Goal: Task Accomplishment & Management: Use online tool/utility

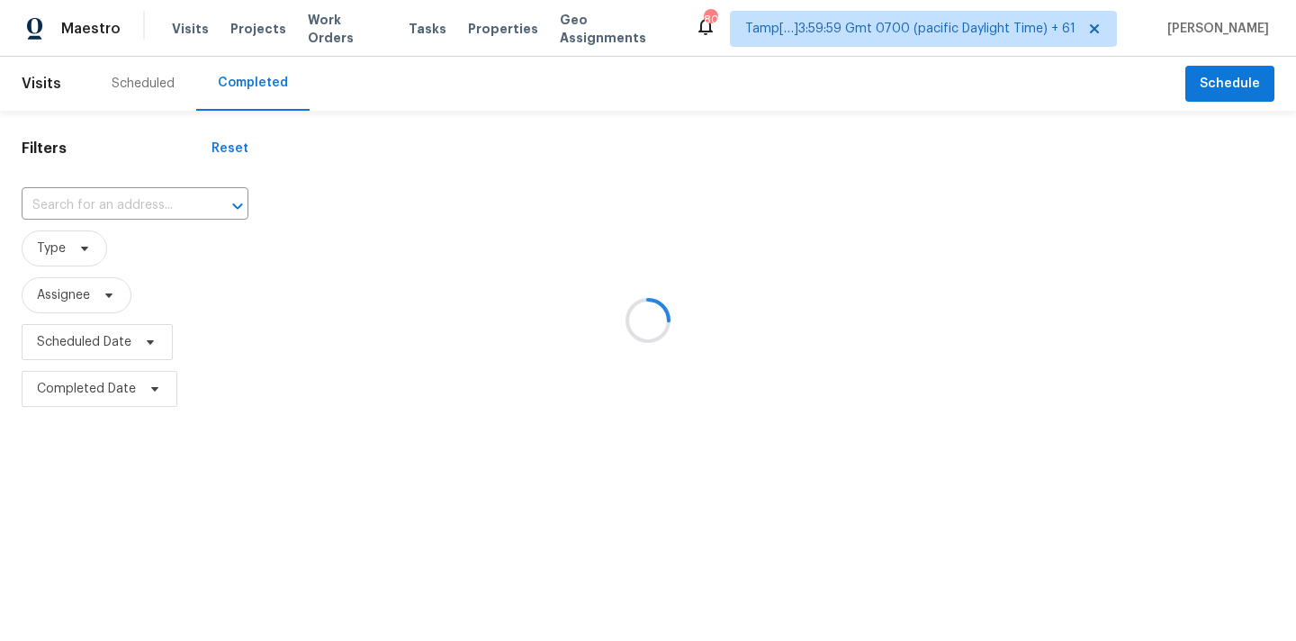
click at [78, 209] on div at bounding box center [648, 320] width 1296 height 641
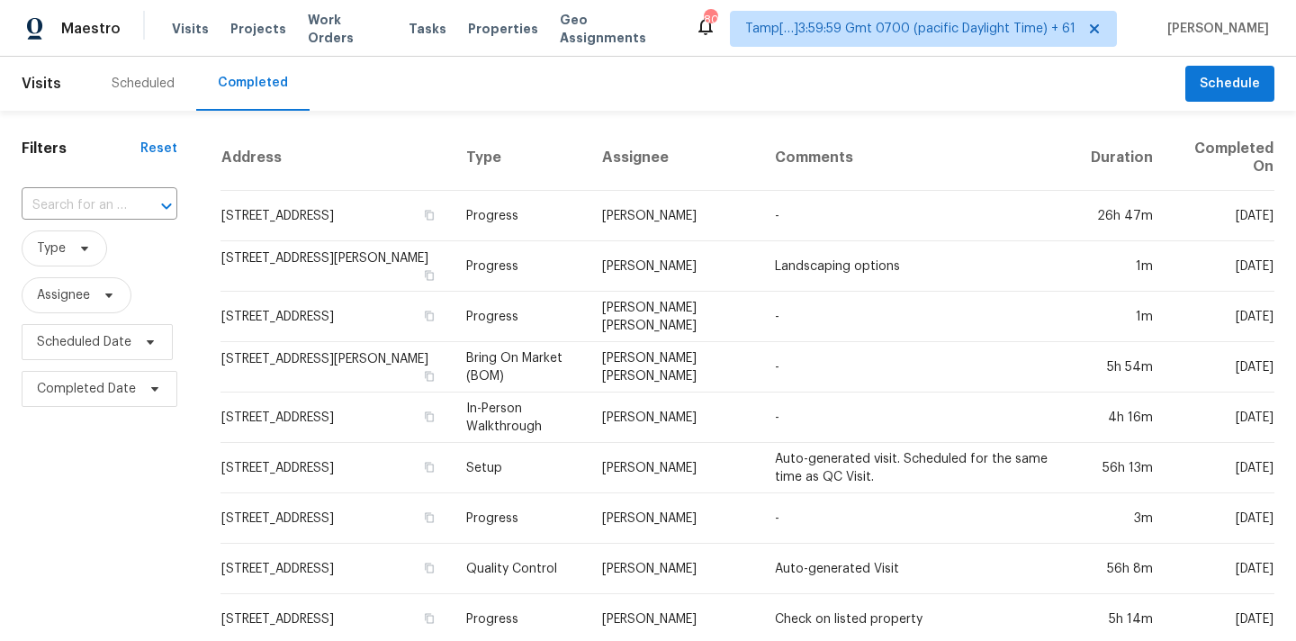
click at [78, 209] on input "text" at bounding box center [74, 206] width 105 height 28
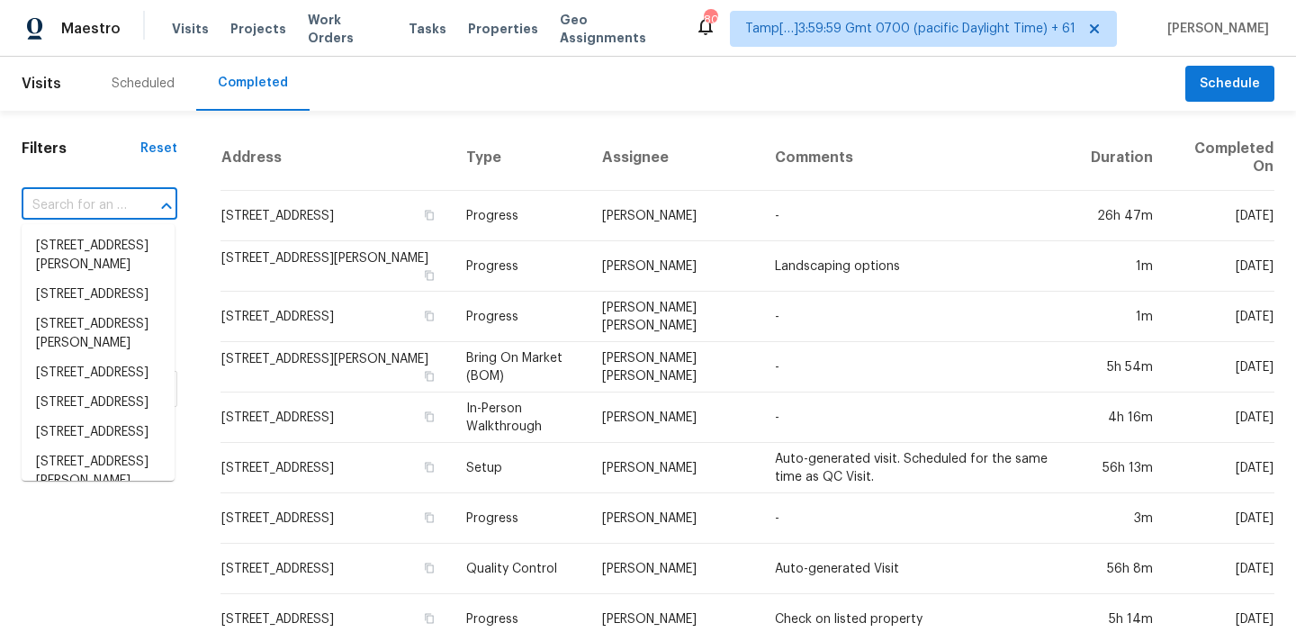
paste input "3093 Marwick Rd, Columbus, OH 43232"
type input "3093 Marwick Rd, Columbus, OH 43232"
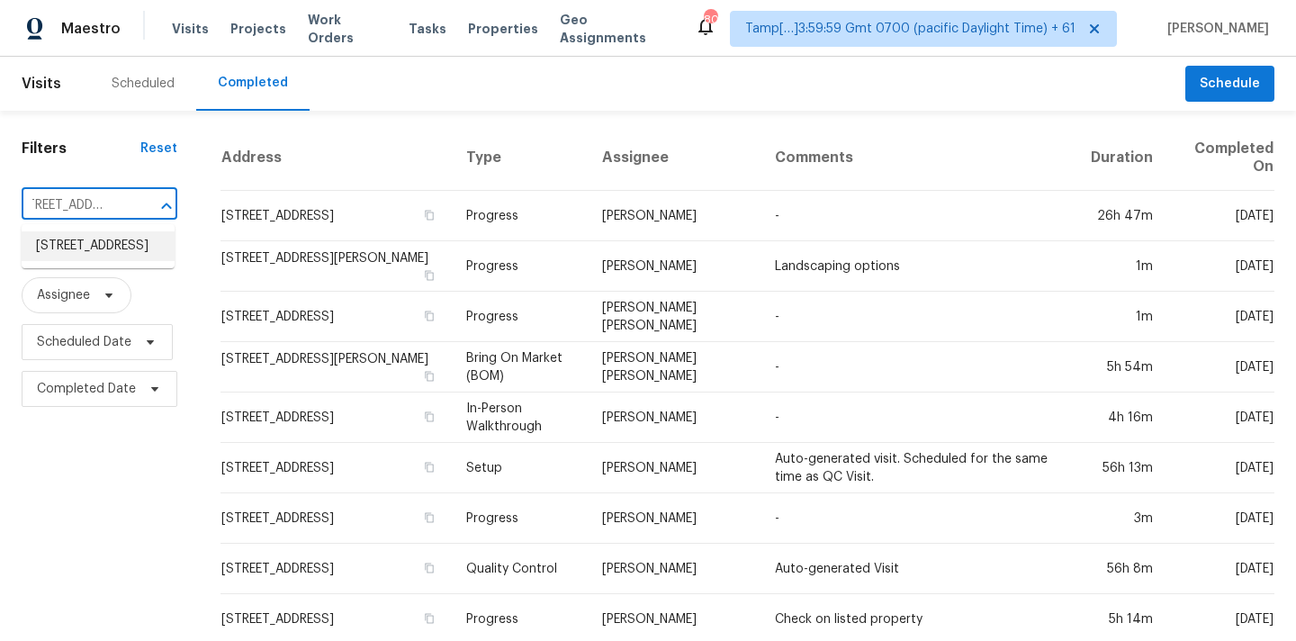
click at [81, 244] on li "3093 Marwick Rd, Columbus, OH 43232" at bounding box center [98, 246] width 153 height 30
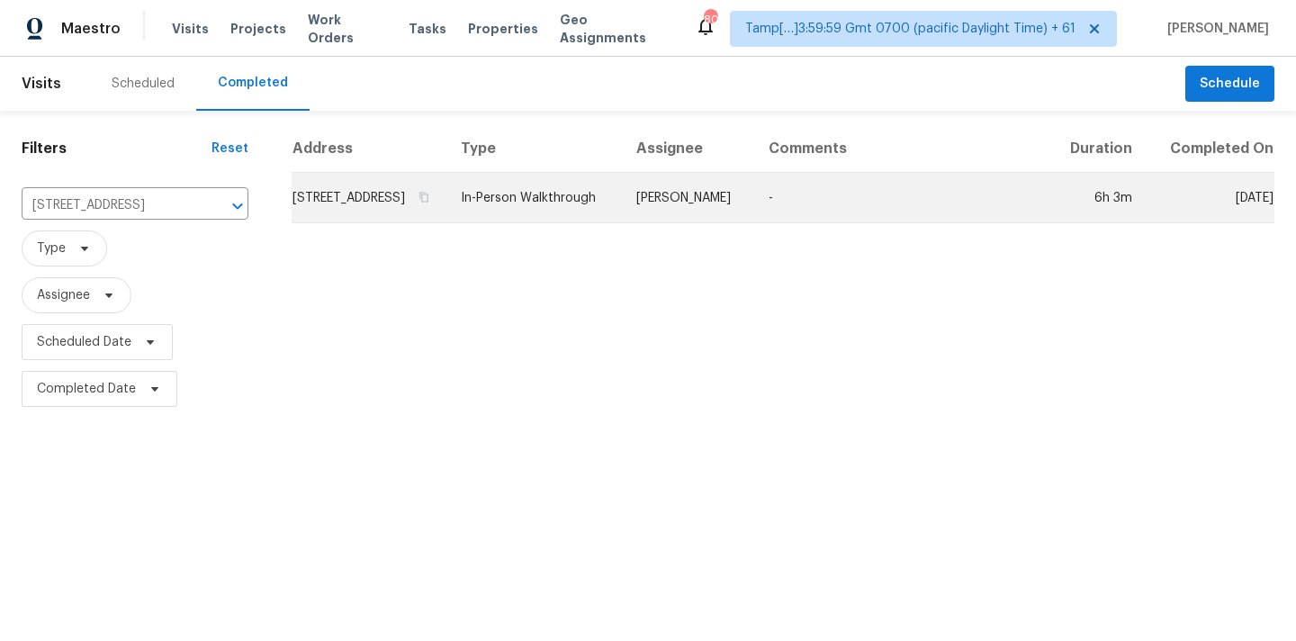
click at [622, 219] on td "In-Person Walkthrough" at bounding box center [533, 198] width 175 height 50
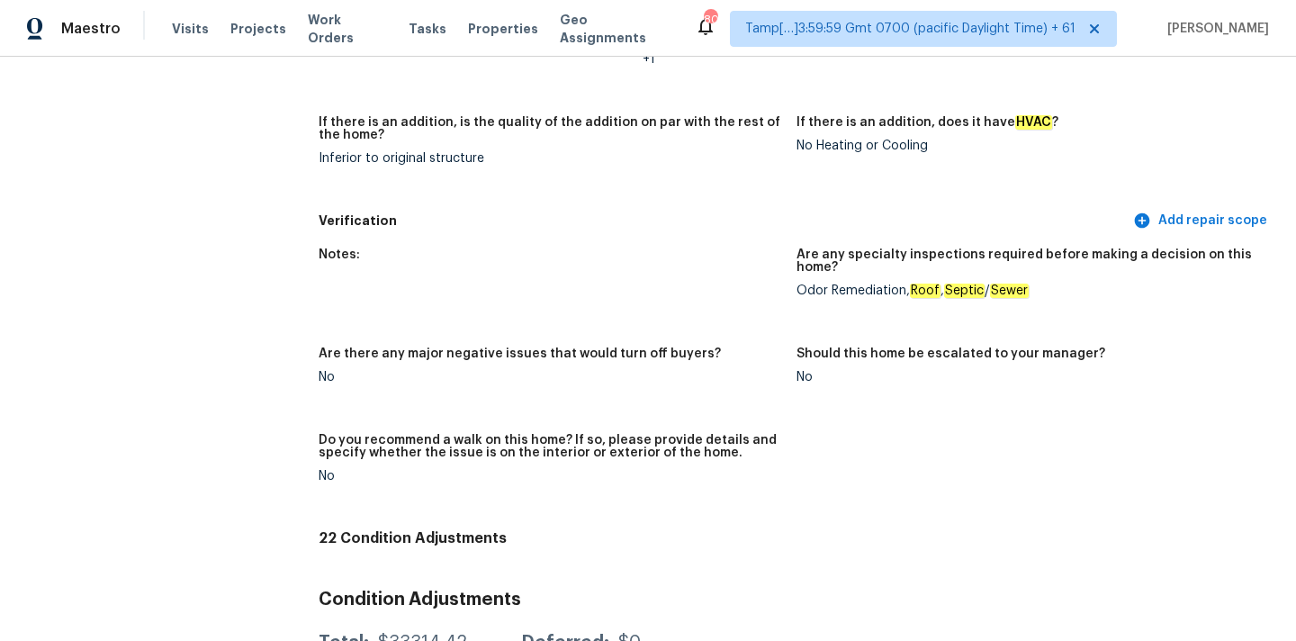
scroll to position [3621, 0]
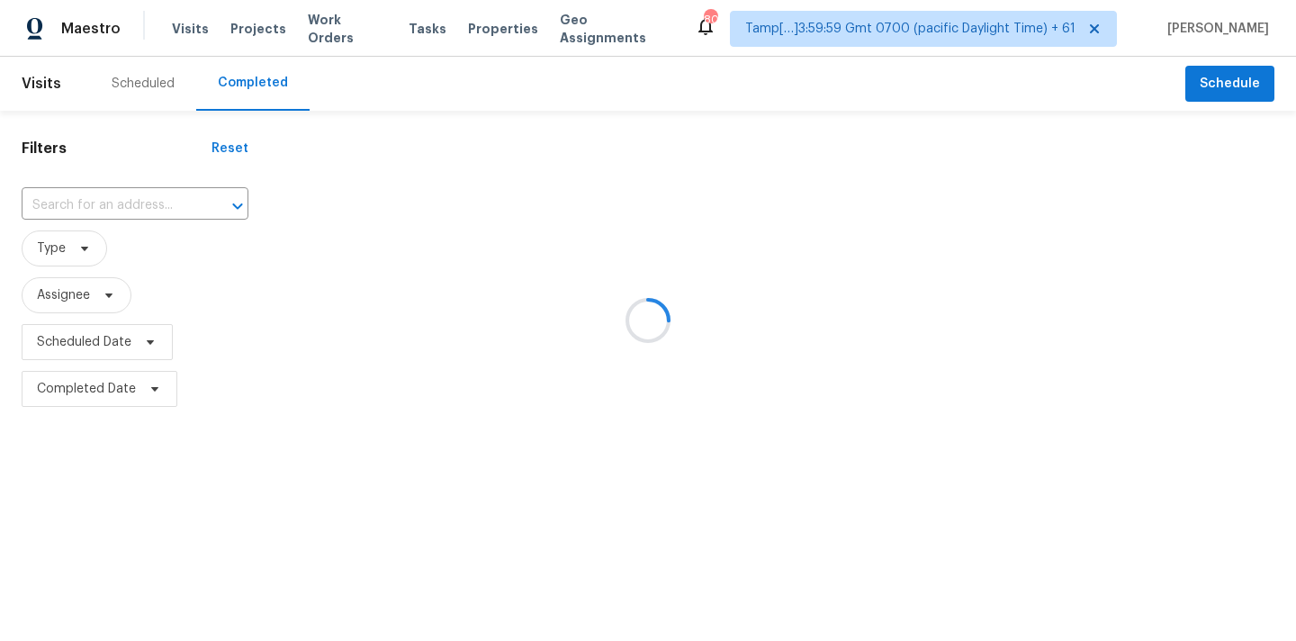
click at [72, 201] on div at bounding box center [648, 320] width 1296 height 641
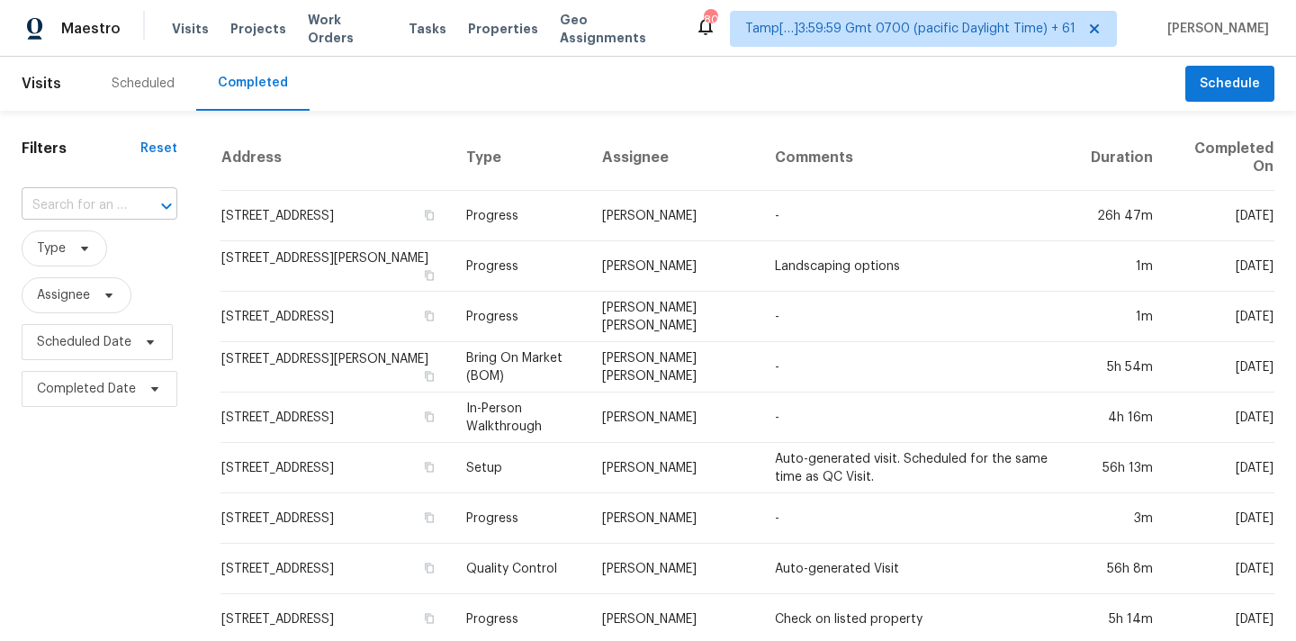
click at [71, 202] on input "text" at bounding box center [74, 206] width 105 height 28
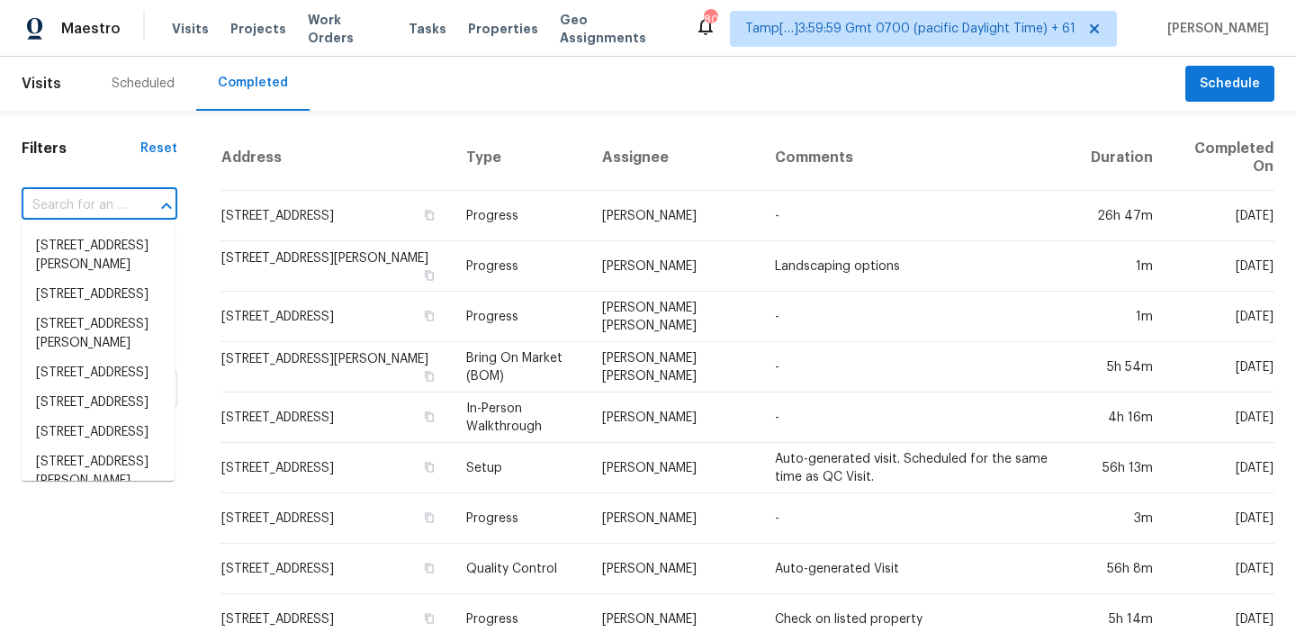
paste input "[STREET_ADDRESS][PERSON_NAME]"
type input "[STREET_ADDRESS][PERSON_NAME]"
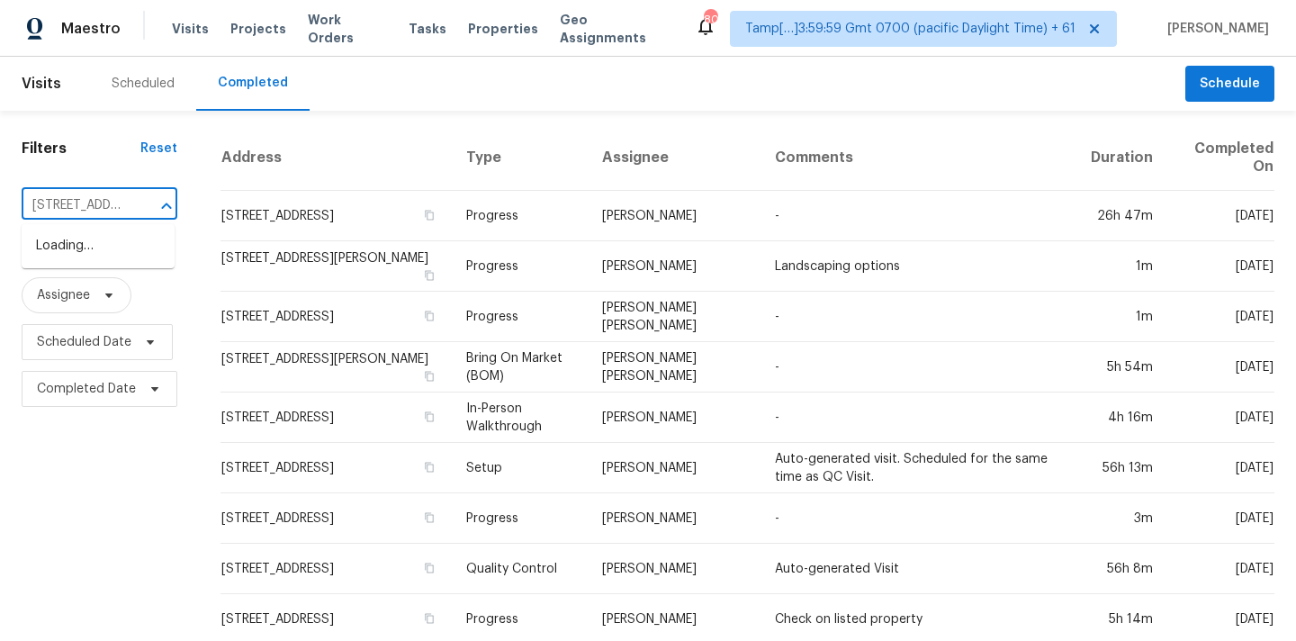
scroll to position [0, 162]
click at [76, 247] on li "[STREET_ADDRESS][PERSON_NAME]" at bounding box center [98, 255] width 153 height 49
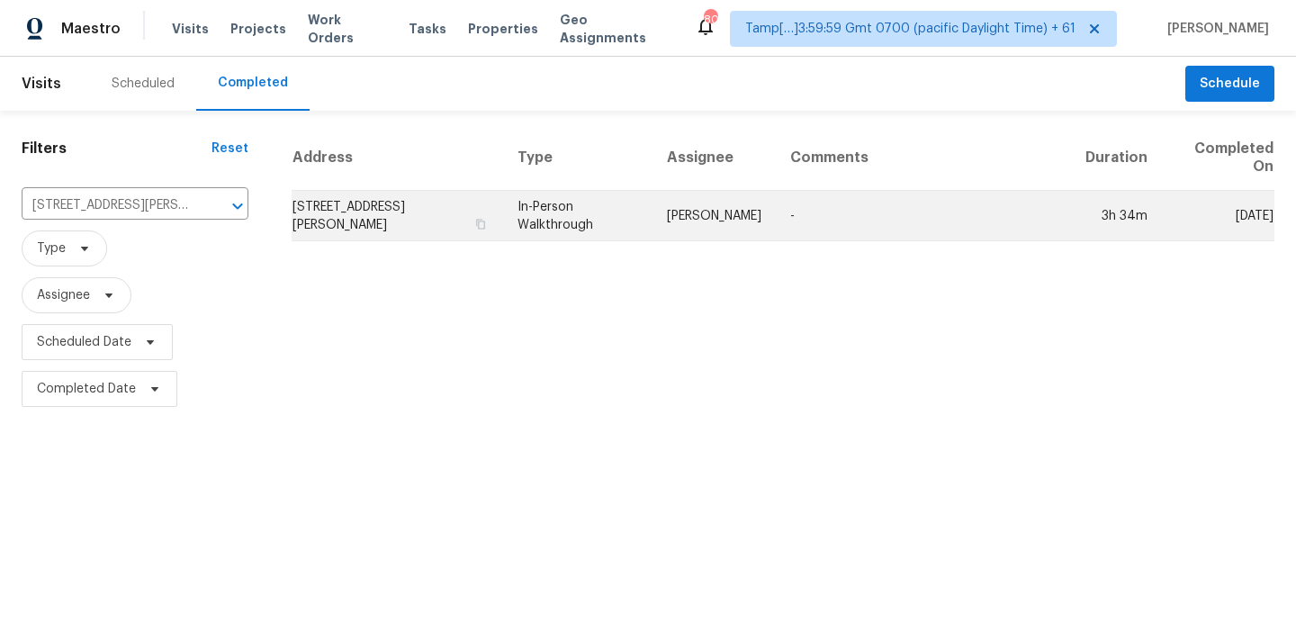
click at [535, 227] on td "In-Person Walkthrough" at bounding box center [577, 216] width 149 height 50
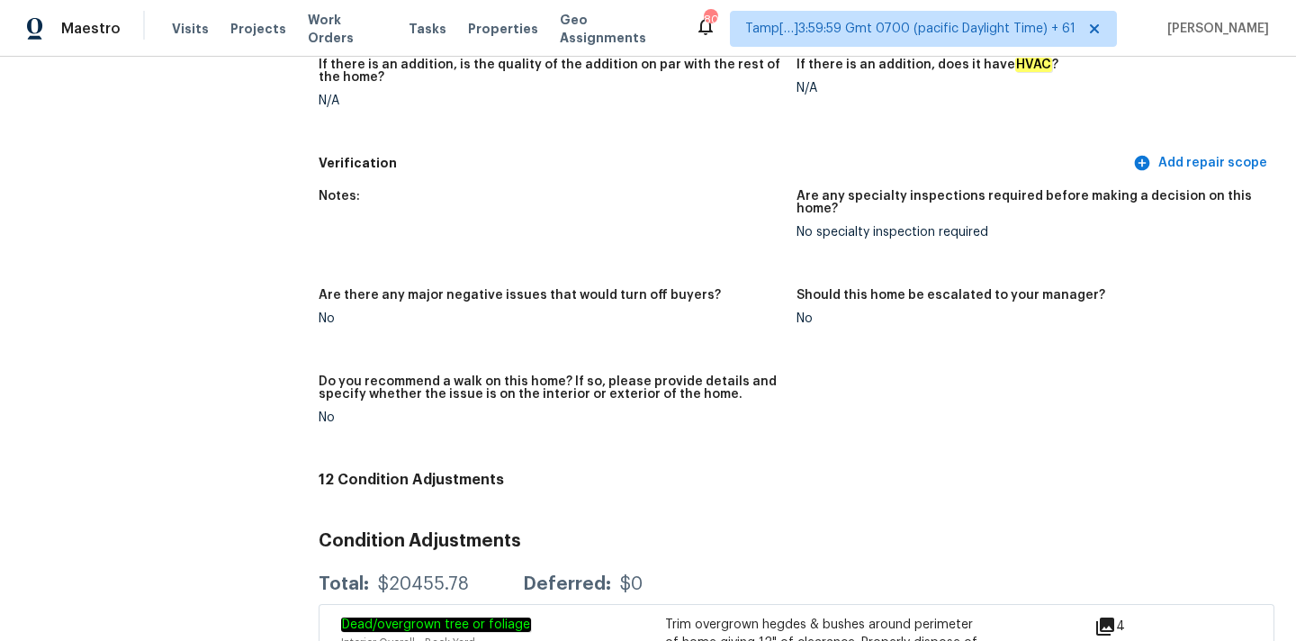
scroll to position [4096, 0]
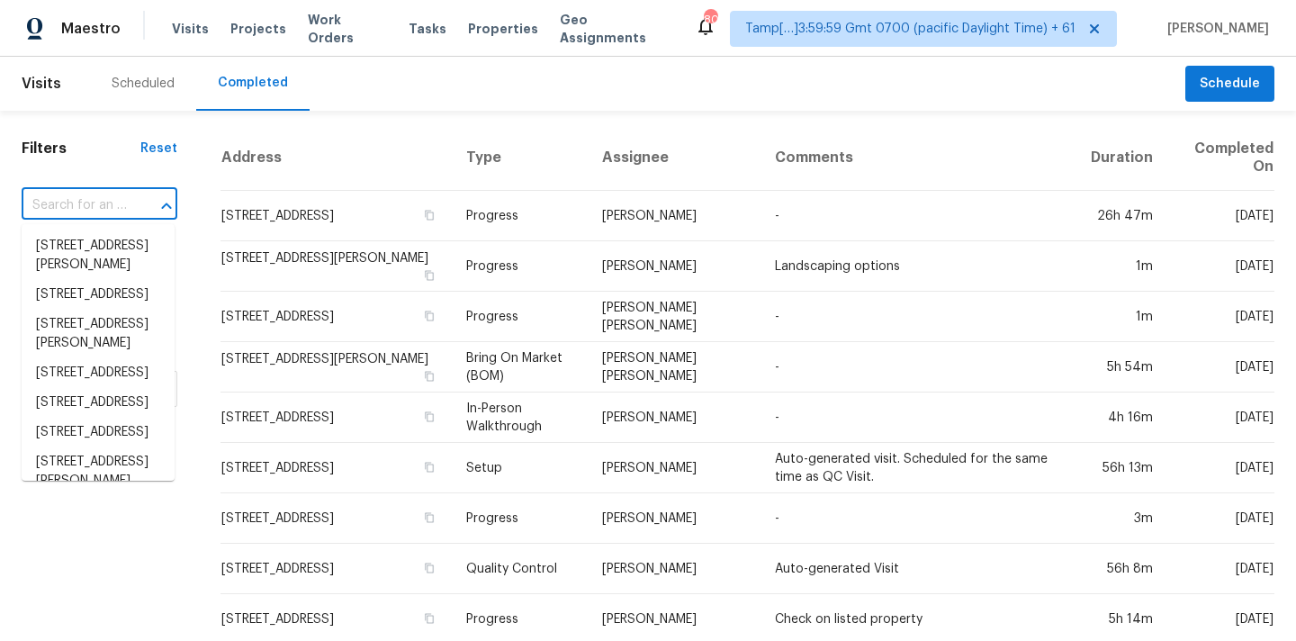
click at [71, 199] on input "text" at bounding box center [74, 206] width 105 height 28
paste input "6118 Hedgecock Cir Apt 1A, High Point, NC 27265"
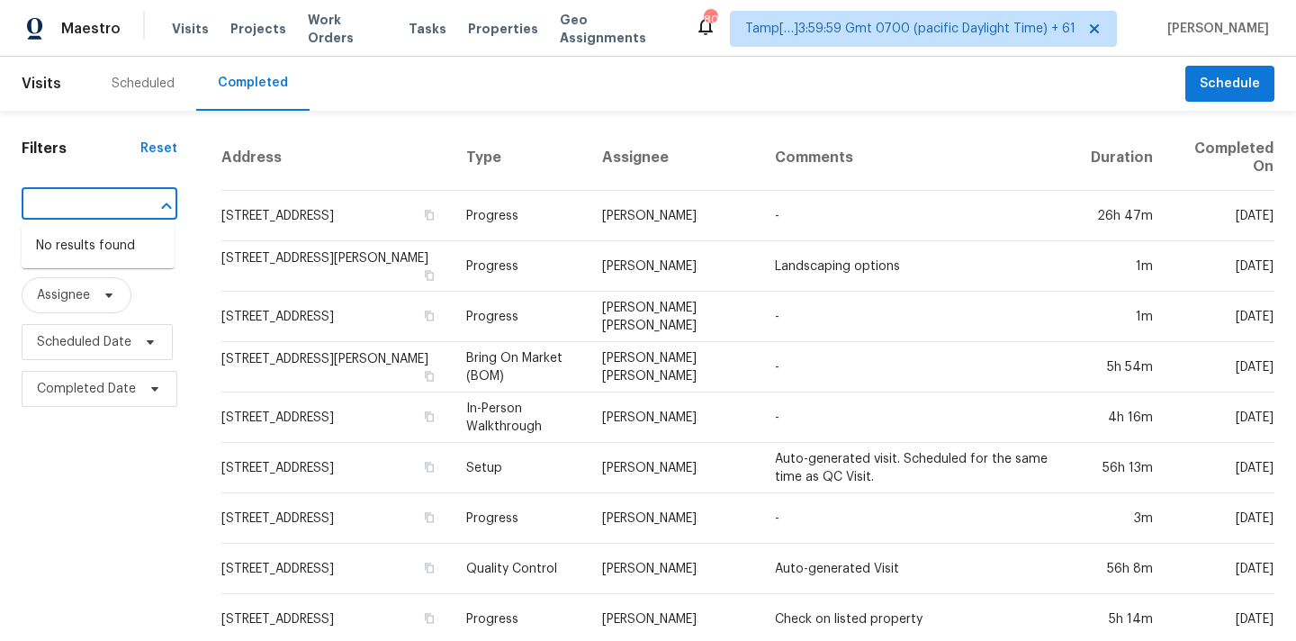
type input "6118 Hedgecock Cir Apt 1A, High Point, NC 27265"
click at [94, 202] on input "text" at bounding box center [74, 206] width 105 height 28
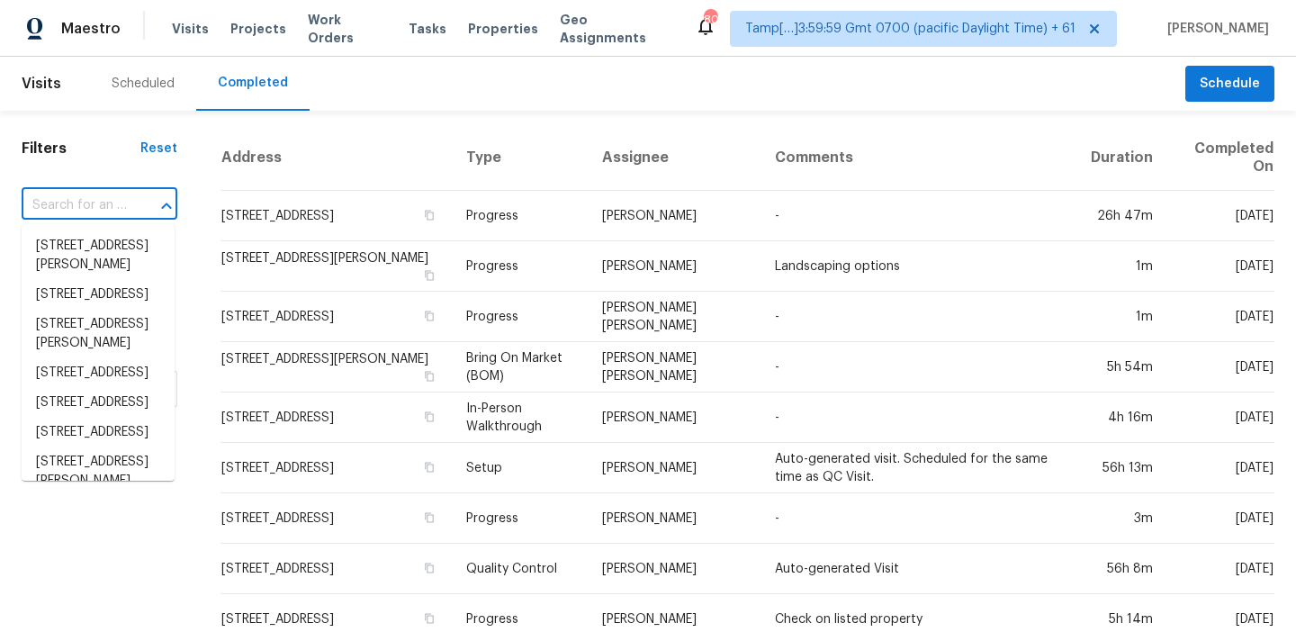
paste input "6118 Hedgecock Cir Apt 1A, High Point, NC 27265"
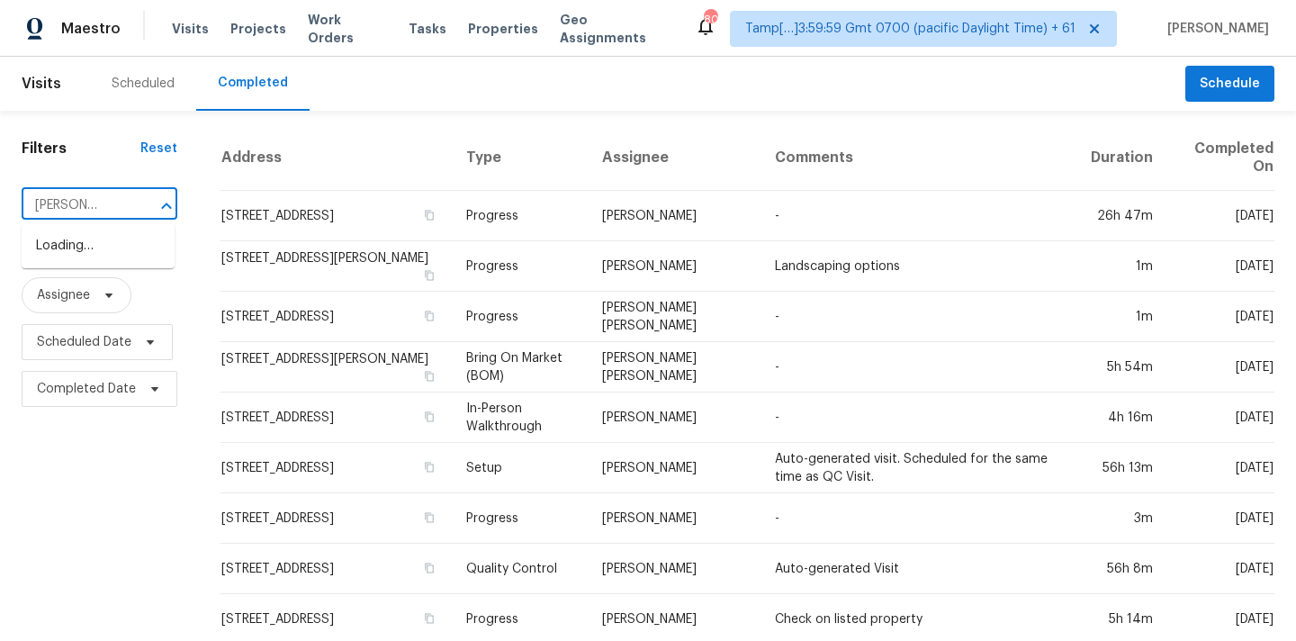
type input "6118 Hedgecock Cir"
click at [51, 267] on li "6118 Hedgecock Cir Apt 1A, High Point, NC 27265" at bounding box center [98, 255] width 153 height 49
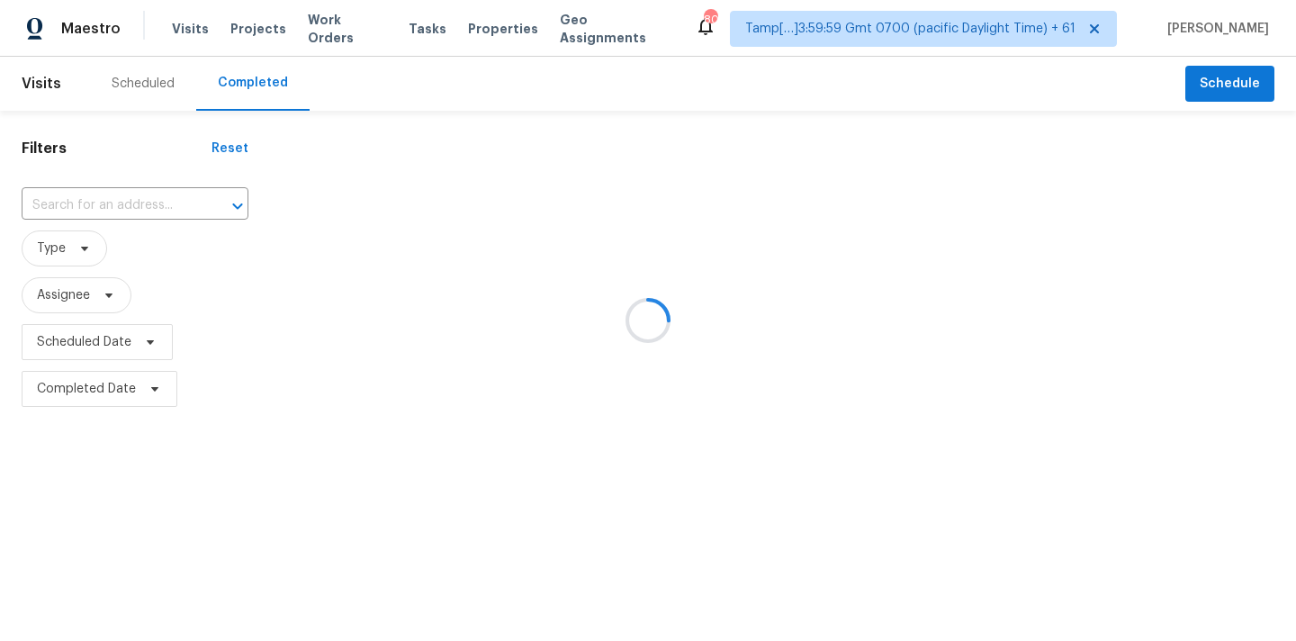
type input "6118 Hedgecock Cir Apt 1A, High Point, NC 27265"
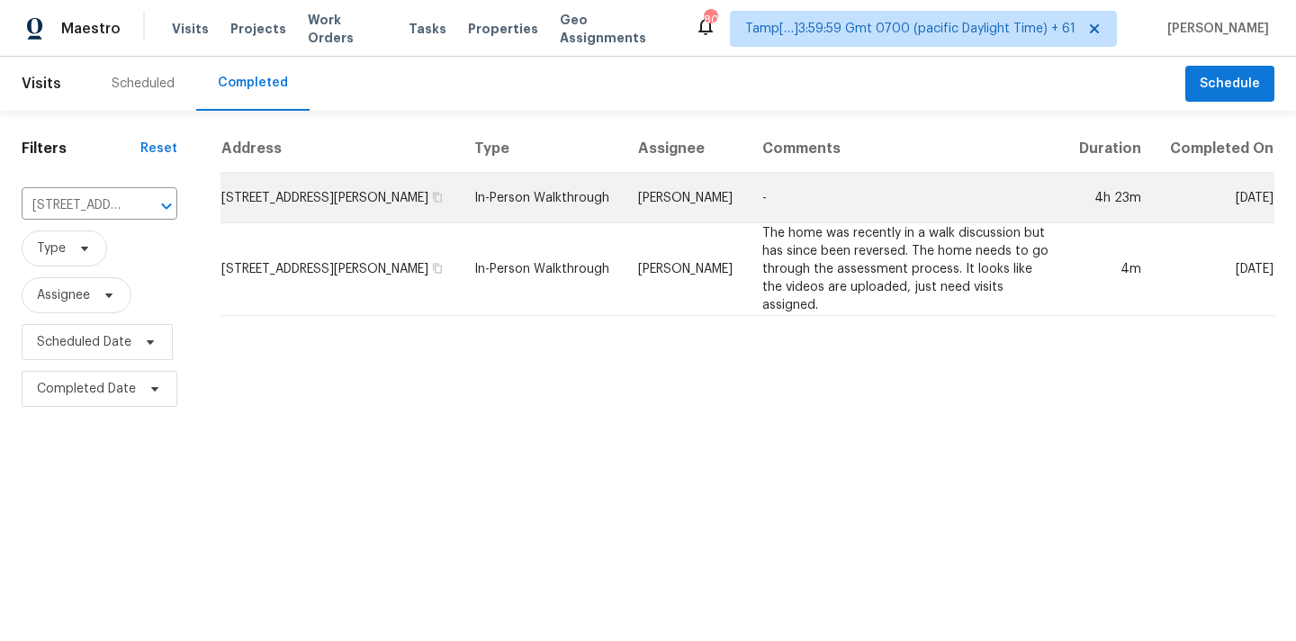
click at [673, 219] on td "Terry Tullar" at bounding box center [685, 198] width 123 height 50
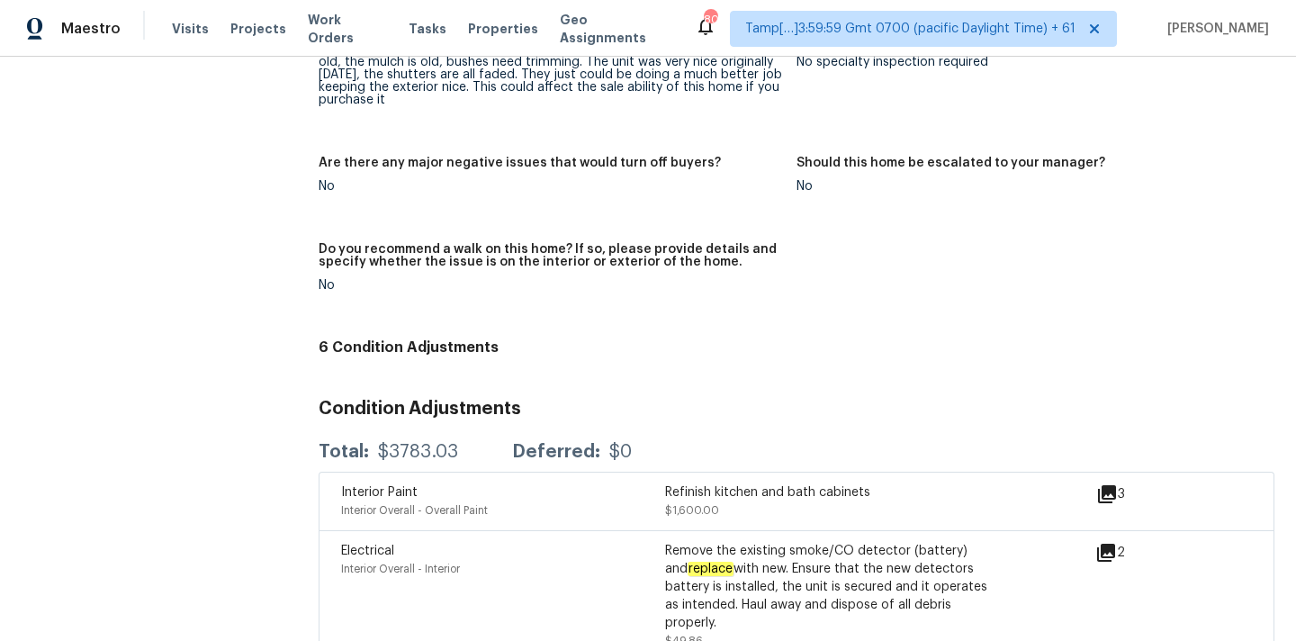
scroll to position [4027, 0]
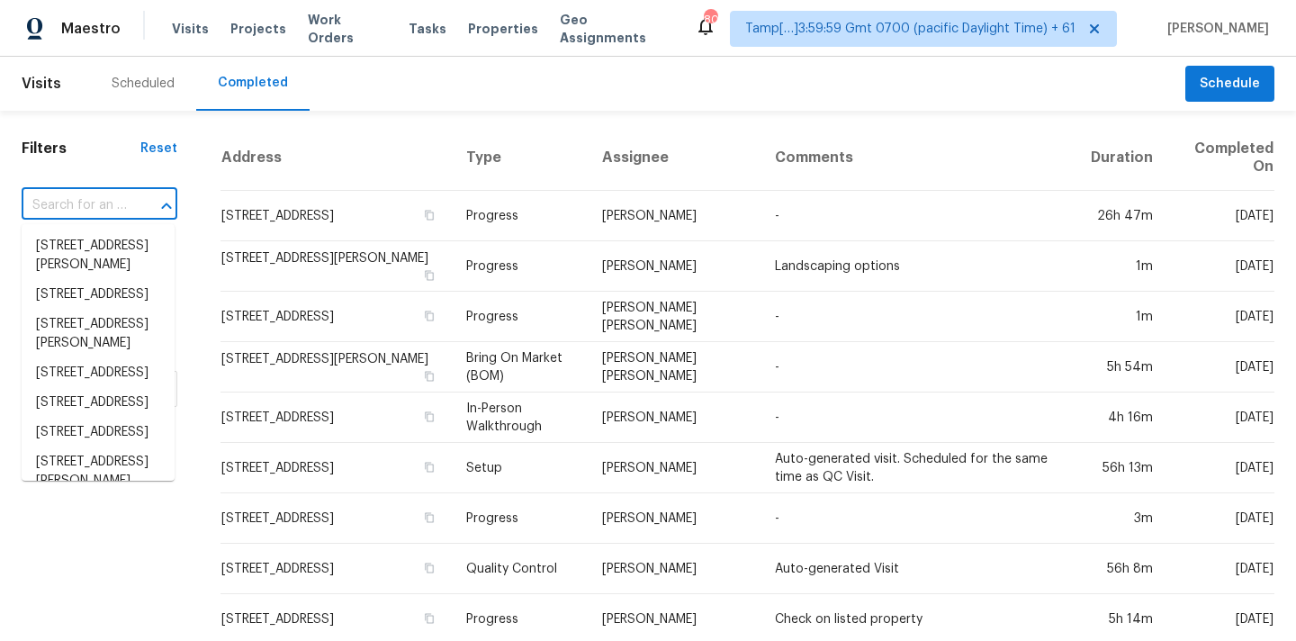
click at [72, 201] on input "text" at bounding box center [74, 206] width 105 height 28
paste input "[STREET_ADDRESS]"
type input "[STREET_ADDRESS]"
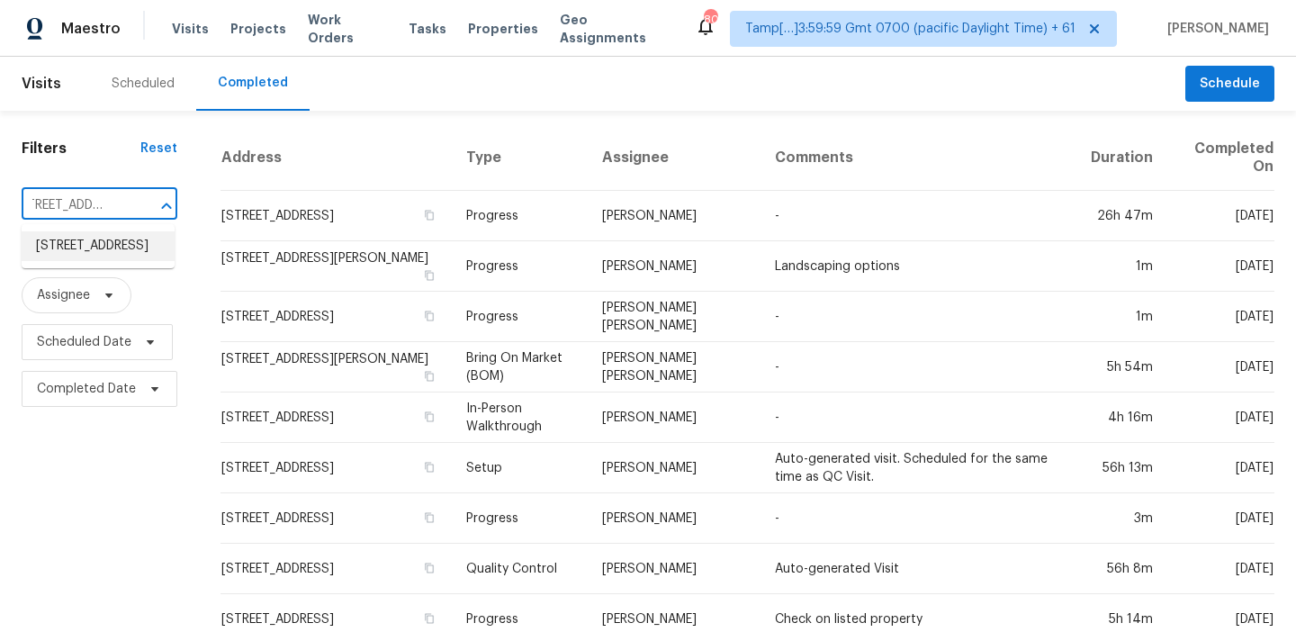
click at [74, 251] on li "[STREET_ADDRESS]" at bounding box center [98, 246] width 153 height 30
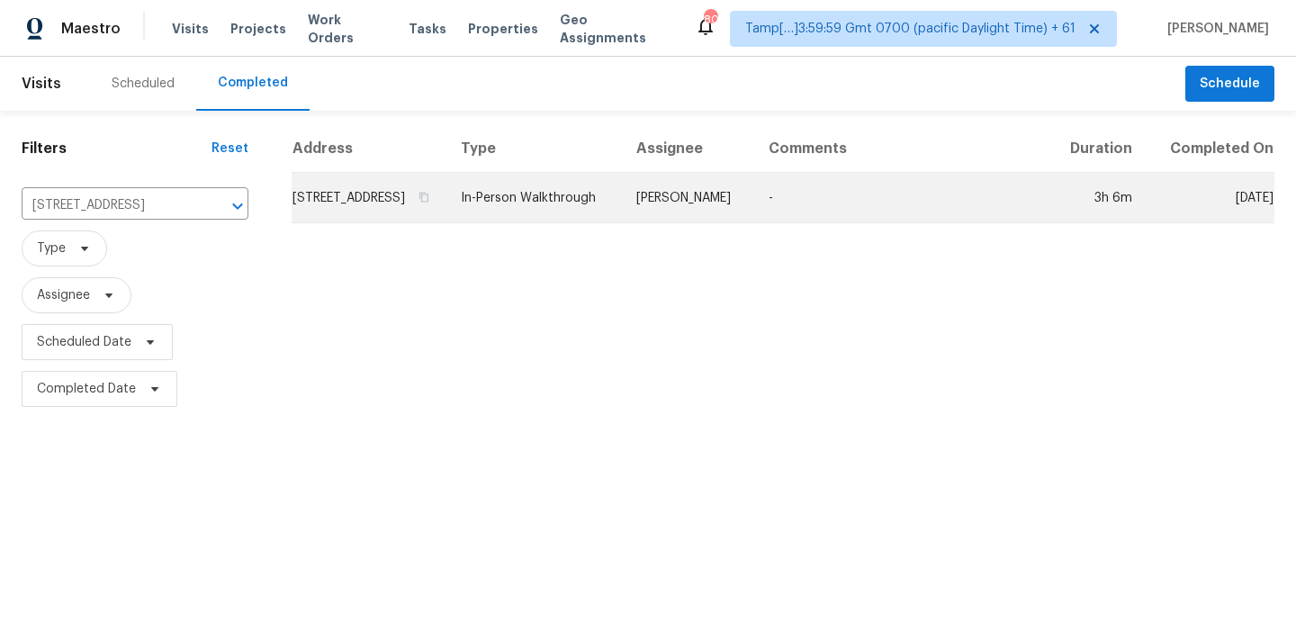
click at [622, 221] on td "In-Person Walkthrough" at bounding box center [533, 198] width 175 height 50
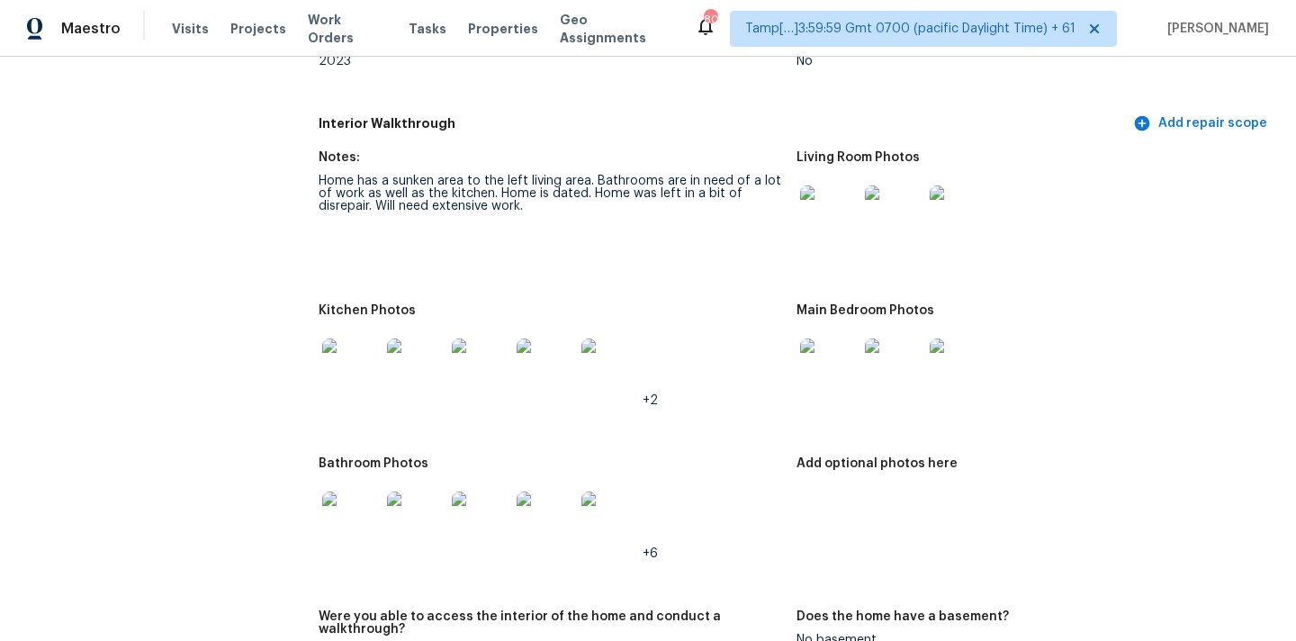
scroll to position [1783, 0]
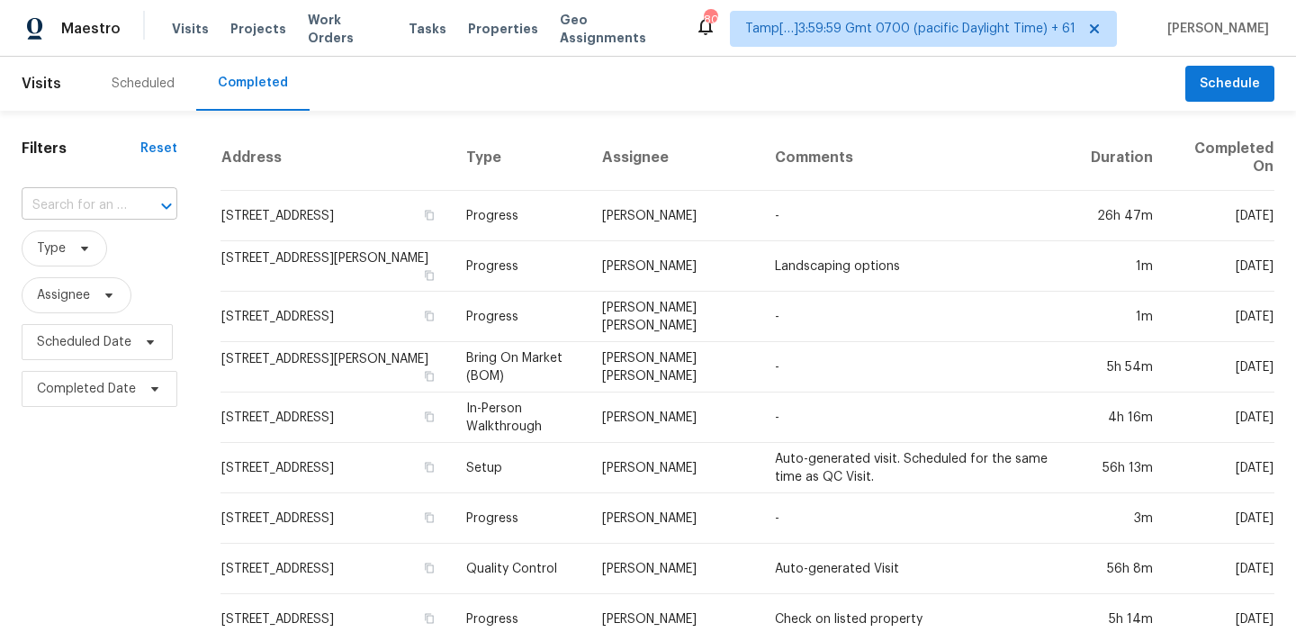
click at [51, 202] on input "text" at bounding box center [74, 206] width 105 height 28
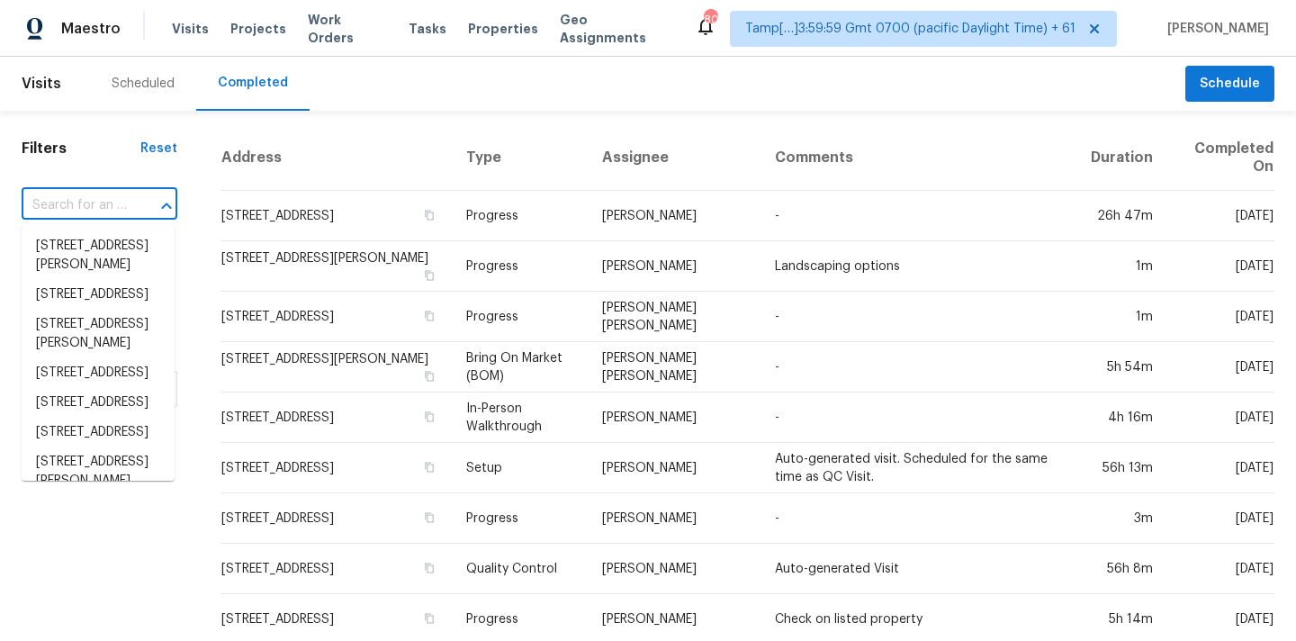
paste input "7092 Almaville Rd, Arrington, TN 37014"
type input "7092 Almaville Rd, Arrington, TN 37014"
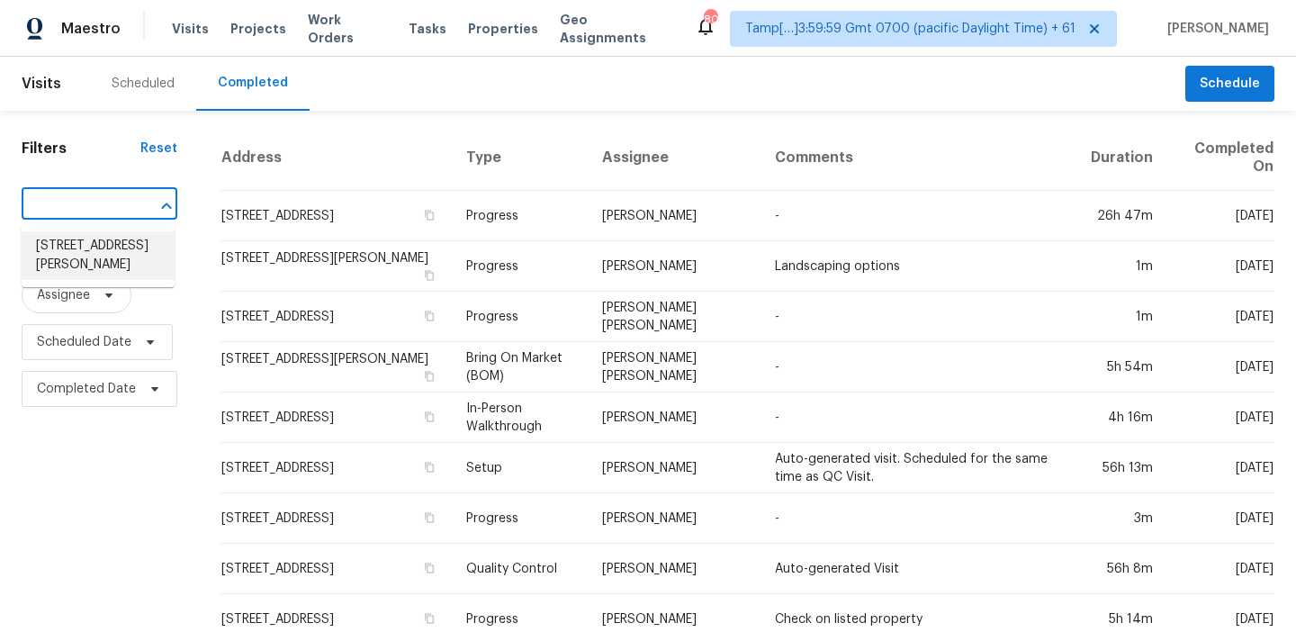
click at [73, 247] on li "7092 Almaville Rd, Arrington, TN 37014" at bounding box center [98, 255] width 153 height 49
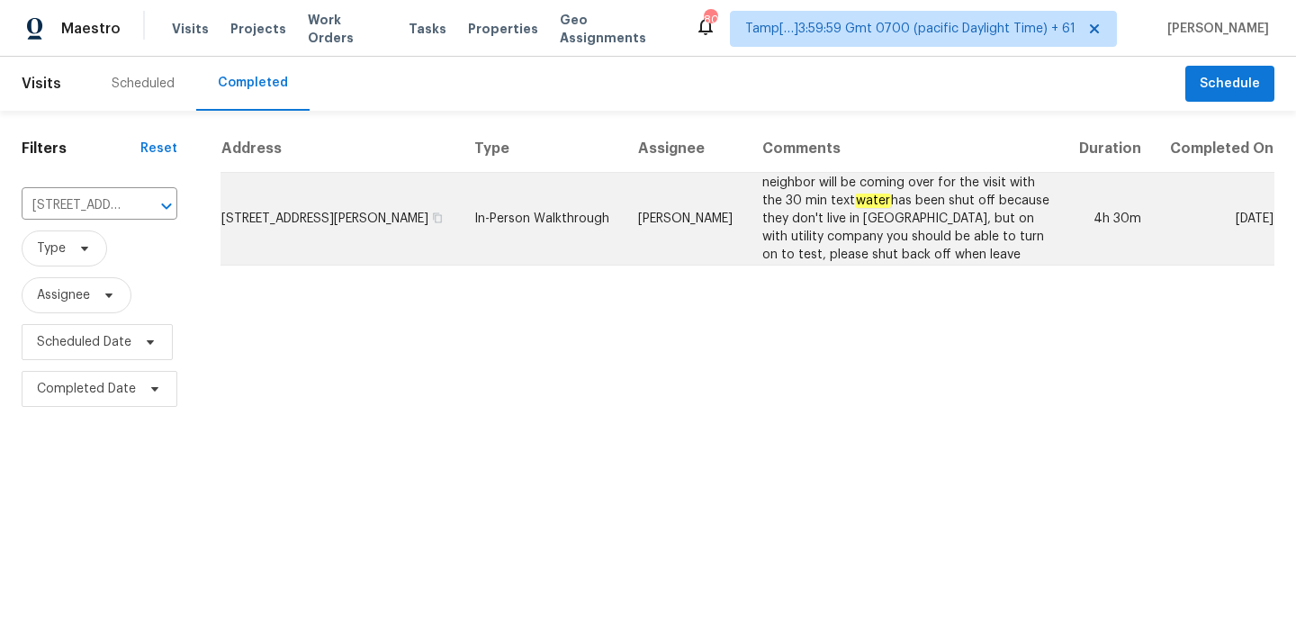
click at [569, 211] on td "In-Person Walkthrough" at bounding box center [542, 219] width 165 height 93
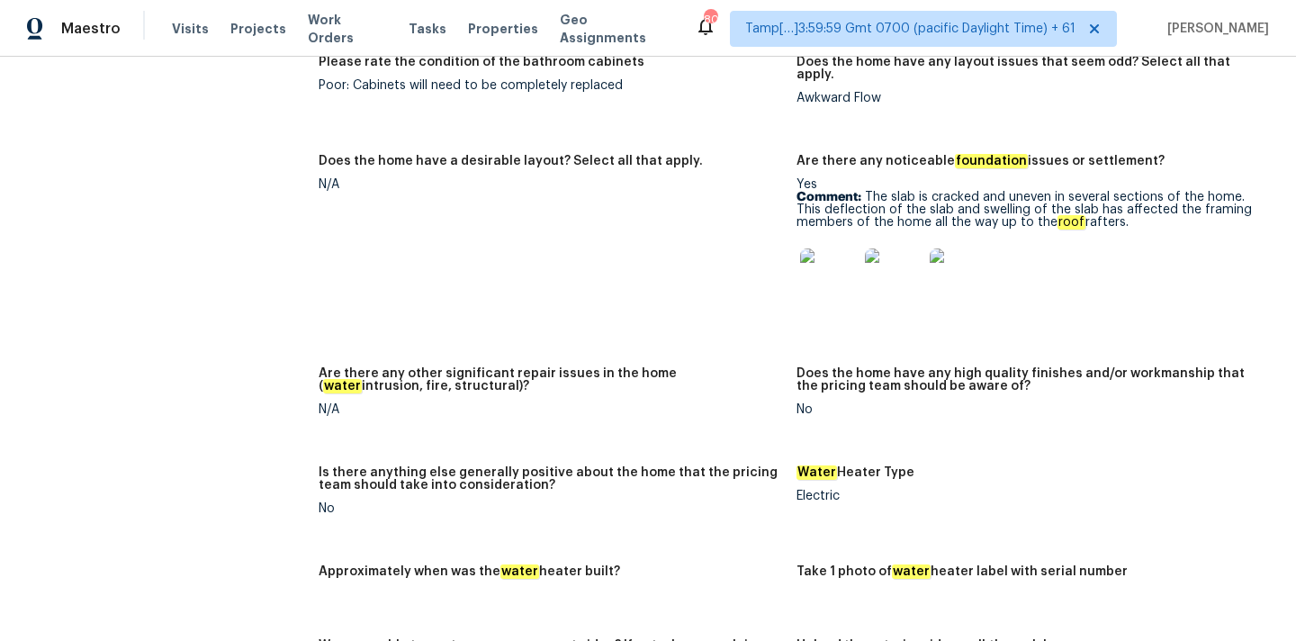
scroll to position [2790, 0]
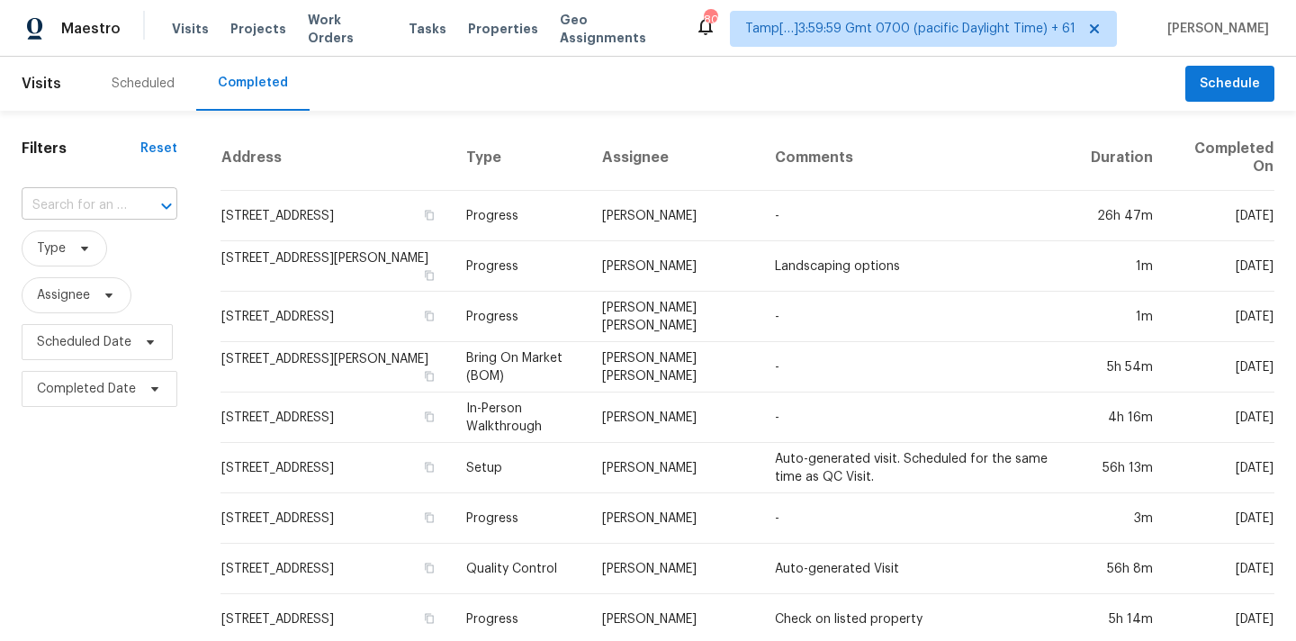
click at [52, 212] on input "text" at bounding box center [74, 206] width 105 height 28
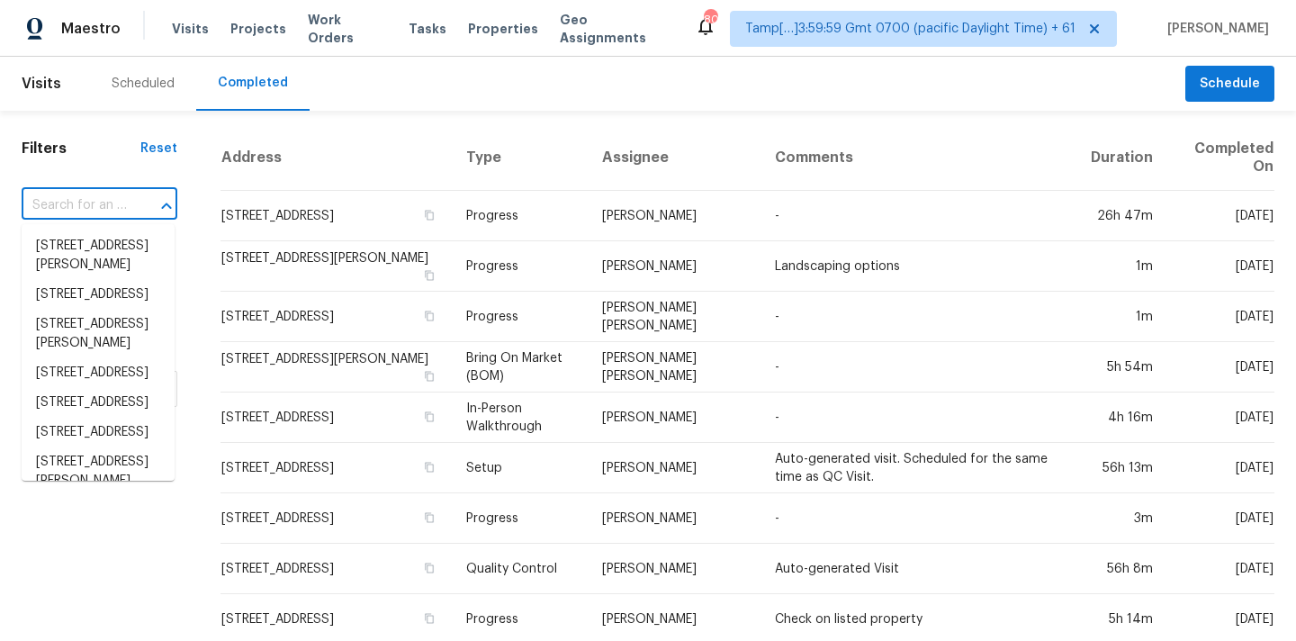
paste input "[STREET_ADDRESS]"
type input "[STREET_ADDRESS]"
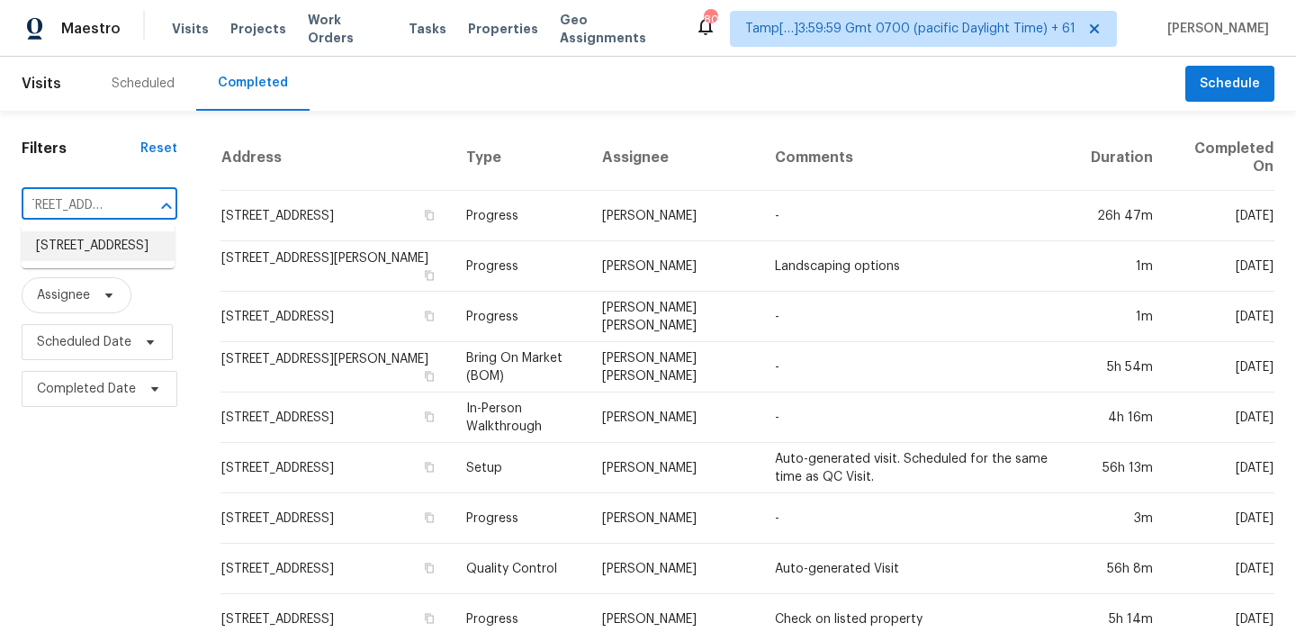
click at [73, 243] on li "6943 Oak Way, Arvada, CO 80004" at bounding box center [98, 246] width 153 height 30
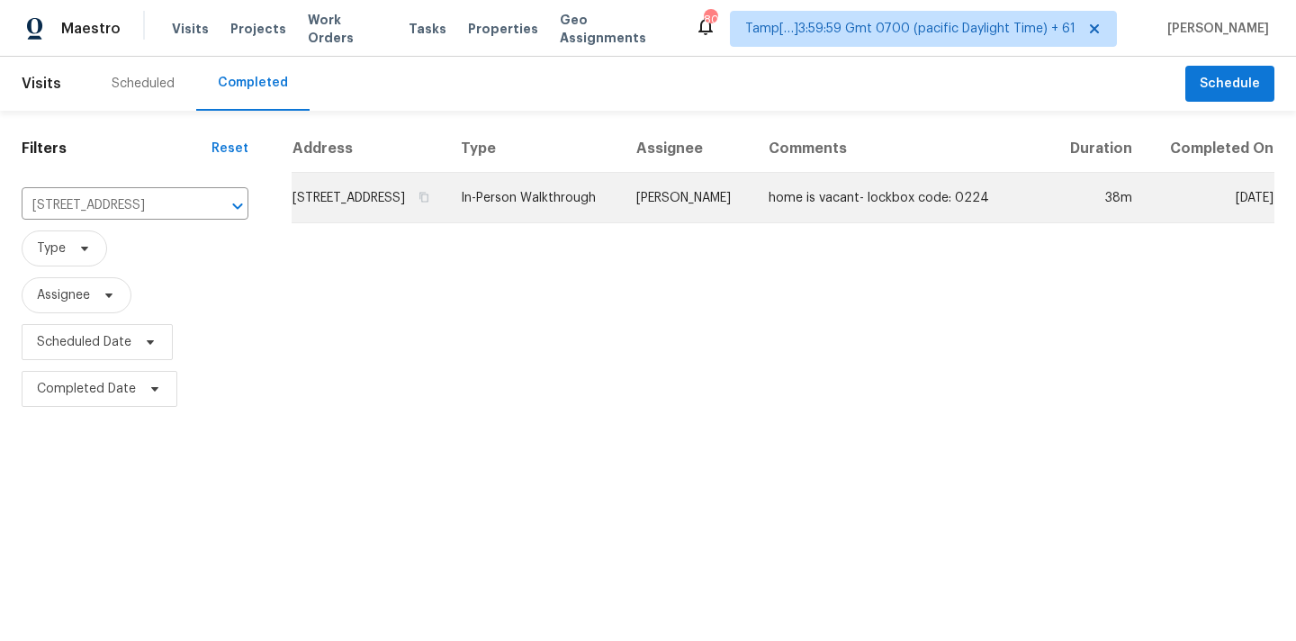
click at [615, 223] on td "In-Person Walkthrough" at bounding box center [533, 198] width 175 height 50
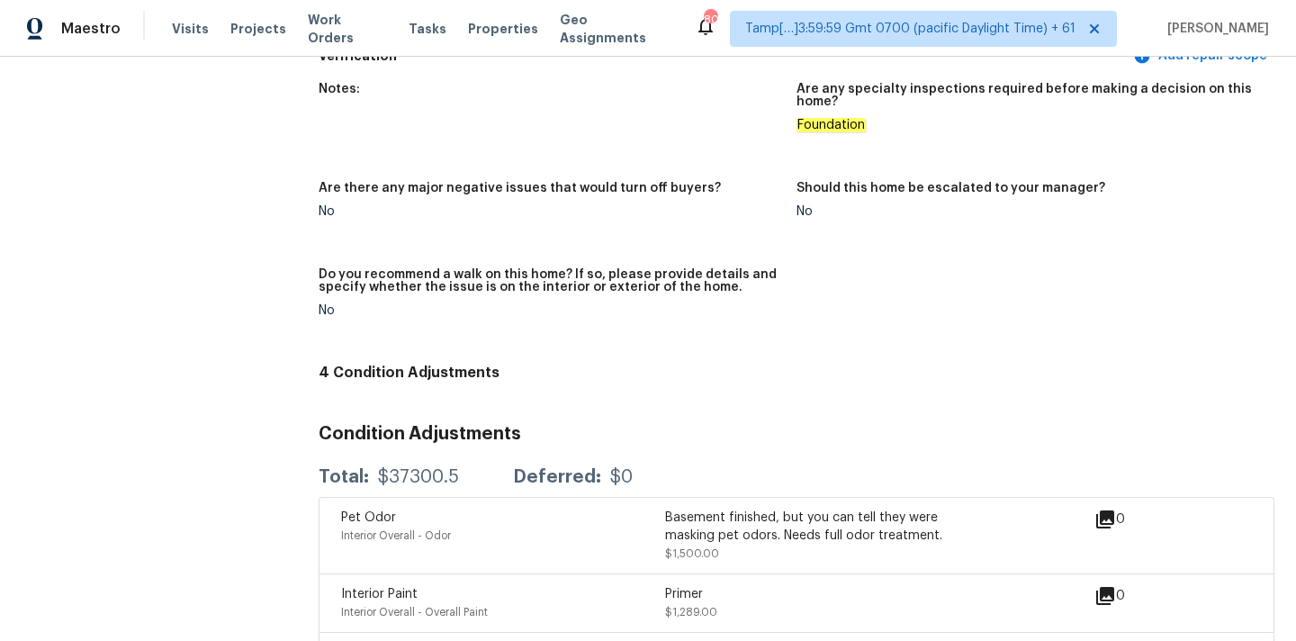
scroll to position [5132, 0]
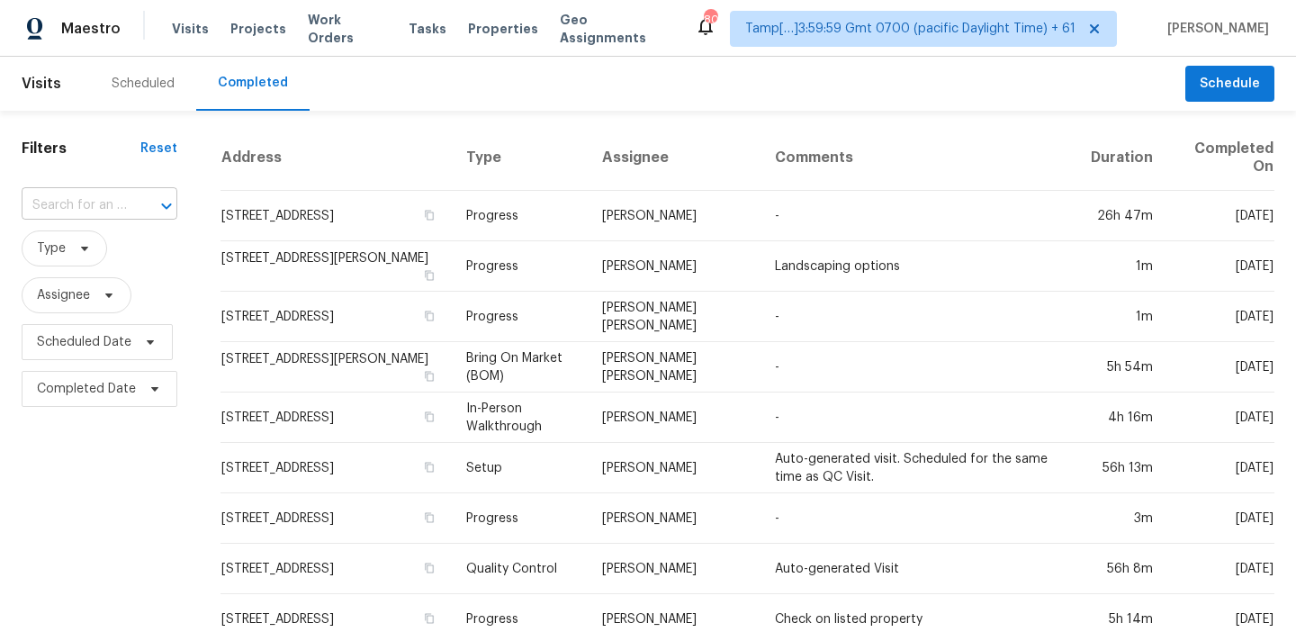
click at [50, 214] on input "text" at bounding box center [74, 206] width 105 height 28
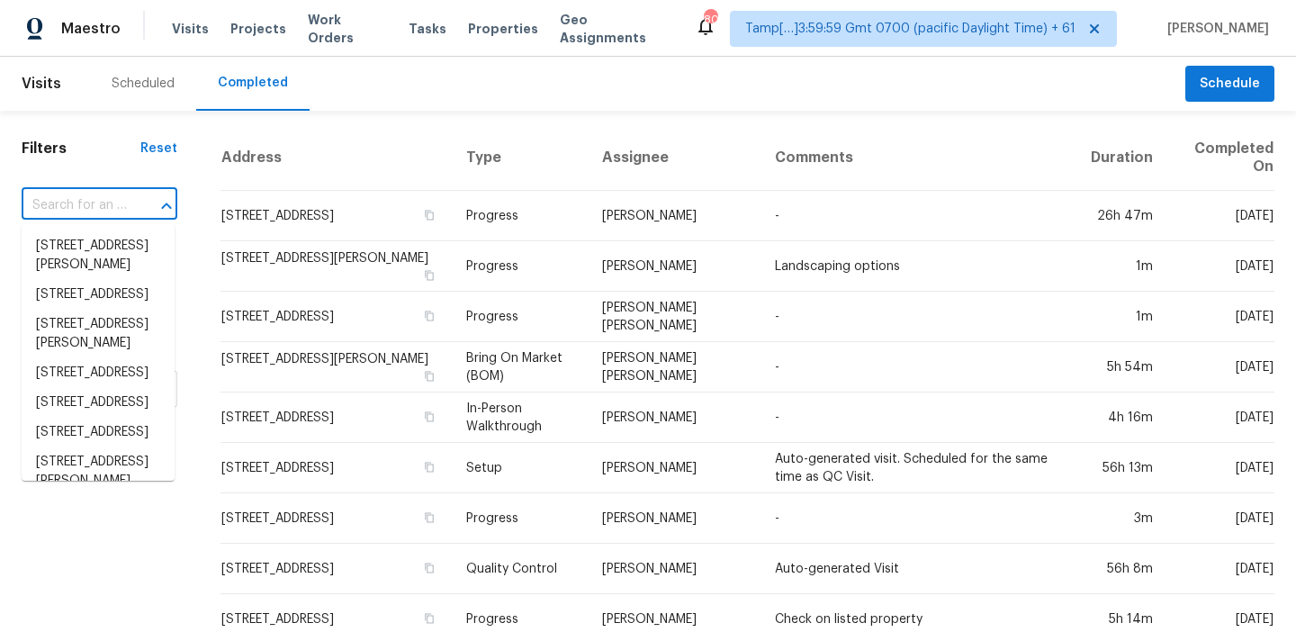
paste input "11013 Dulin Creek Blvd, Charlotte, NC 28215"
type input "11013 Dulin Creek Blvd, Charlotte, NC 28215"
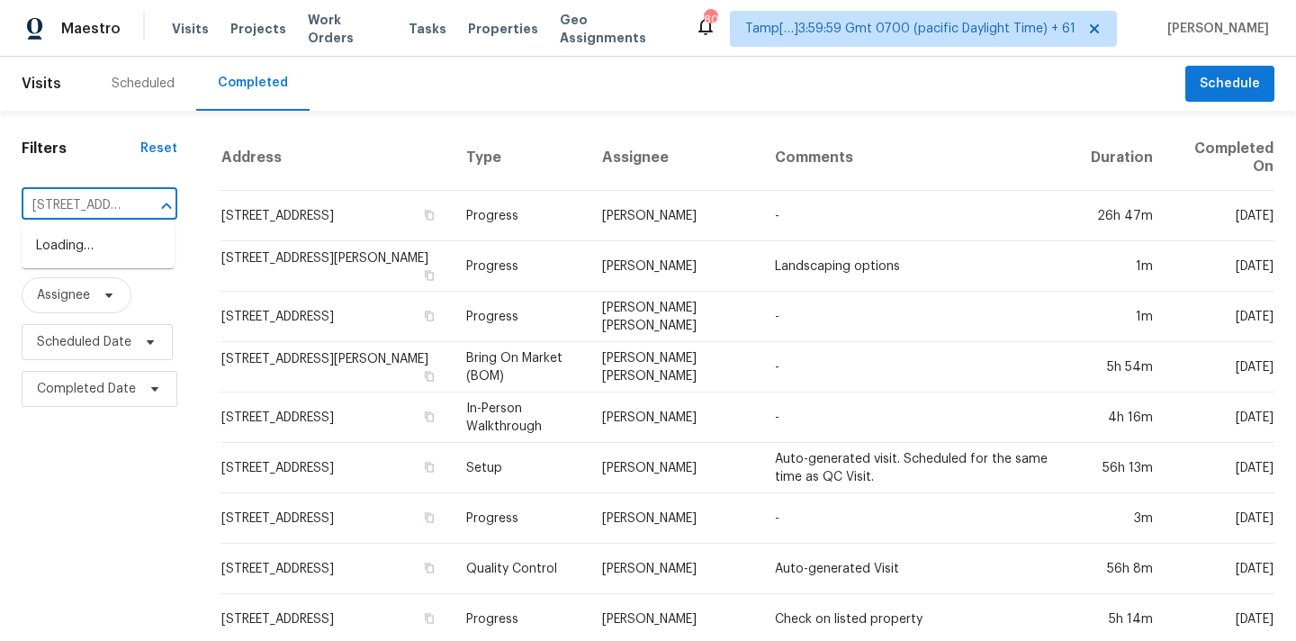
scroll to position [0, 164]
click at [67, 247] on li "11013 Dulin Creek Blvd, Charlotte, NC 28215" at bounding box center [98, 255] width 153 height 49
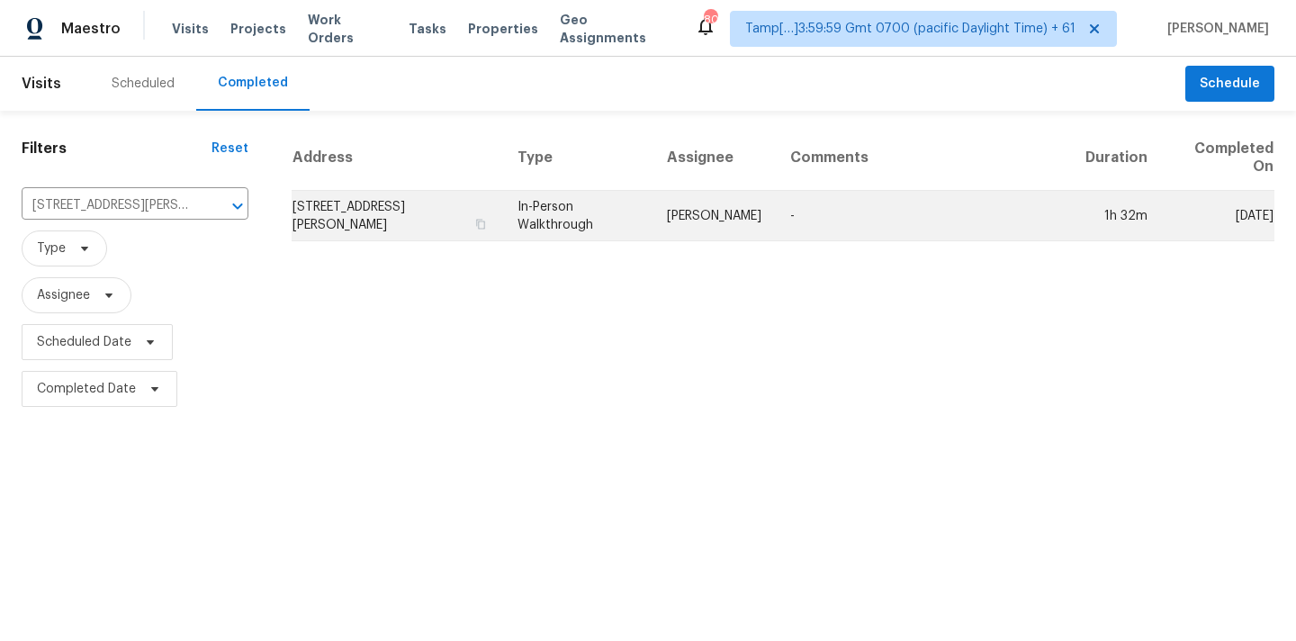
click at [641, 213] on td "In-Person Walkthrough" at bounding box center [577, 216] width 149 height 50
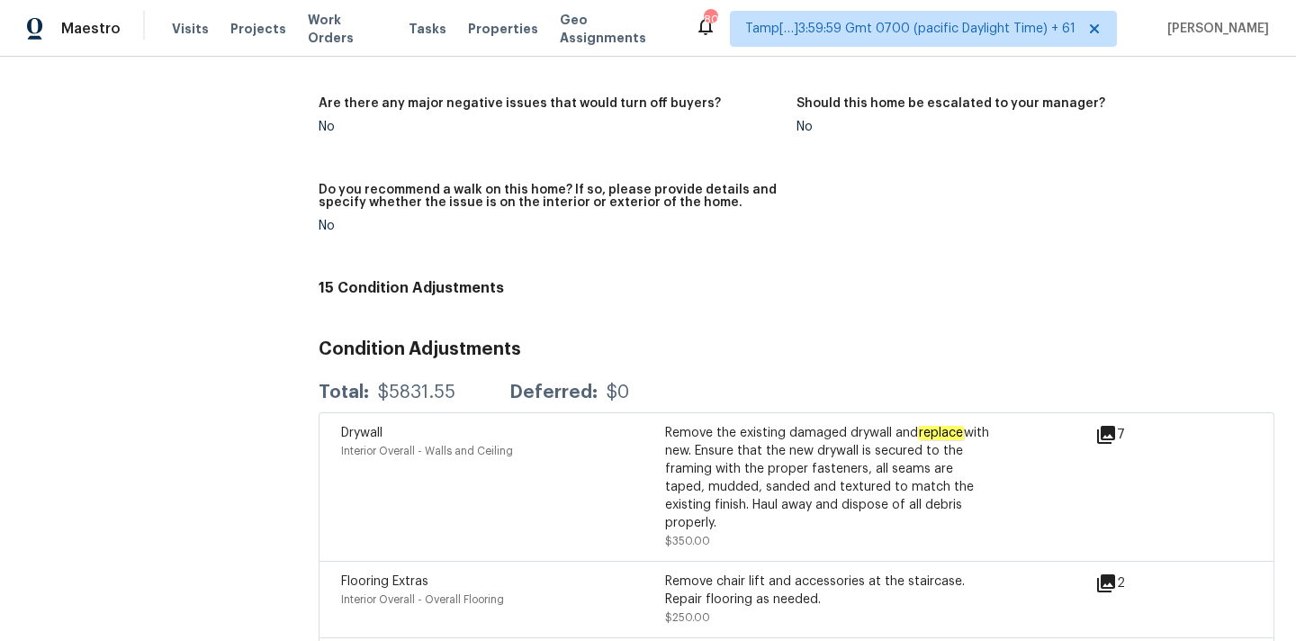
scroll to position [4097, 0]
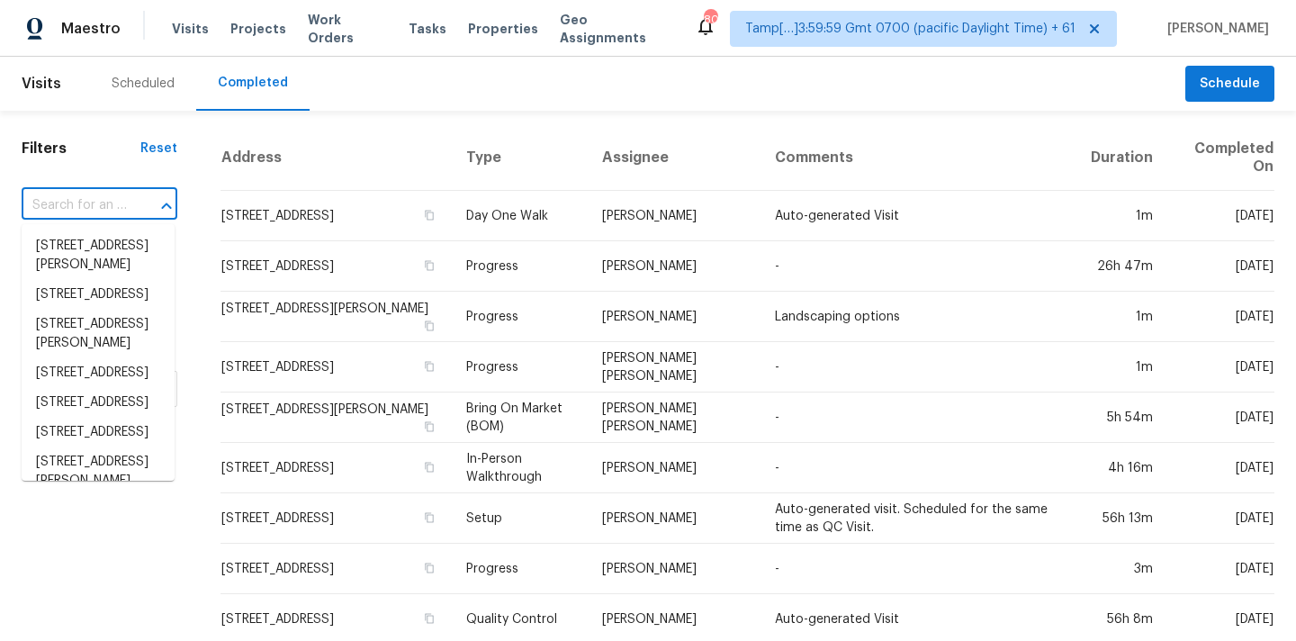
click at [56, 215] on input "text" at bounding box center [74, 206] width 105 height 28
paste input "13550 Karl St, Southgate, MI 48195"
type input "13550 Karl St, Southgate, MI 48195"
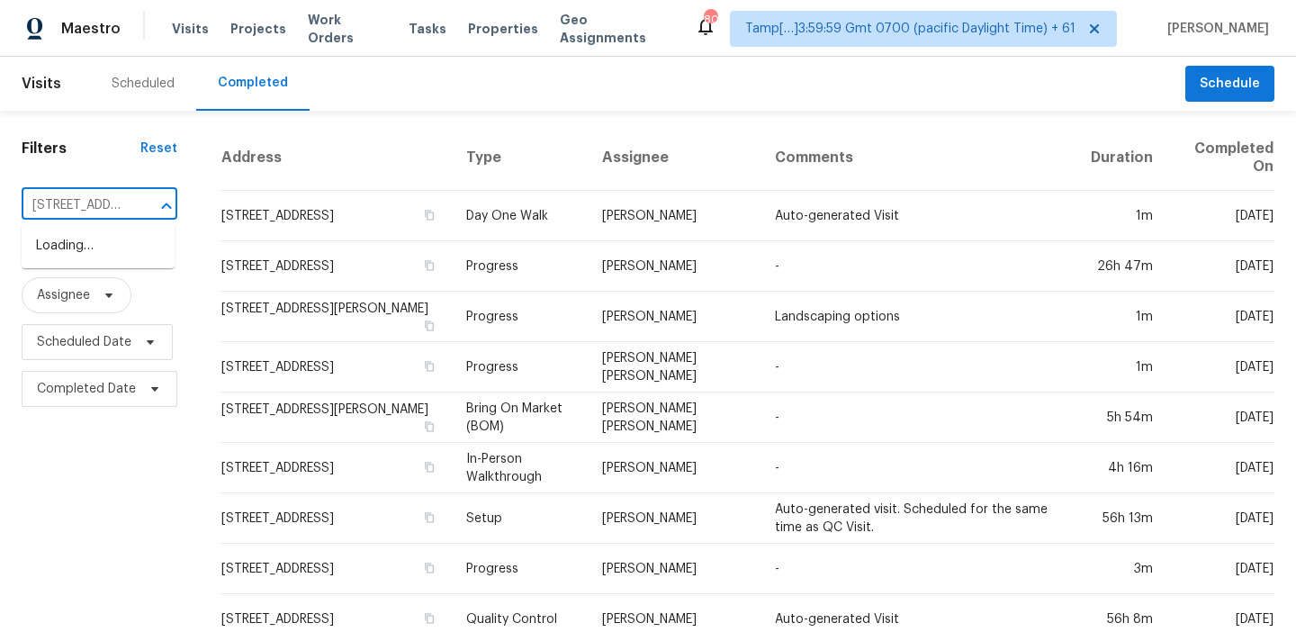
scroll to position [0, 112]
click at [76, 254] on li "13550 Karl St, Southgate, MI 48195" at bounding box center [98, 255] width 153 height 49
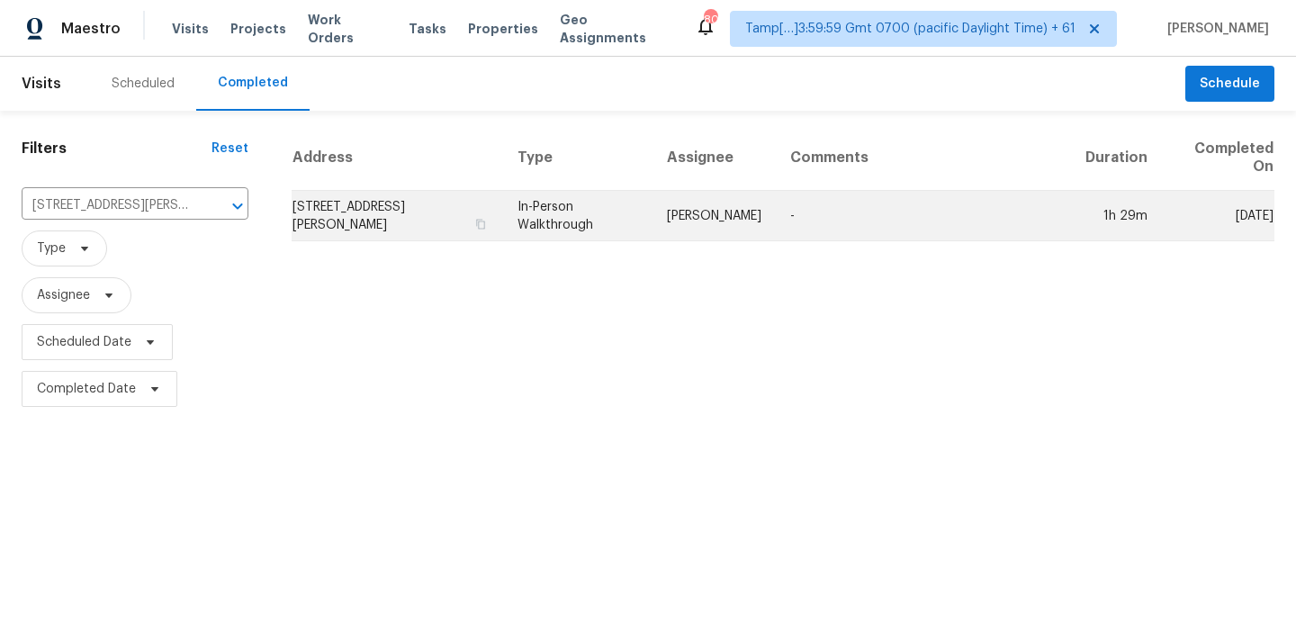
click at [534, 201] on td "In-Person Walkthrough" at bounding box center [577, 216] width 149 height 50
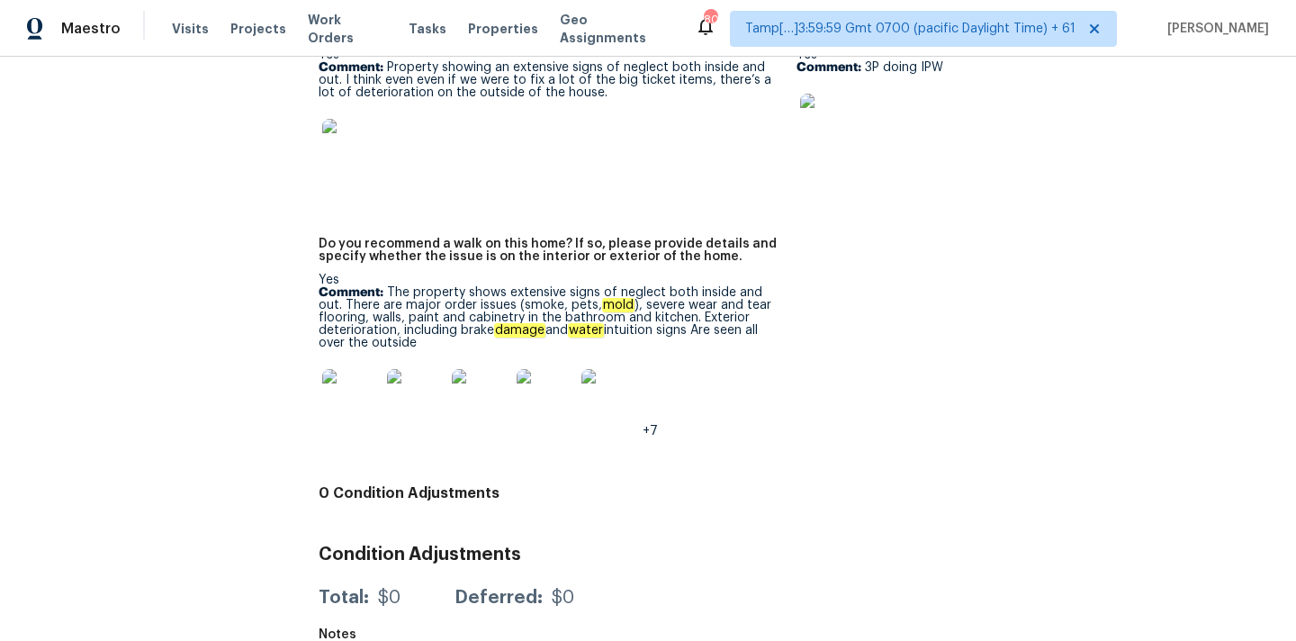
scroll to position [4108, 0]
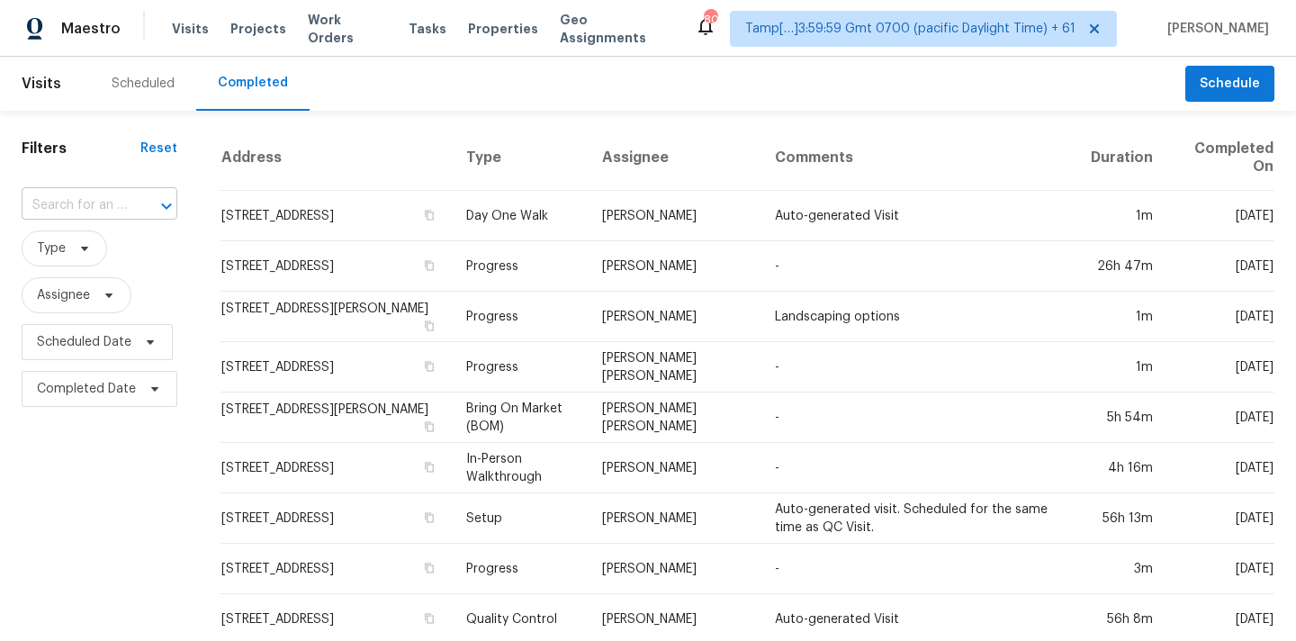
click at [75, 214] on input "text" at bounding box center [74, 206] width 105 height 28
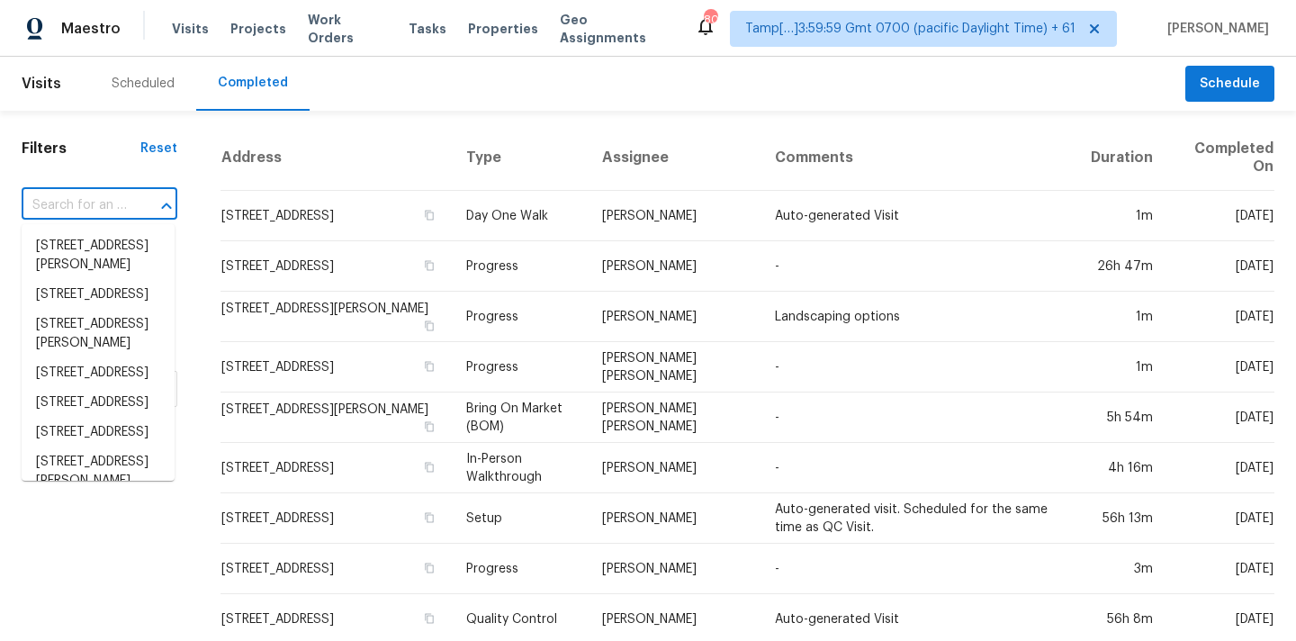
paste input "[STREET_ADDRESS]"
type input "[STREET_ADDRESS]"
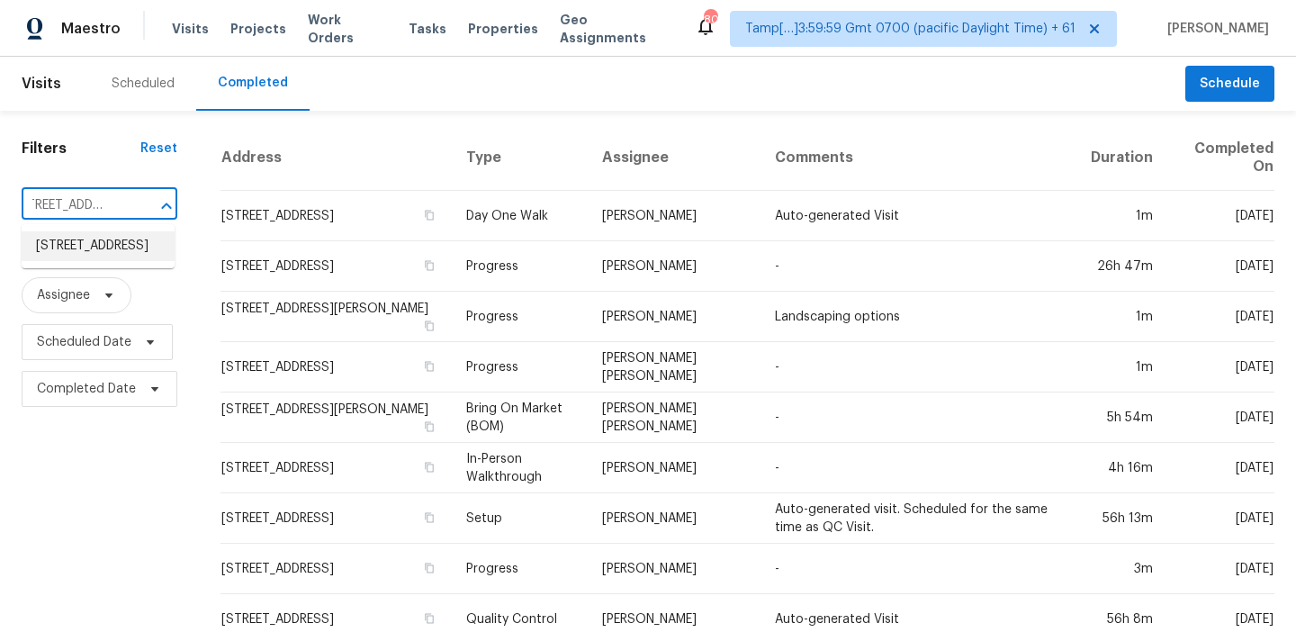
click at [90, 253] on li "[STREET_ADDRESS]" at bounding box center [98, 246] width 153 height 30
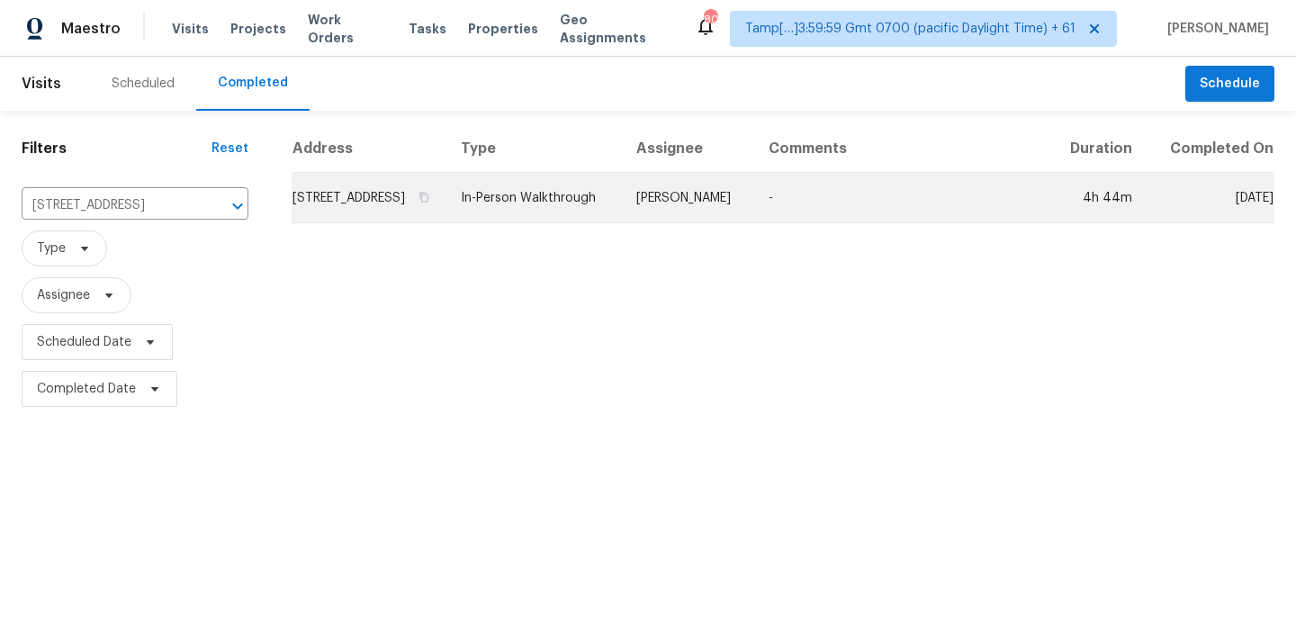
click at [607, 223] on td "In-Person Walkthrough" at bounding box center [533, 198] width 175 height 50
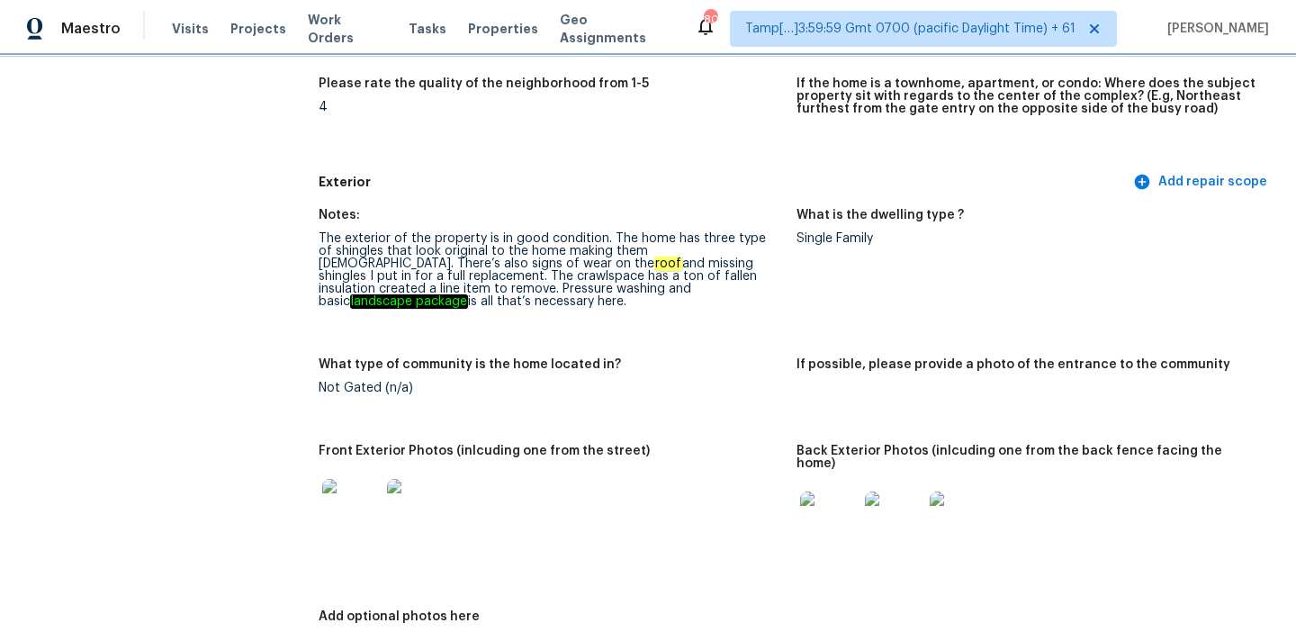
scroll to position [615, 0]
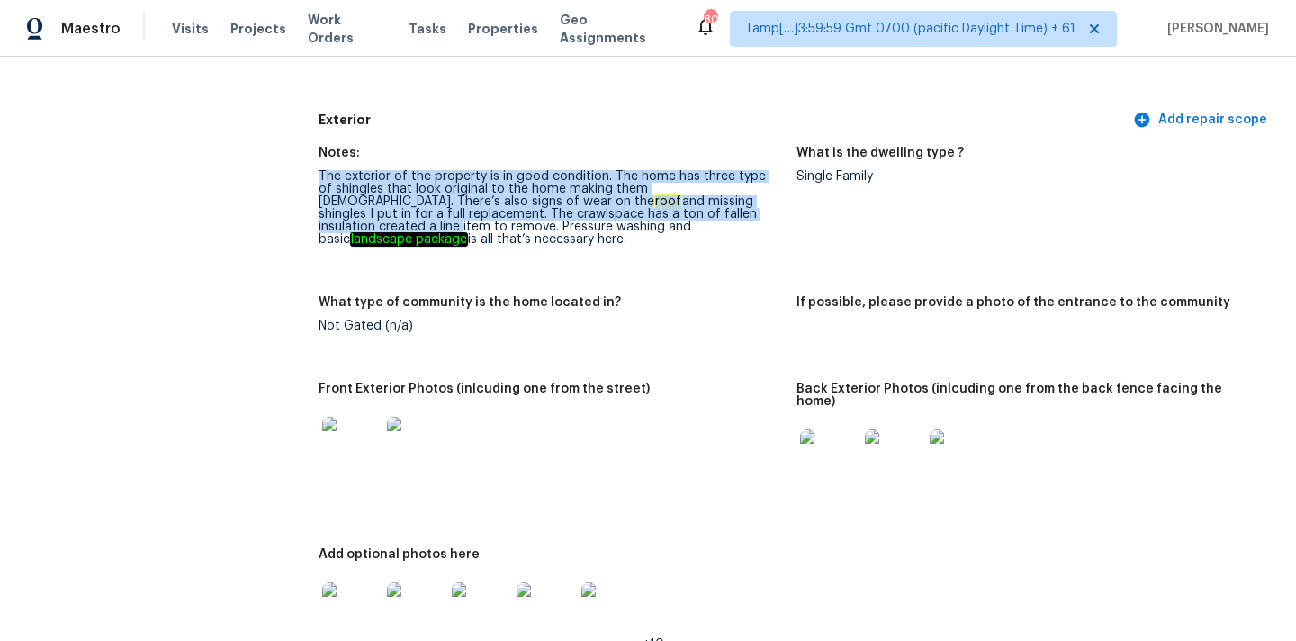
drag, startPoint x: 321, startPoint y: 179, endPoint x: 665, endPoint y: 210, distance: 345.1
click at [665, 210] on div "The exterior of the property is in good condition. The home has three type of s…" at bounding box center [550, 208] width 463 height 76
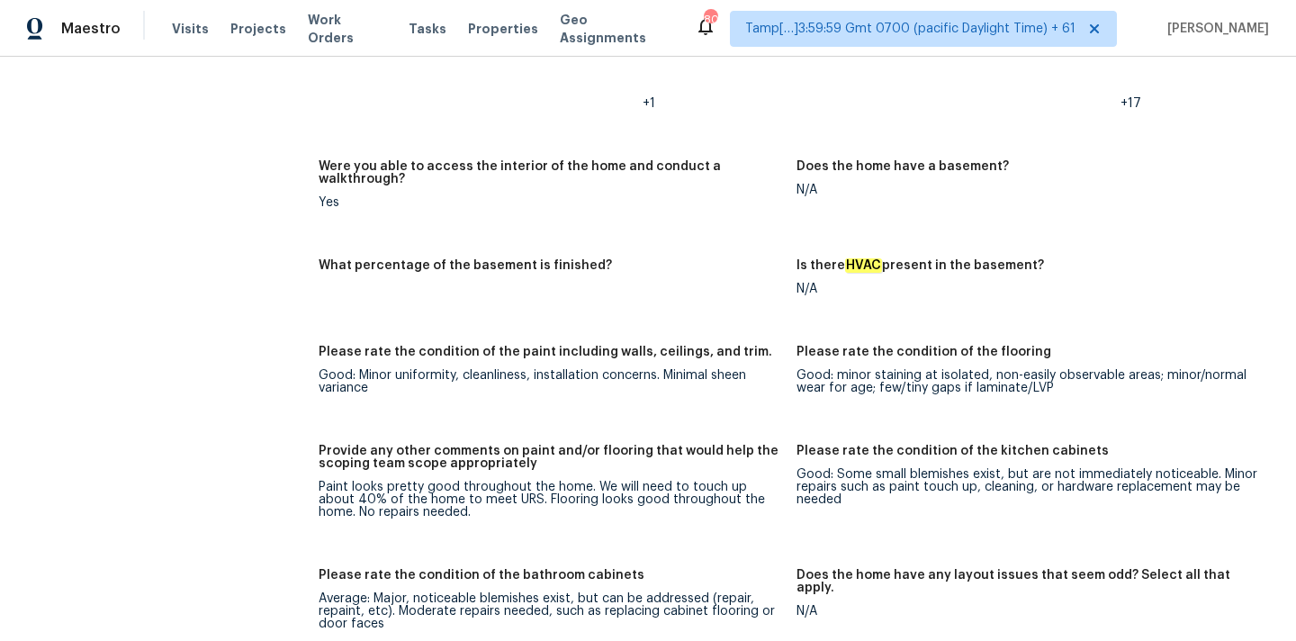
scroll to position [2404, 0]
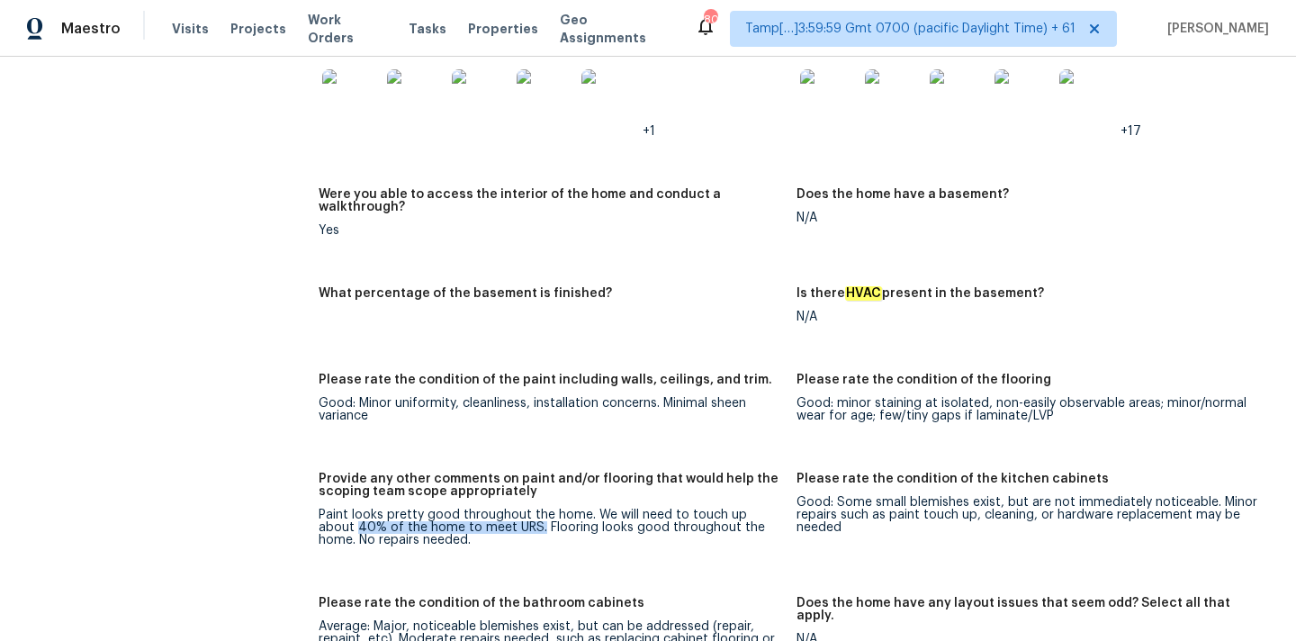
drag, startPoint x: 499, startPoint y: 487, endPoint x: 315, endPoint y: 490, distance: 183.6
click at [315, 490] on div "All visits 2152 Summerwood Dr Mount Pleasant, SC 29466 Home details Other Visit…" at bounding box center [648, 222] width 1253 height 5067
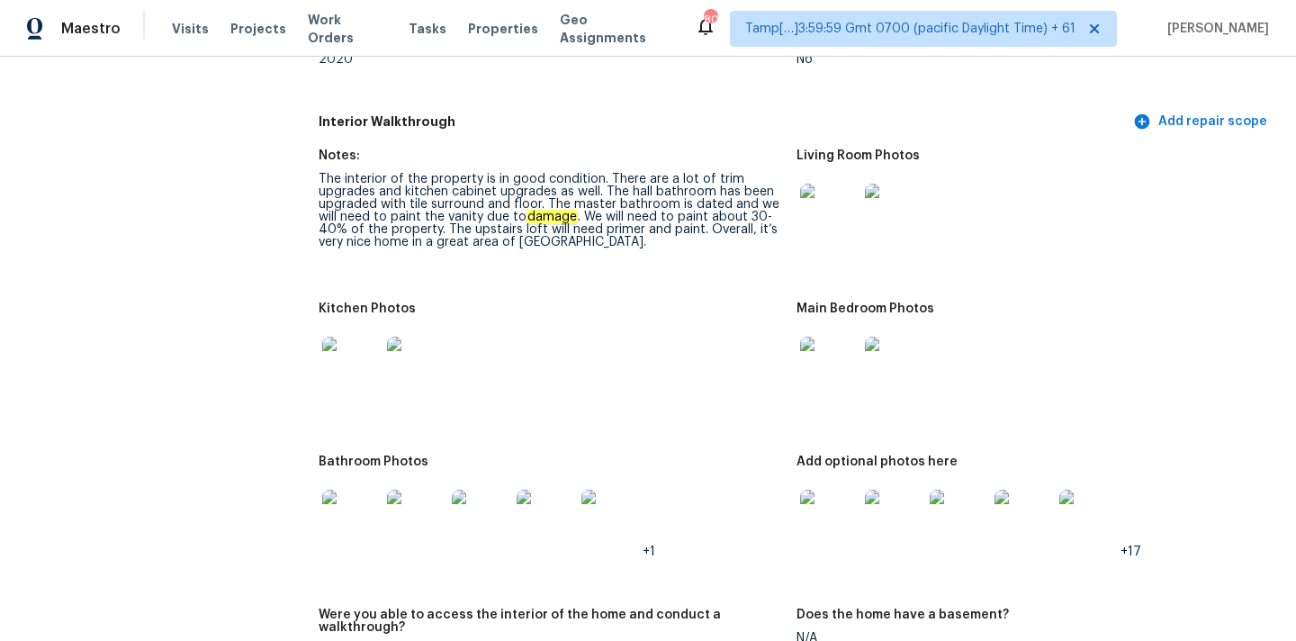
scroll to position [1973, 0]
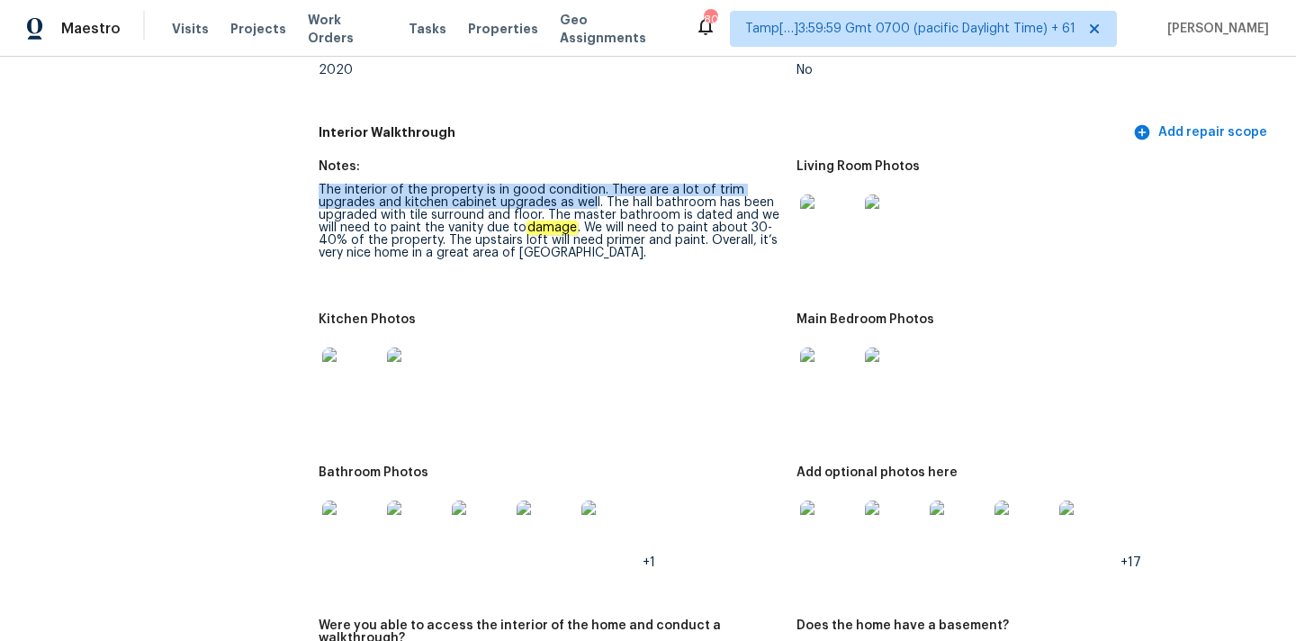
drag, startPoint x: 320, startPoint y: 169, endPoint x: 594, endPoint y: 181, distance: 273.8
click at [594, 184] on div "The interior of the property is in good condition. There are a lot of trim upgr…" at bounding box center [550, 222] width 463 height 76
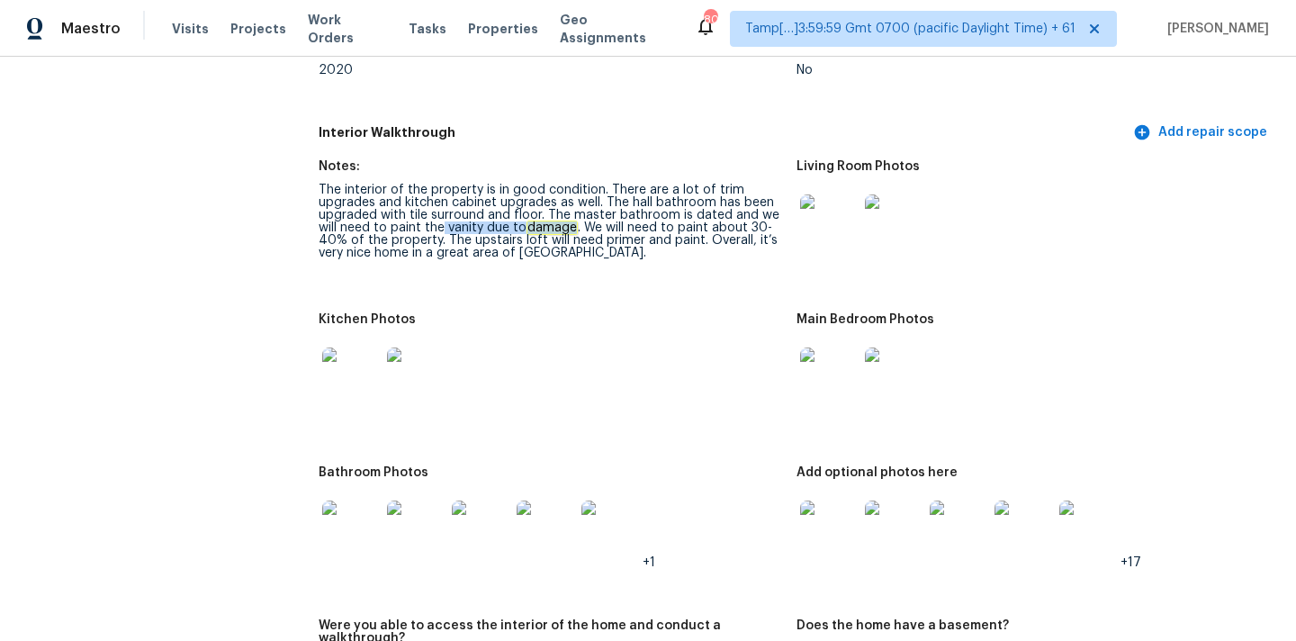
drag, startPoint x: 576, startPoint y: 202, endPoint x: 442, endPoint y: 203, distance: 134.1
click at [442, 203] on div "The interior of the property is in good condition. There are a lot of trim upgr…" at bounding box center [550, 222] width 463 height 76
click at [813, 197] on img at bounding box center [829, 223] width 58 height 58
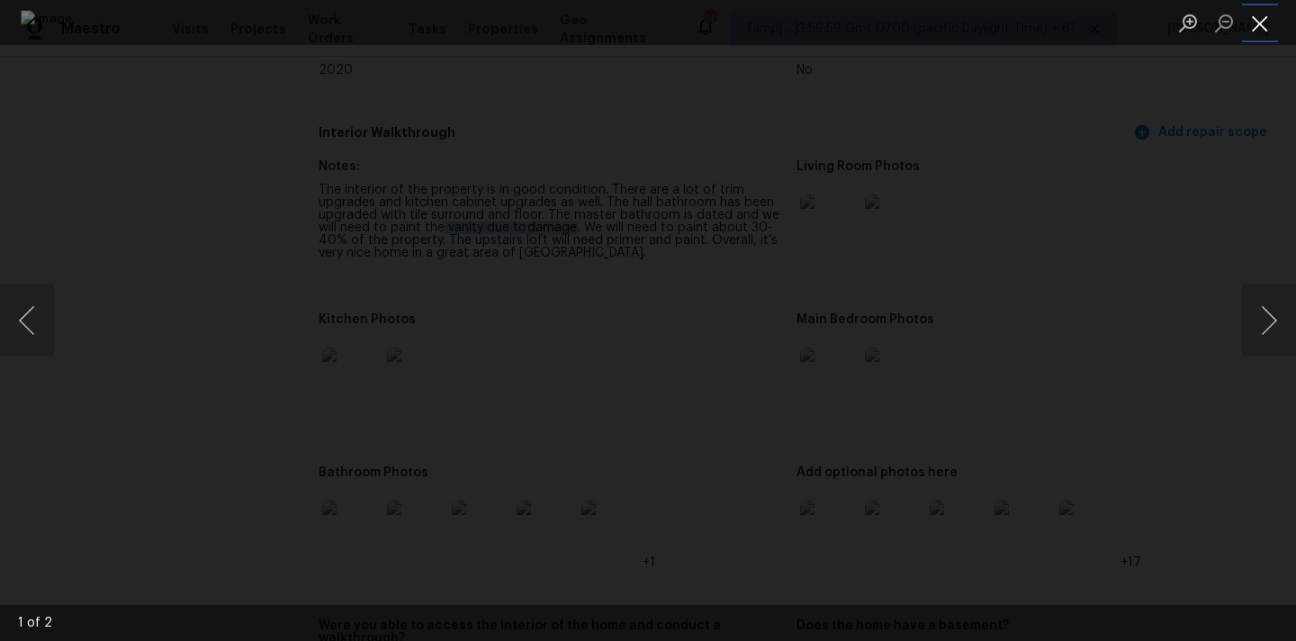
click at [1267, 15] on button "Close lightbox" at bounding box center [1260, 22] width 36 height 31
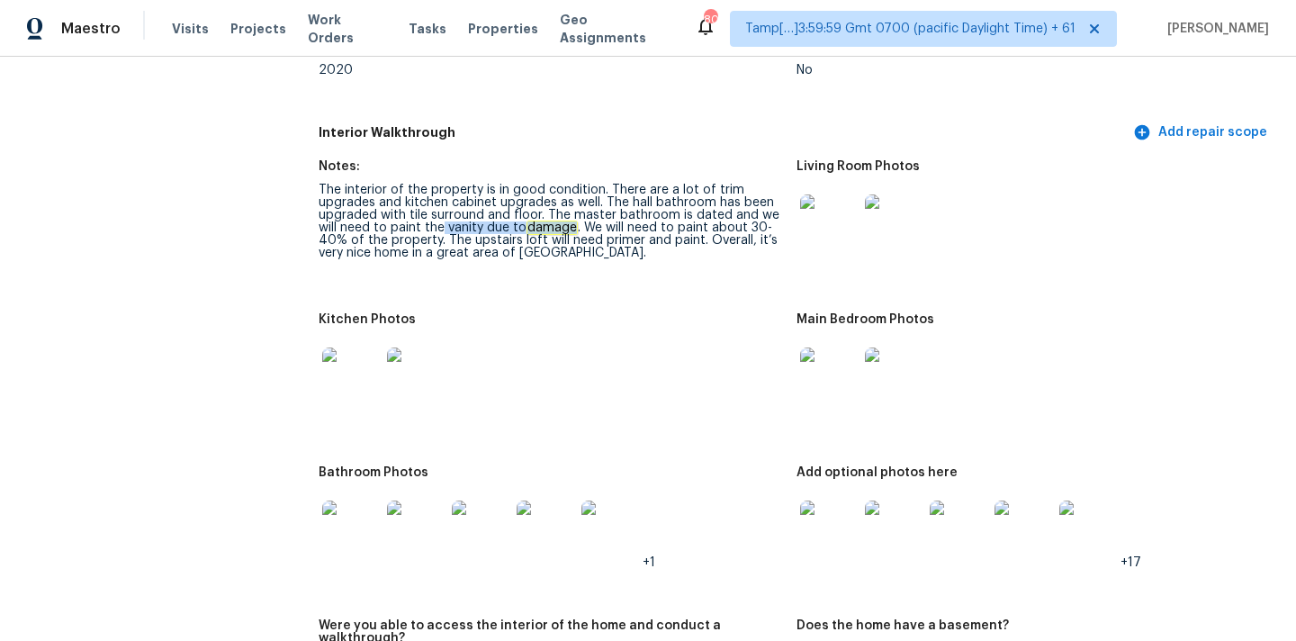
click at [827, 347] on img at bounding box center [829, 376] width 58 height 58
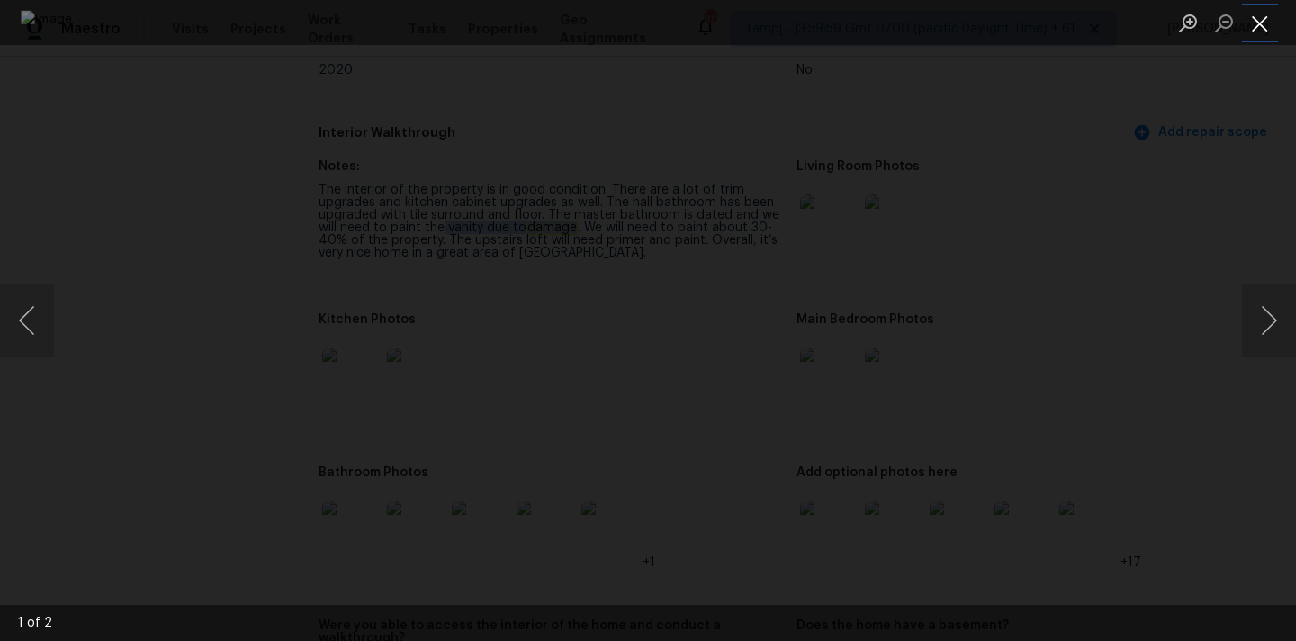
click at [1261, 23] on button "Close lightbox" at bounding box center [1260, 22] width 36 height 31
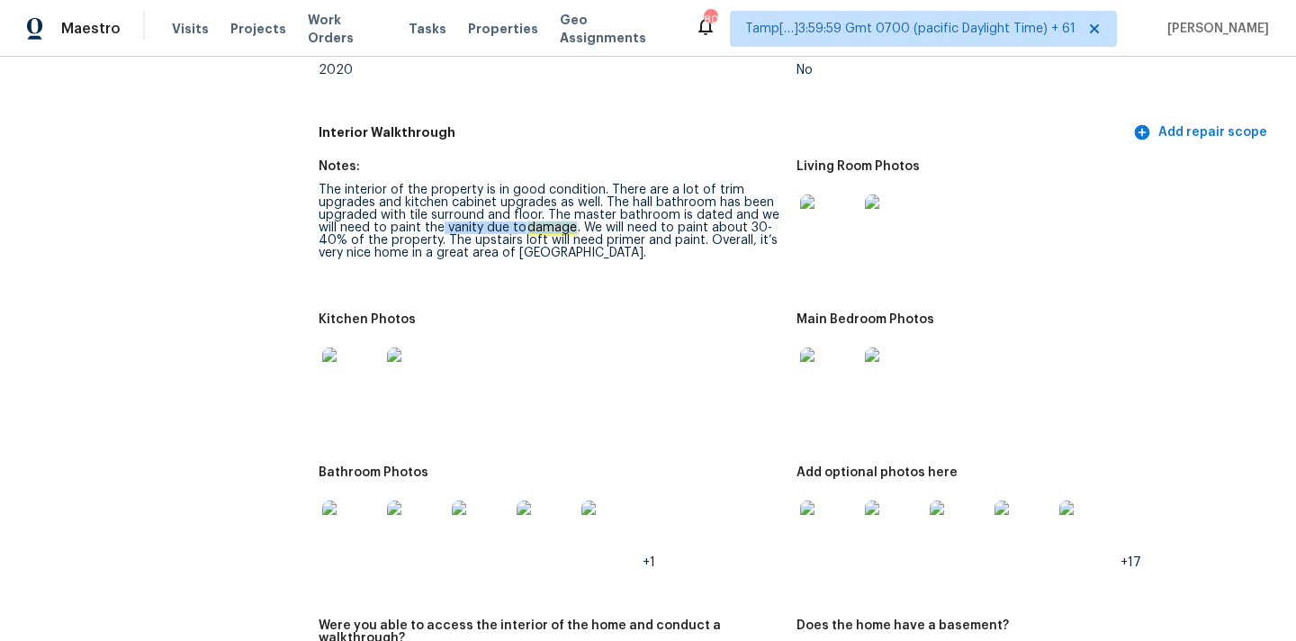
click at [345, 347] on img at bounding box center [351, 376] width 58 height 58
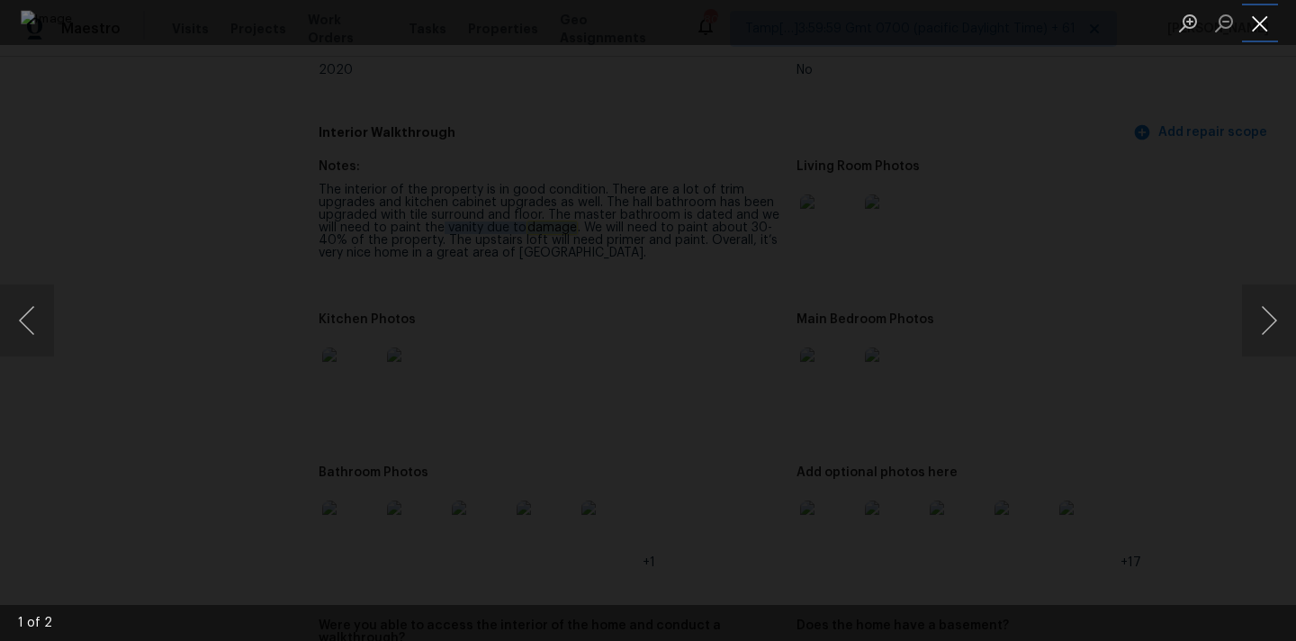
click at [1261, 24] on button "Close lightbox" at bounding box center [1260, 22] width 36 height 31
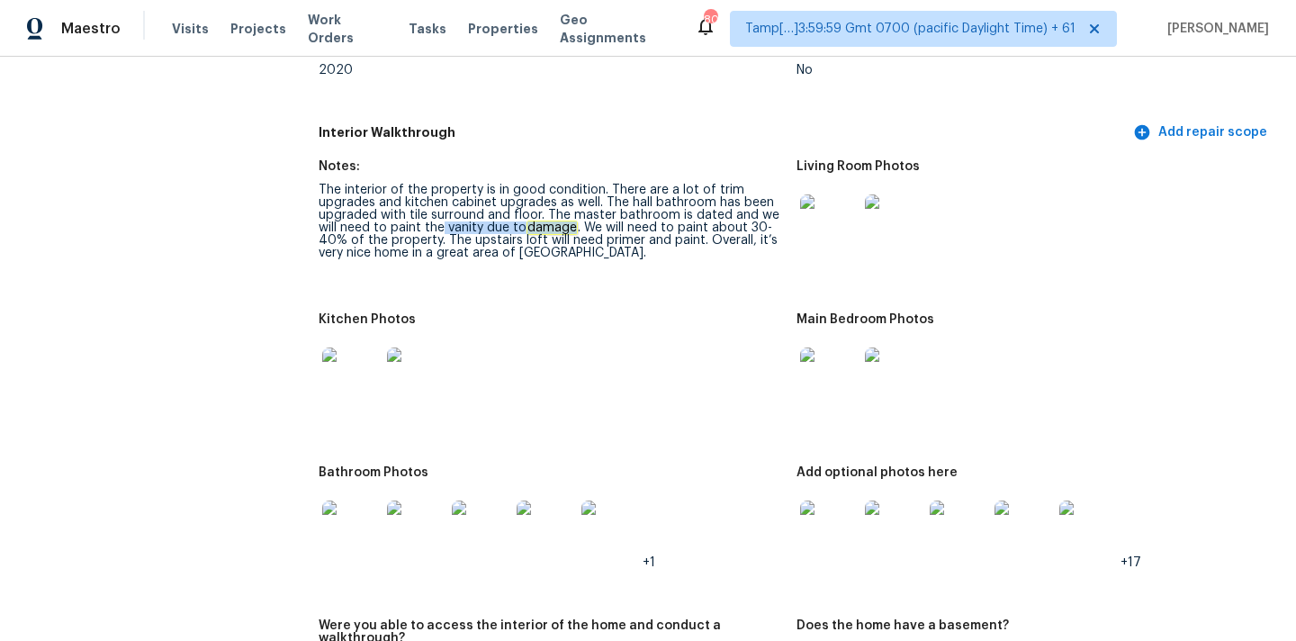
click at [339, 349] on img at bounding box center [351, 376] width 58 height 58
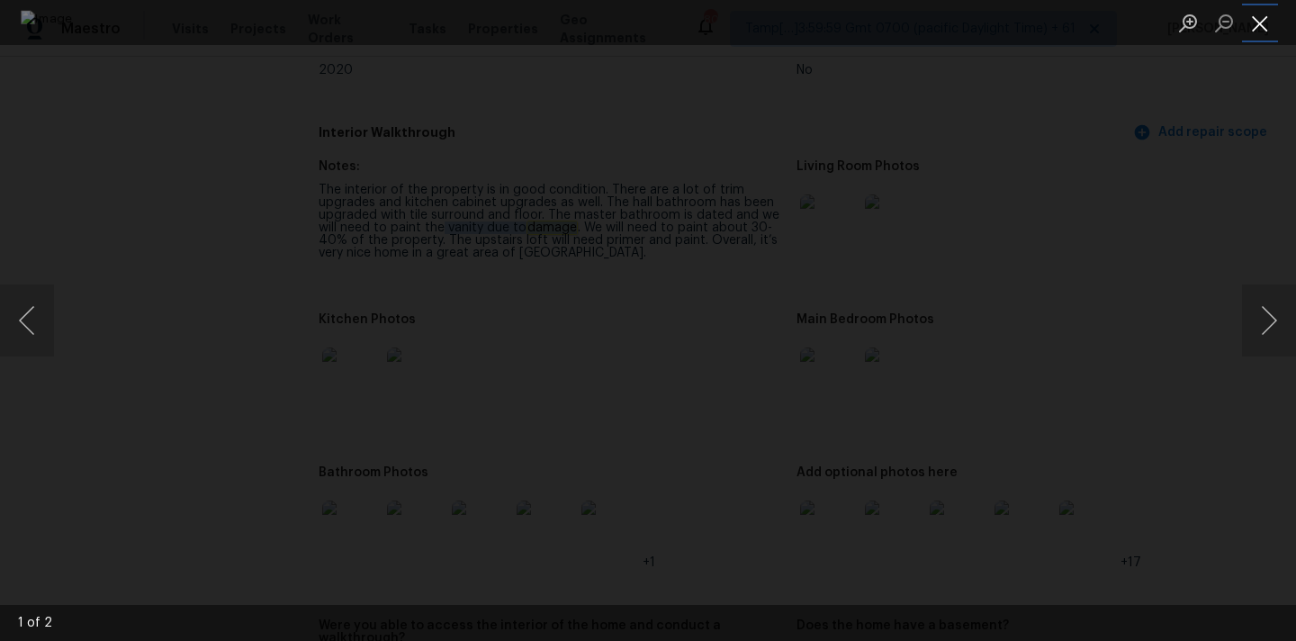
click at [1261, 22] on button "Close lightbox" at bounding box center [1260, 22] width 36 height 31
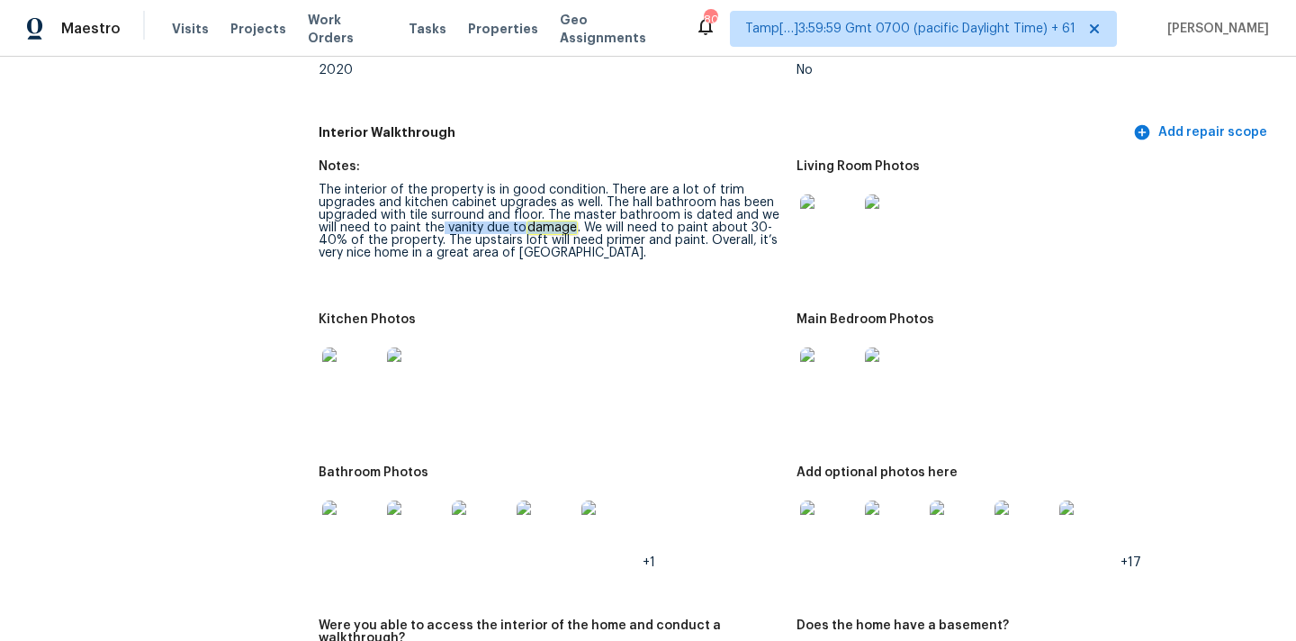
click at [364, 510] on img at bounding box center [351, 529] width 58 height 58
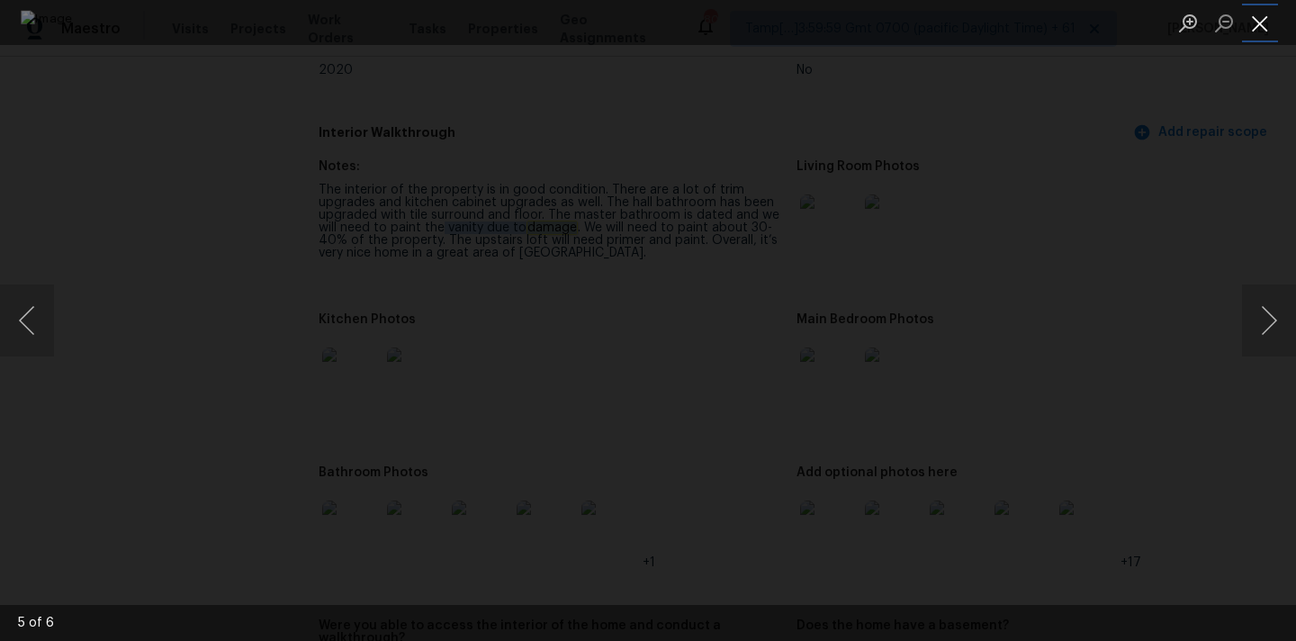
click at [1261, 31] on button "Close lightbox" at bounding box center [1260, 22] width 36 height 31
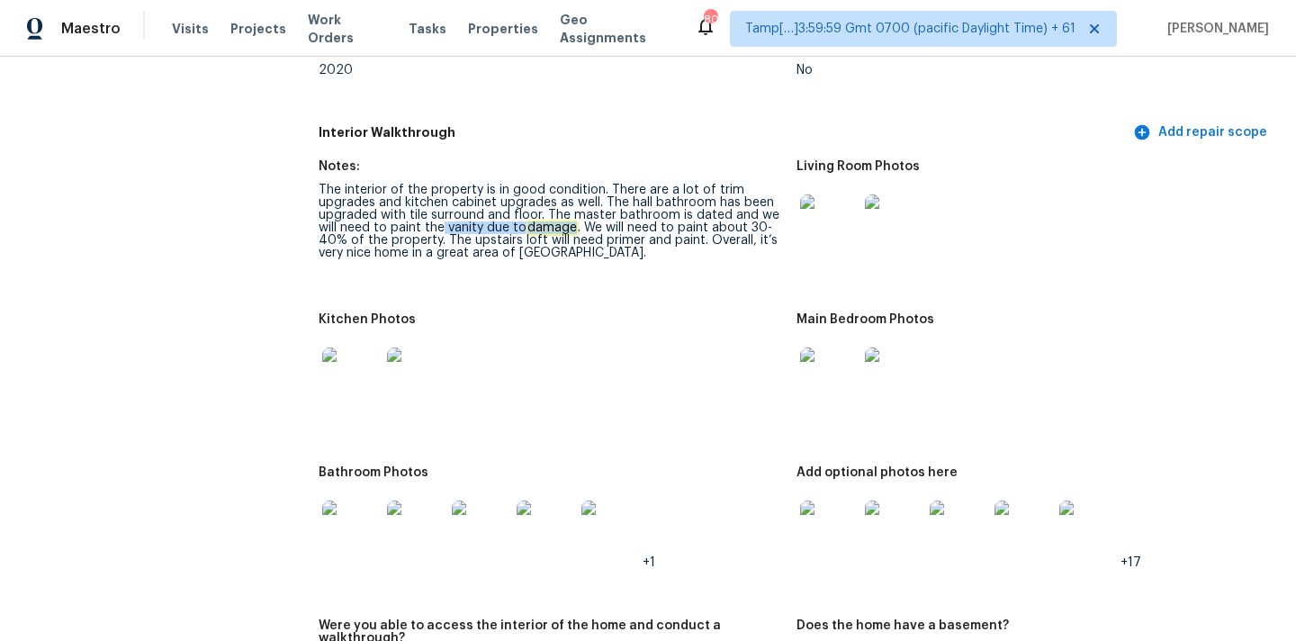
click at [827, 500] on img at bounding box center [829, 529] width 58 height 58
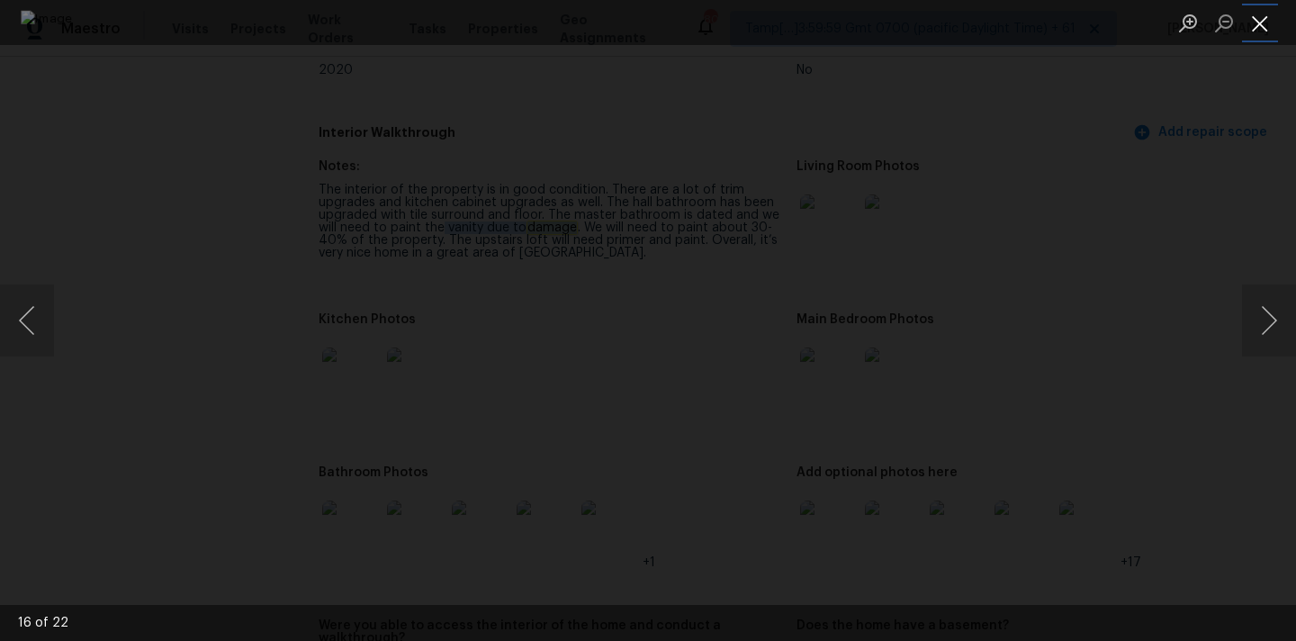
click at [1258, 17] on button "Close lightbox" at bounding box center [1260, 22] width 36 height 31
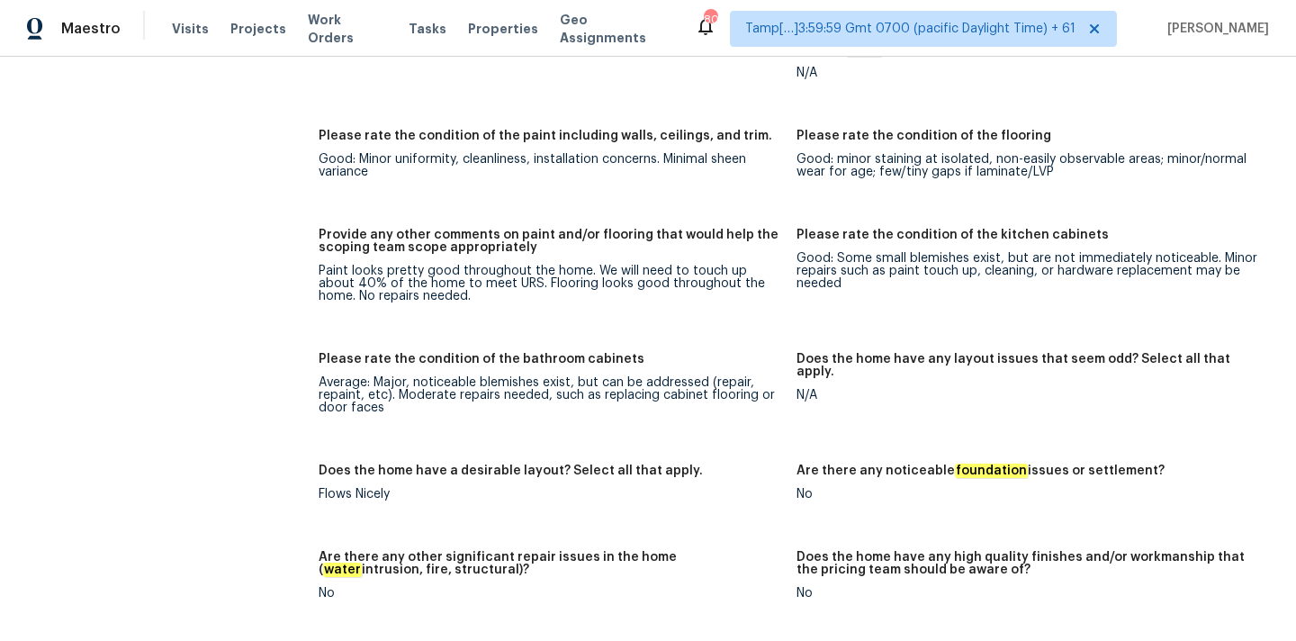
scroll to position [2650, 0]
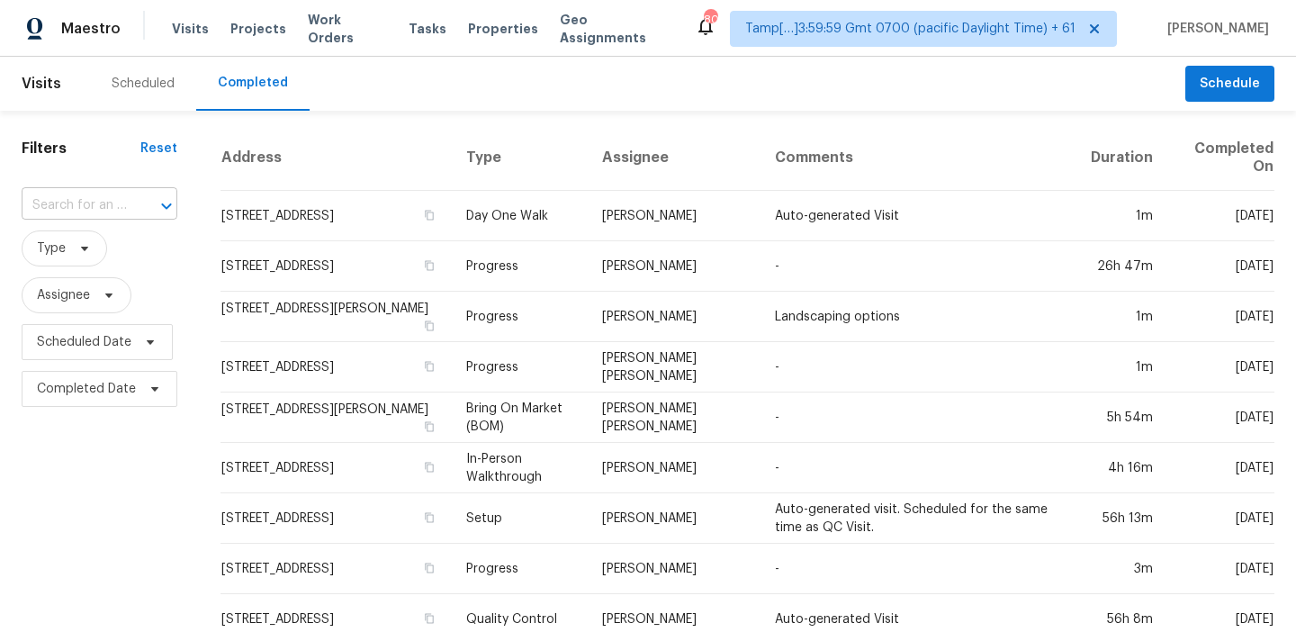
click at [91, 193] on input "text" at bounding box center [74, 206] width 105 height 28
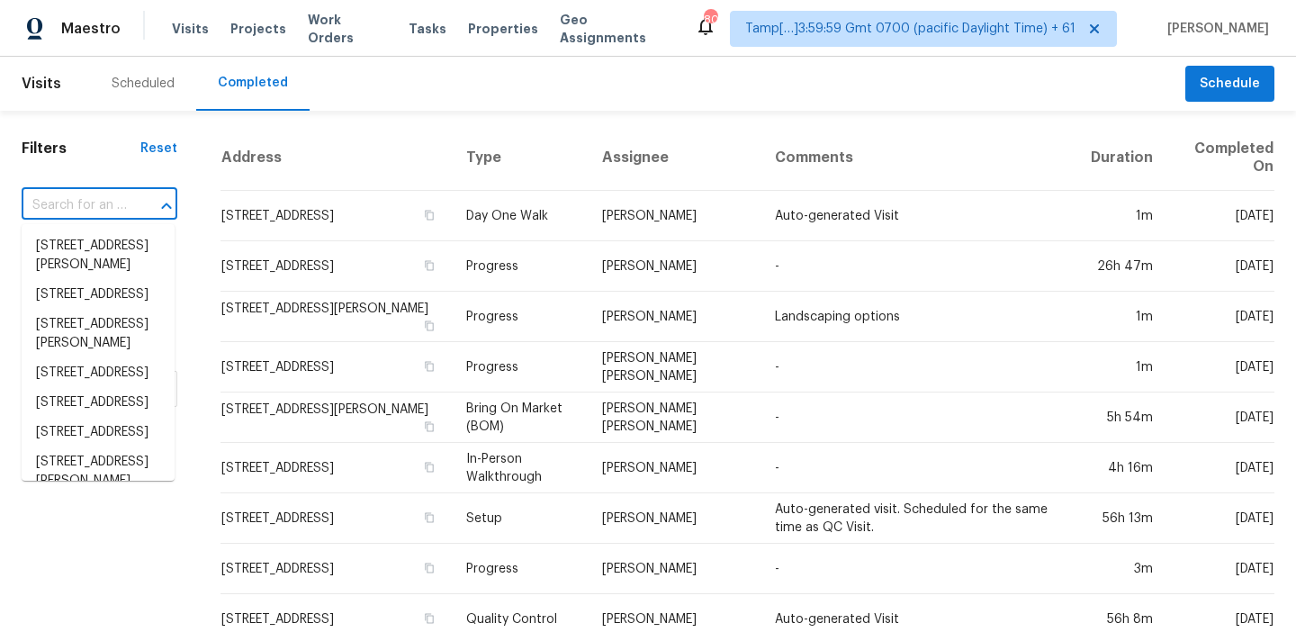
paste input "822 Midland Ter, Durham, NC 27704"
type input "822 Midland Ter, Durham, NC 27704"
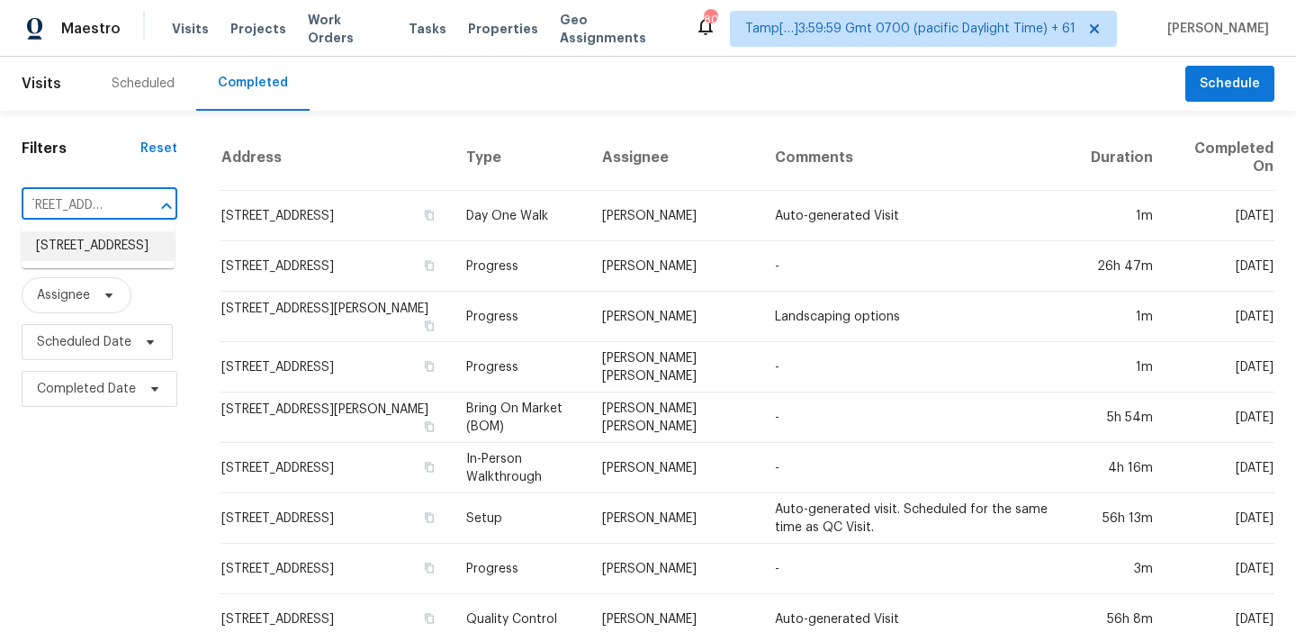
click at [112, 251] on li "822 Midland Ter, Durham, NC 27704" at bounding box center [98, 246] width 153 height 30
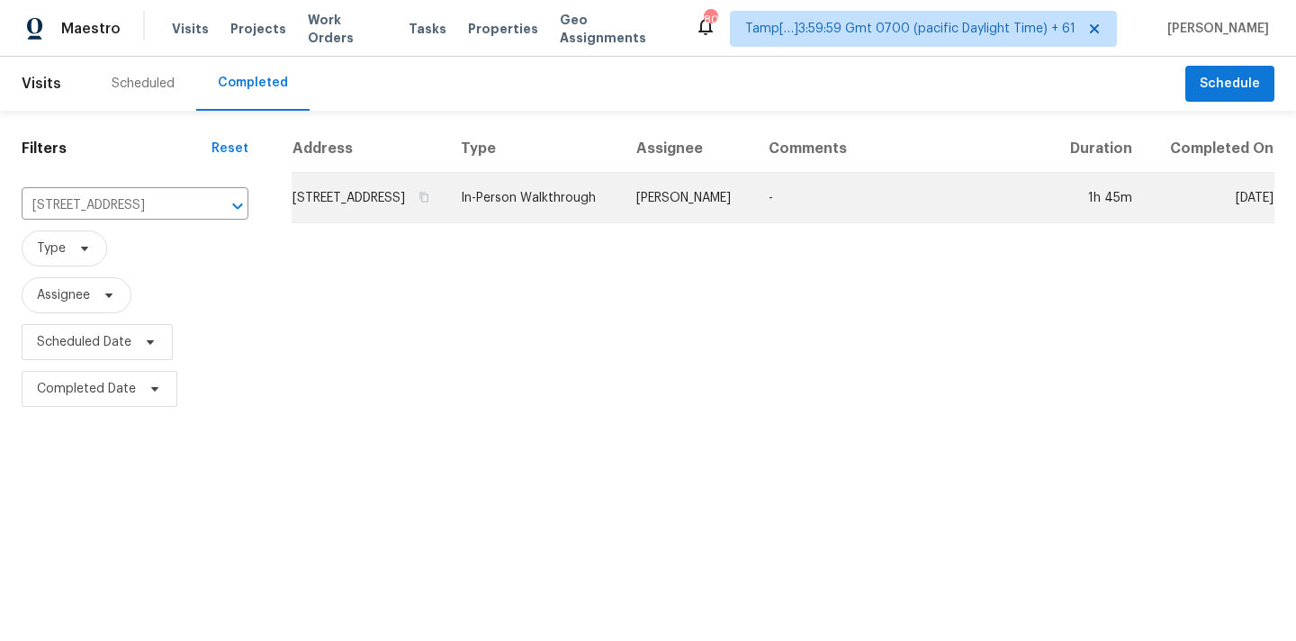
click at [622, 212] on td "In-Person Walkthrough" at bounding box center [533, 198] width 175 height 50
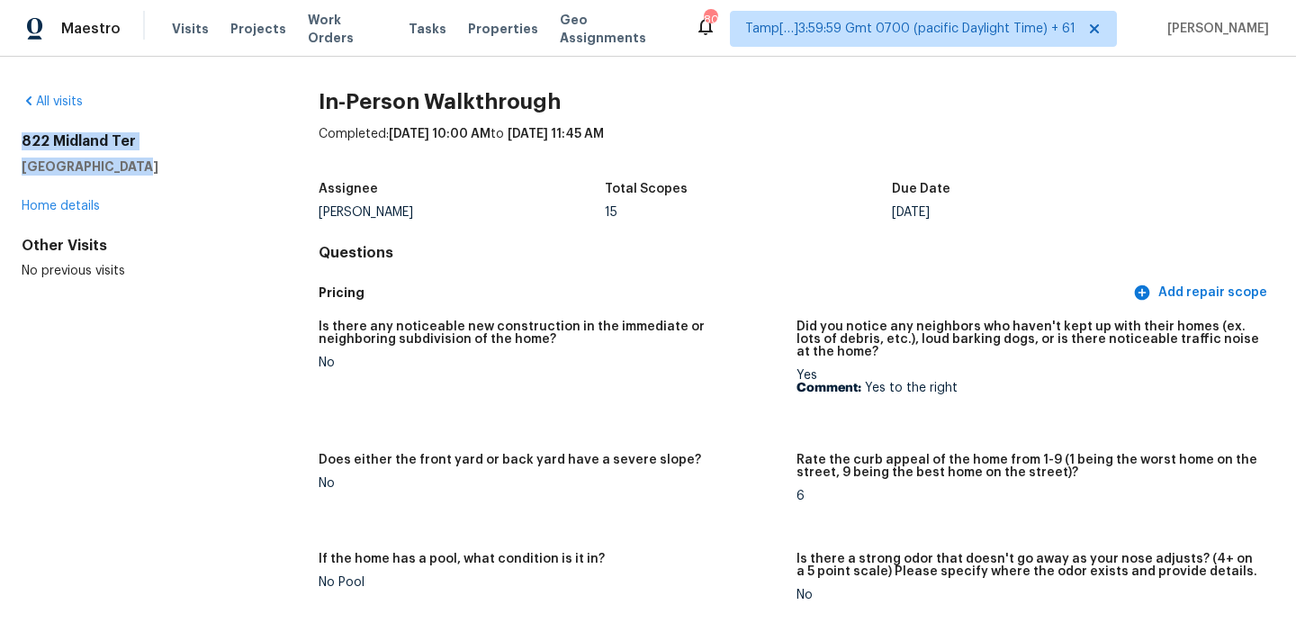
drag, startPoint x: 23, startPoint y: 141, endPoint x: 176, endPoint y: 158, distance: 153.9
click at [176, 158] on div "822 Midland Ter Durham, NC 27704" at bounding box center [141, 153] width 239 height 43
copy div "822 Midland Ter Durham, NC 27704"
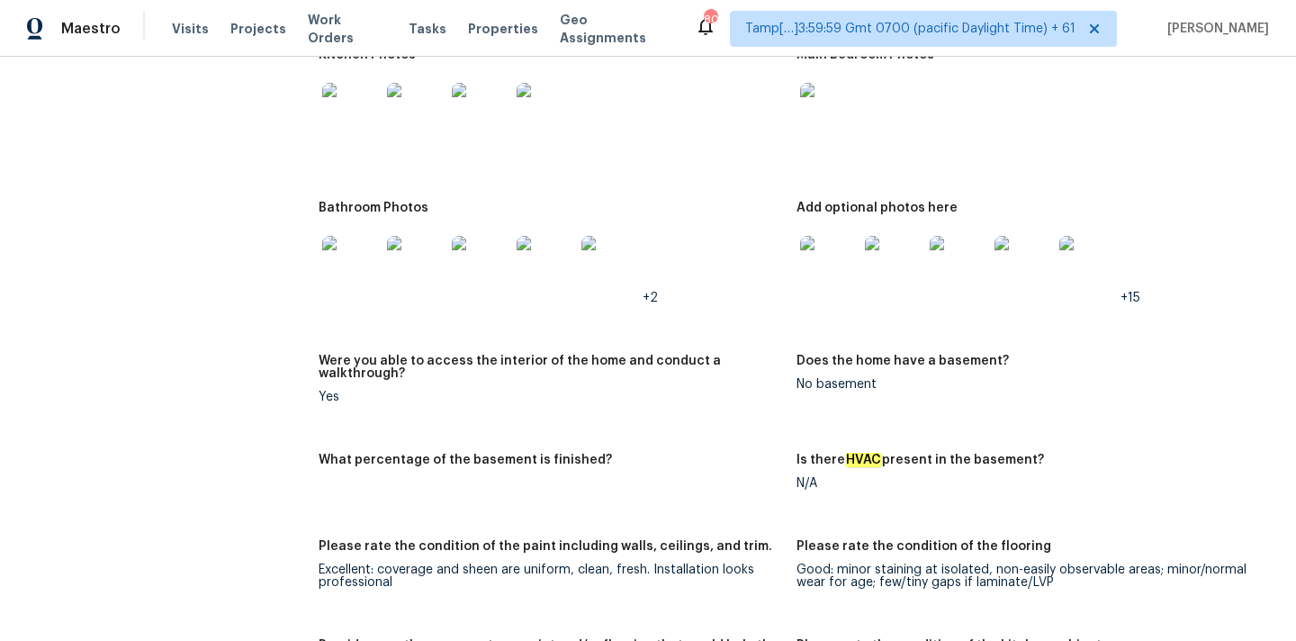
scroll to position [4342, 0]
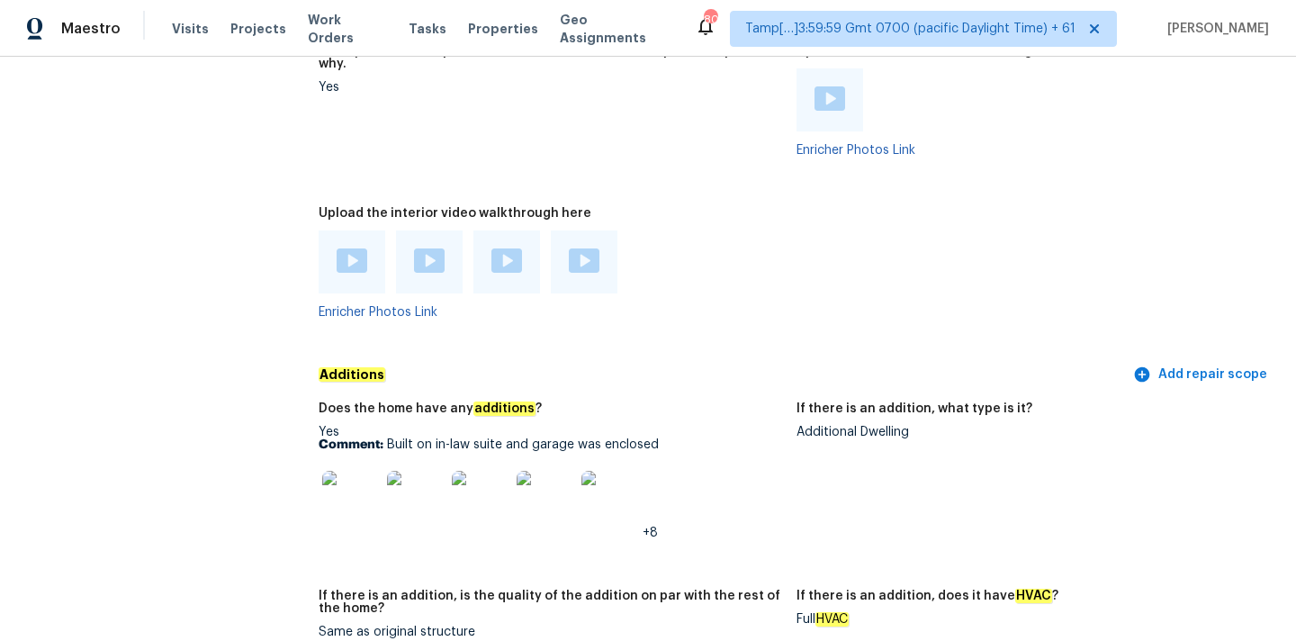
click at [337, 478] on img at bounding box center [351, 500] width 58 height 58
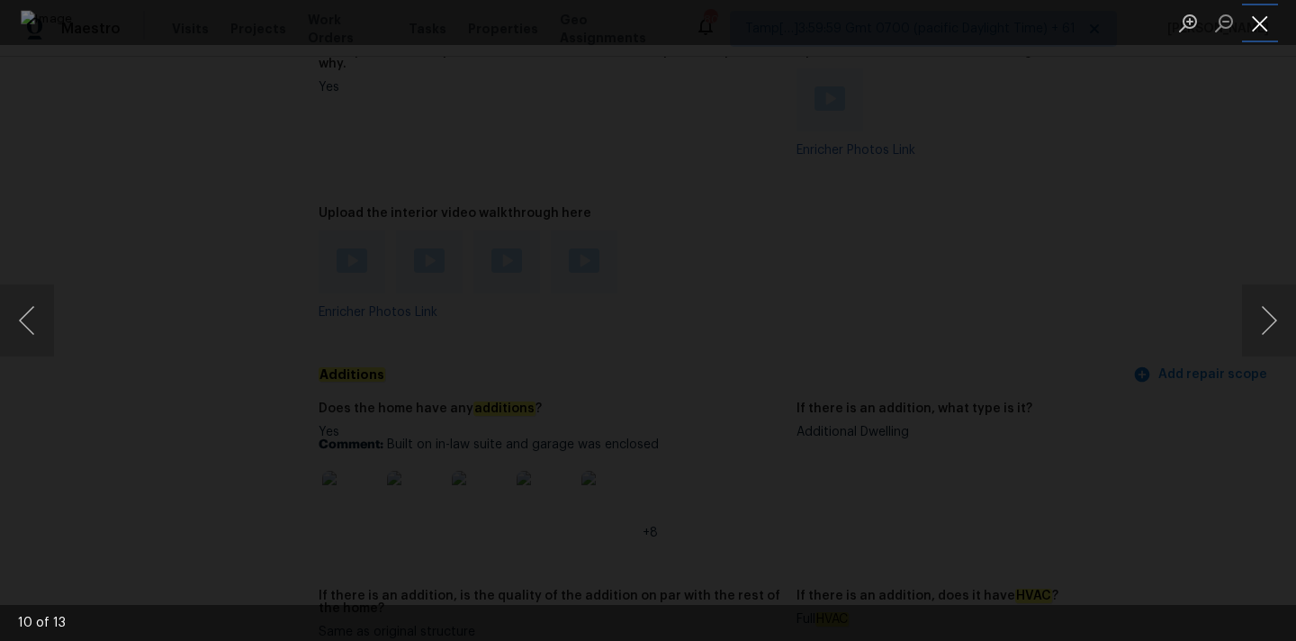
click at [1253, 24] on button "Close lightbox" at bounding box center [1260, 22] width 36 height 31
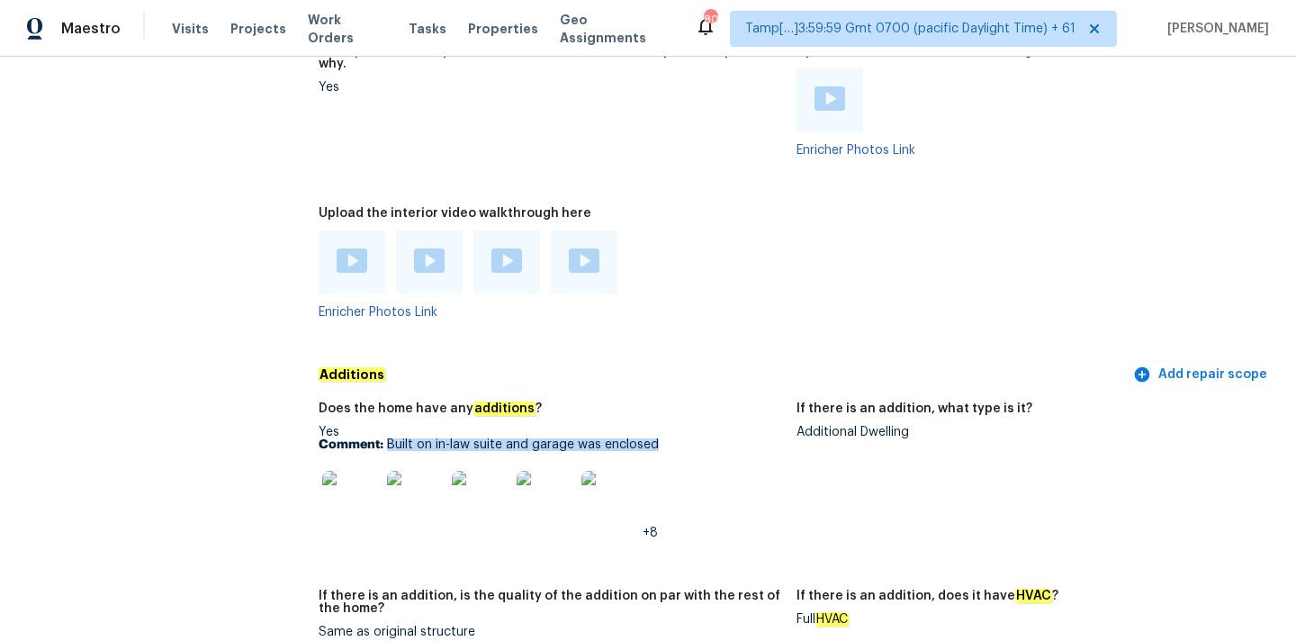
drag, startPoint x: 387, startPoint y: 420, endPoint x: 662, endPoint y: 414, distance: 275.4
click at [662, 438] on p "Comment: Built on in-law suite and garage was enclosed" at bounding box center [550, 444] width 463 height 13
copy p "Built on in-law suite and garage was enclosed"
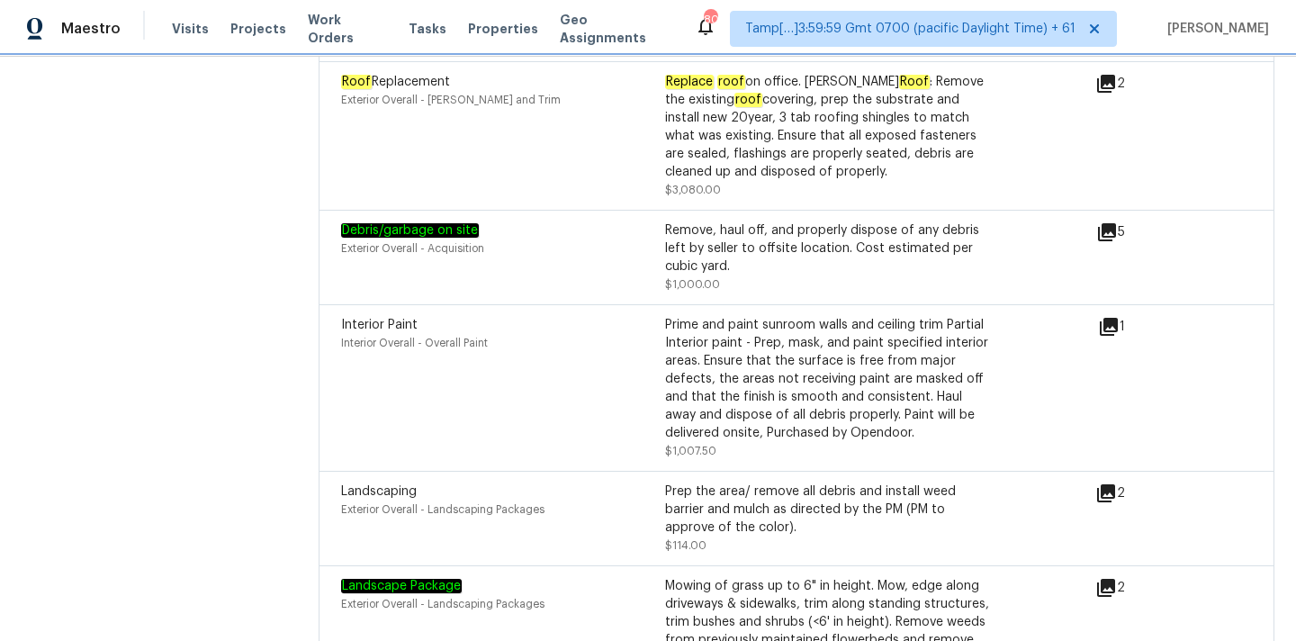
scroll to position [6674, 0]
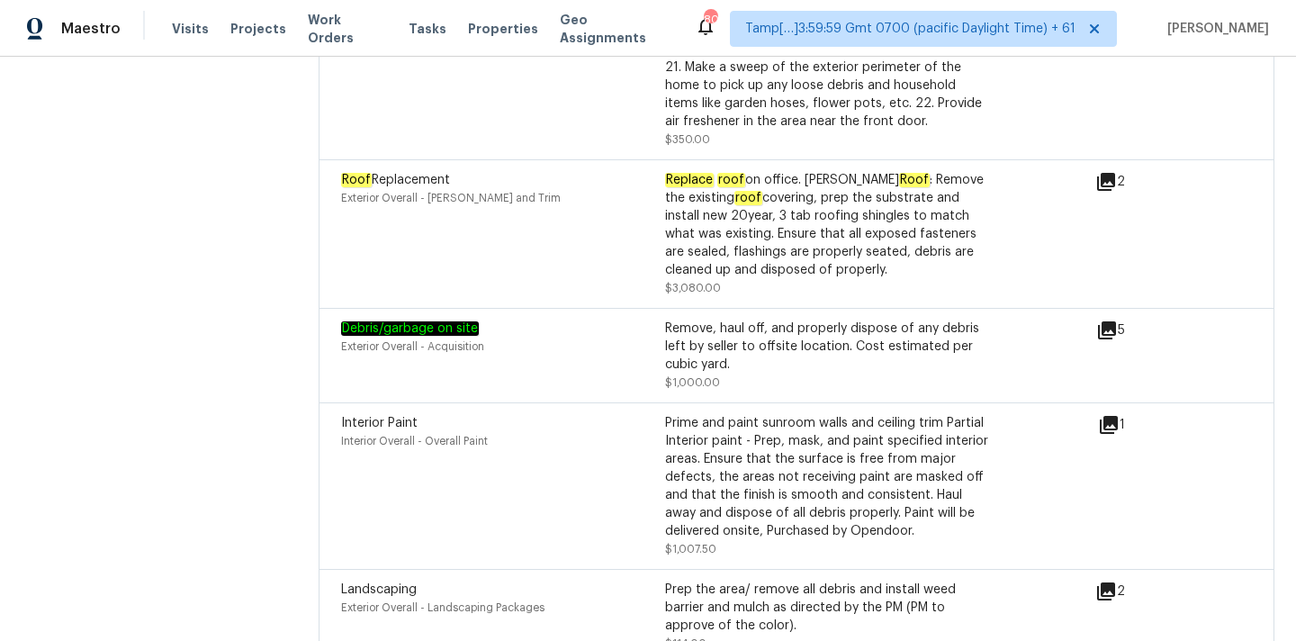
click at [1105, 416] on icon at bounding box center [1109, 425] width 18 height 18
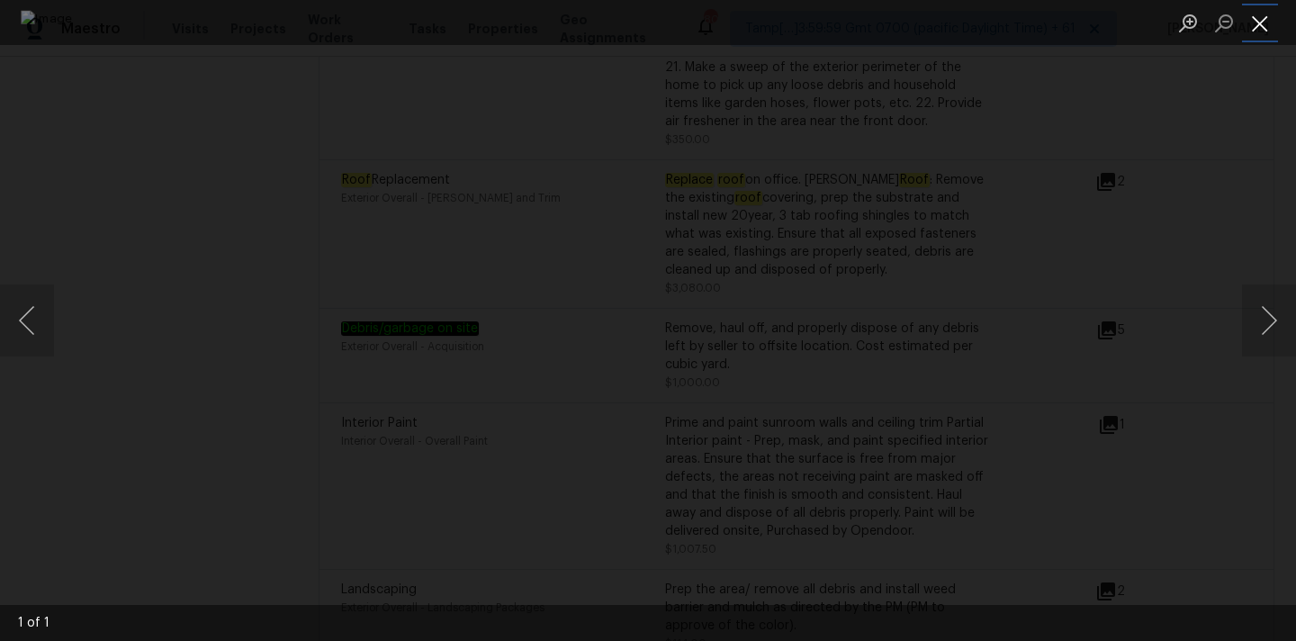
click at [1260, 18] on button "Close lightbox" at bounding box center [1260, 22] width 36 height 31
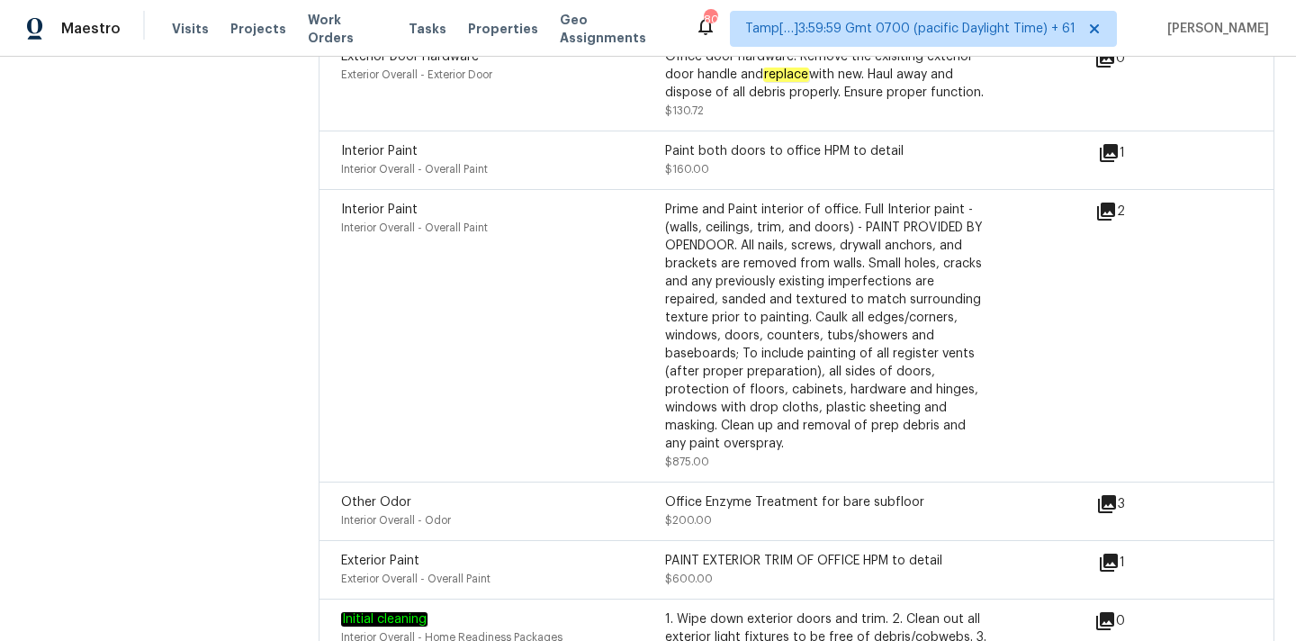
scroll to position [5712, 0]
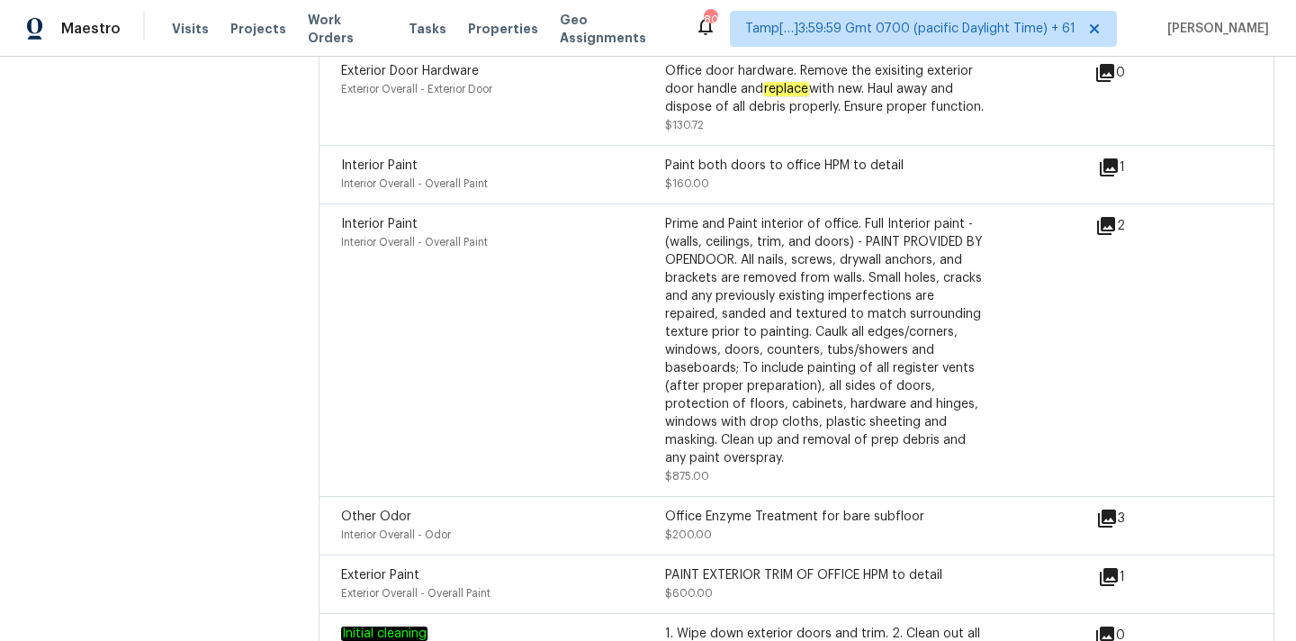
click at [1107, 217] on icon at bounding box center [1106, 226] width 18 height 18
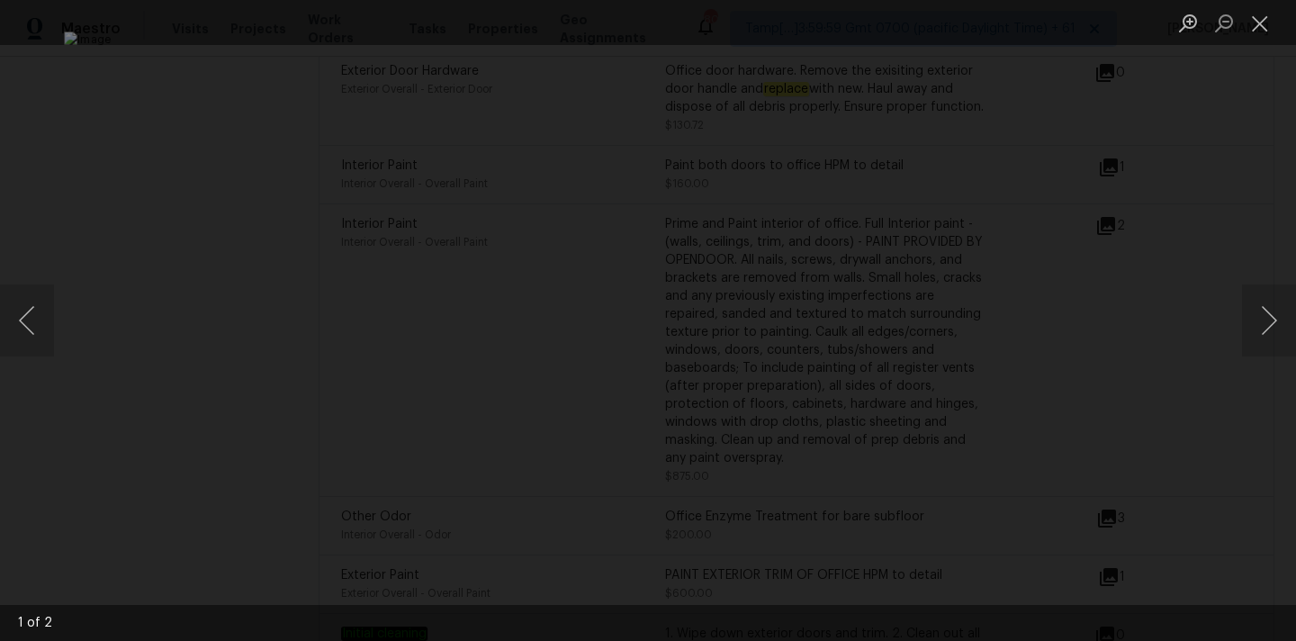
click at [1256, 6] on li "Lightbox" at bounding box center [1260, 22] width 36 height 45
click at [1264, 22] on button "Close lightbox" at bounding box center [1260, 22] width 36 height 31
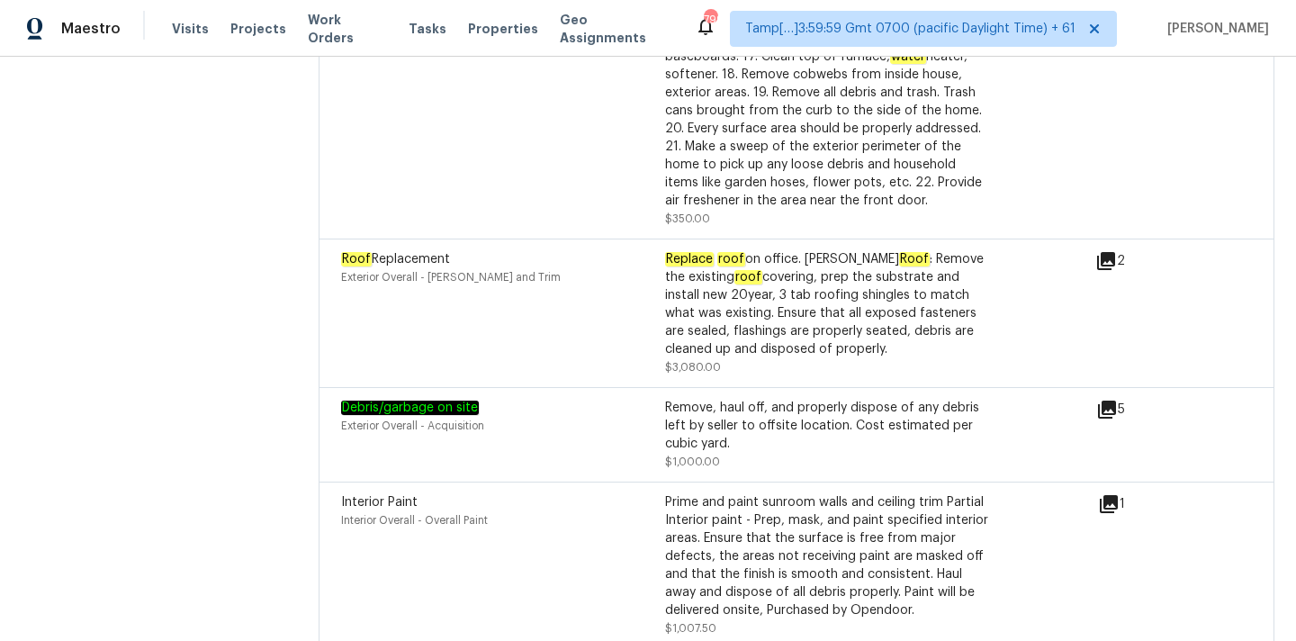
scroll to position [6590, 0]
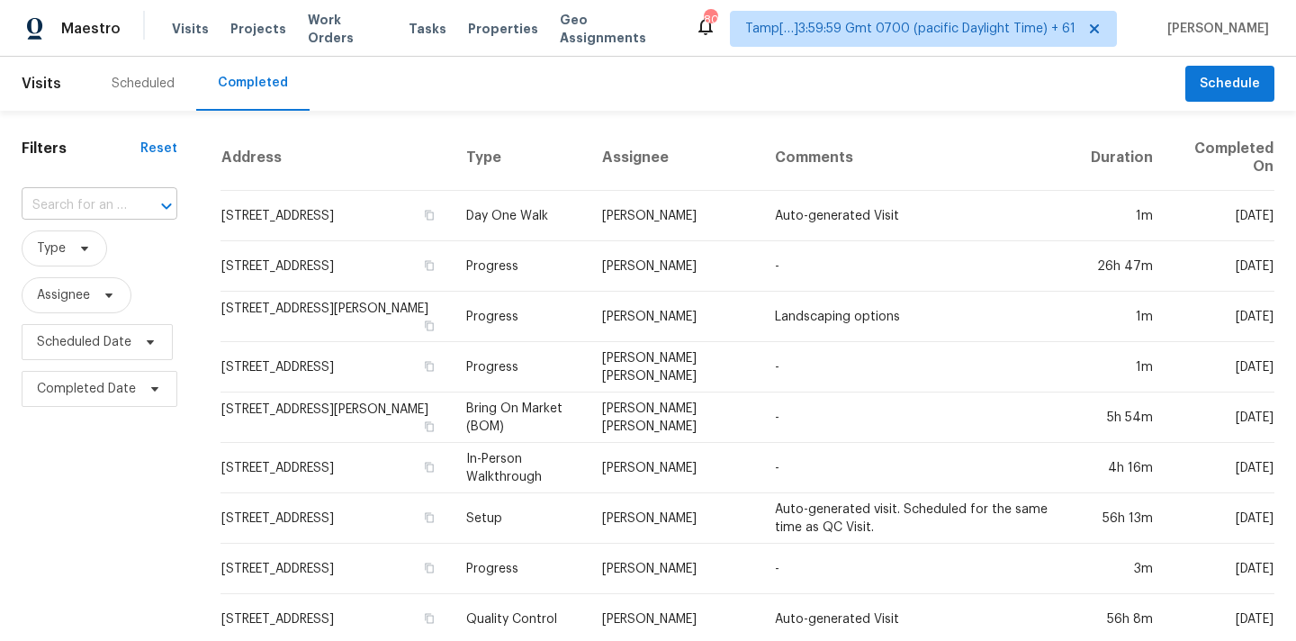
click at [44, 210] on input "text" at bounding box center [74, 206] width 105 height 28
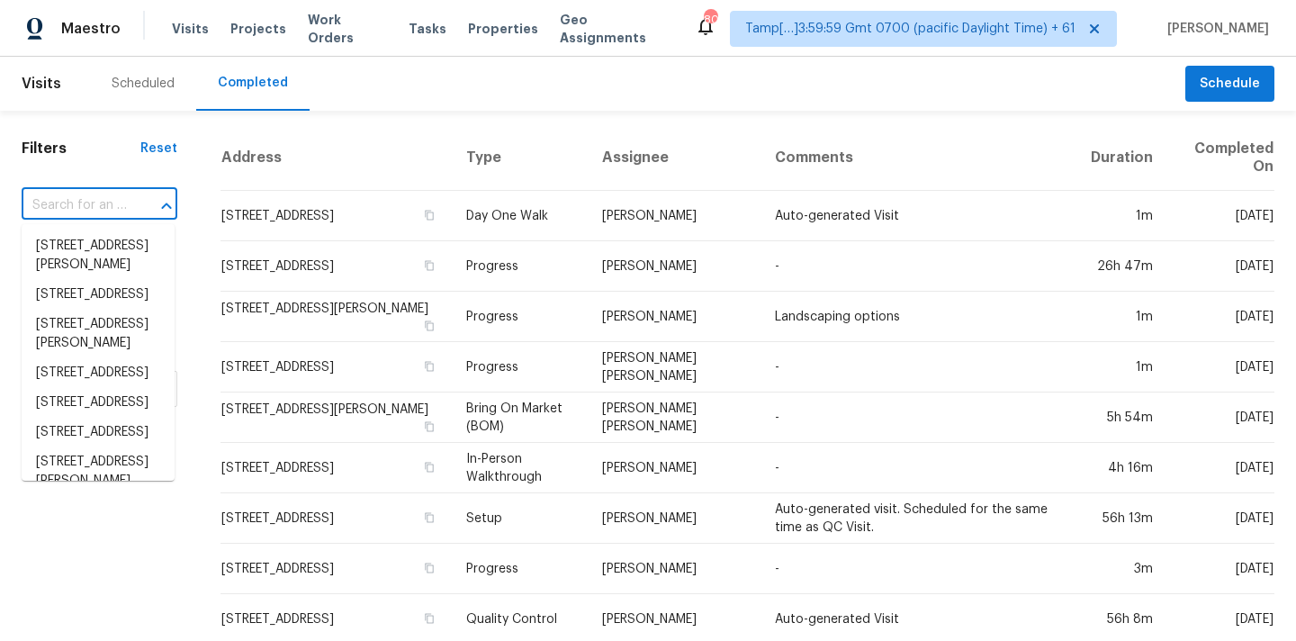
paste input "4845 Millen Dr SE, Mableton, GA 30126"
type input "4845 Millen Dr SE, Mableton, GA 30126"
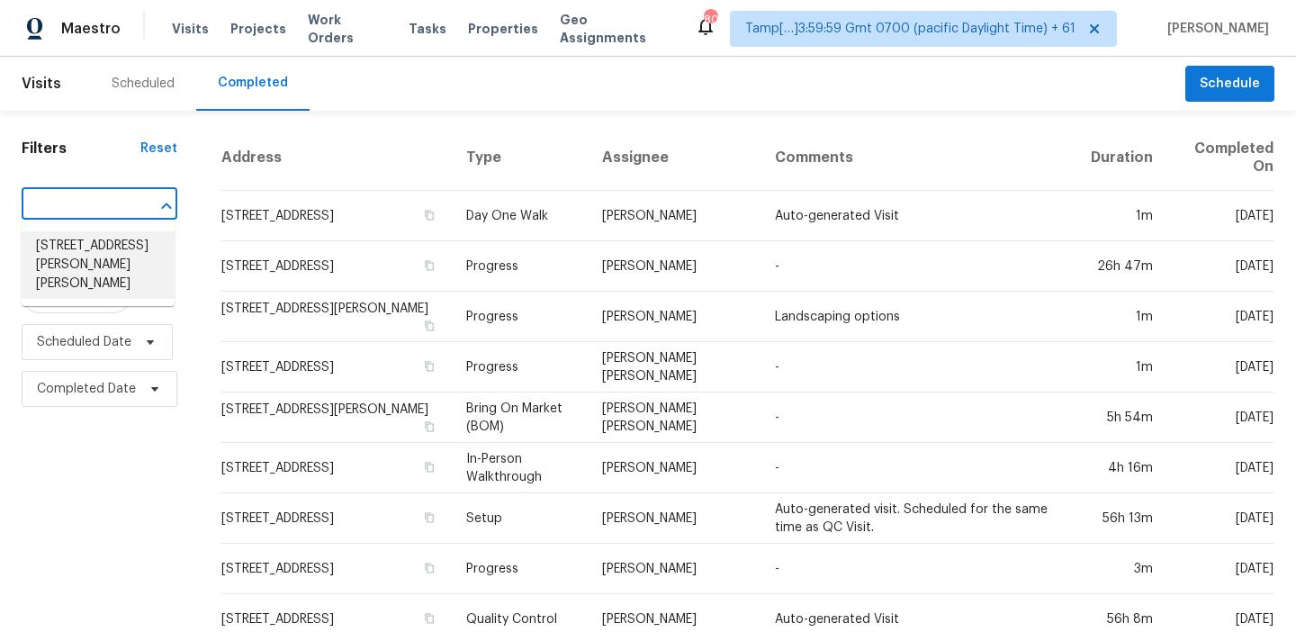
click at [75, 250] on li "4845 Millen Dr SE, Mableton, GA 30126" at bounding box center [98, 264] width 153 height 67
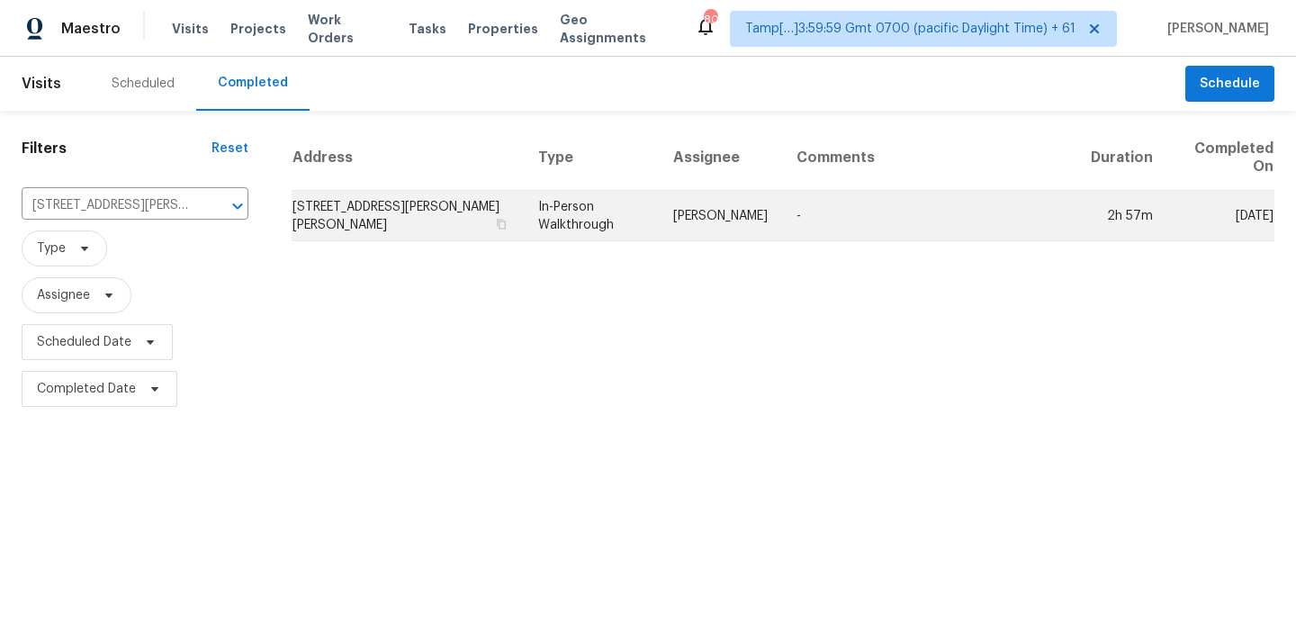
click at [580, 229] on td "In-Person Walkthrough" at bounding box center [591, 216] width 135 height 50
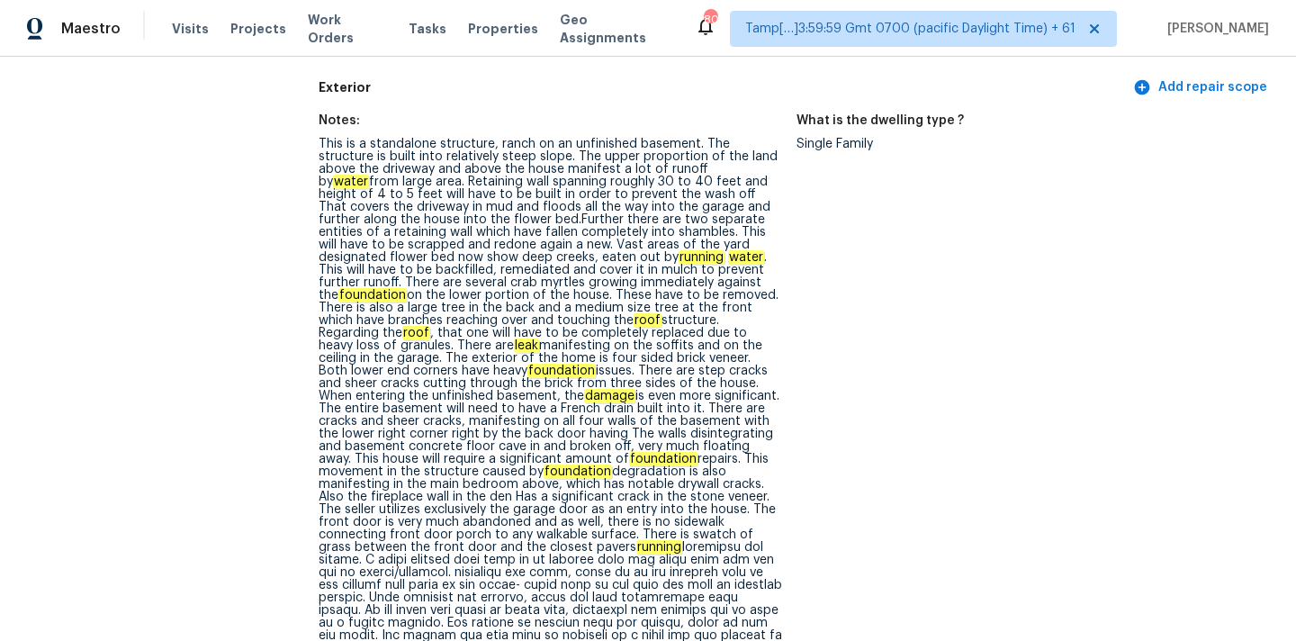
scroll to position [736, 0]
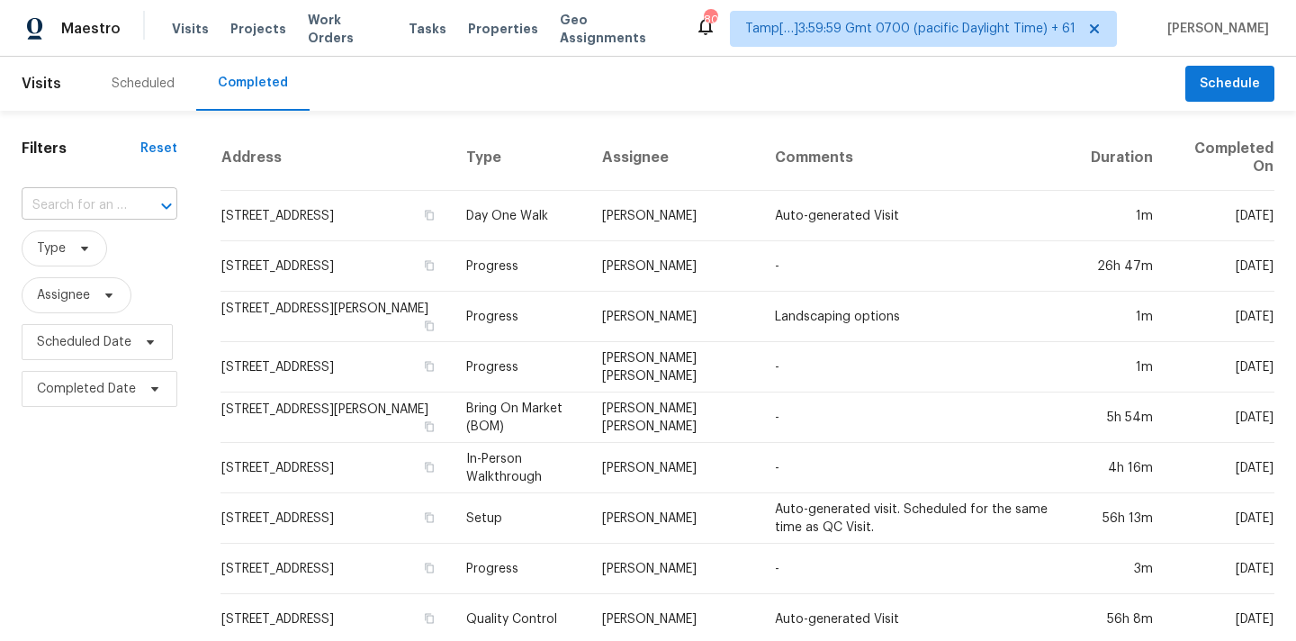
click at [82, 210] on input "text" at bounding box center [74, 206] width 105 height 28
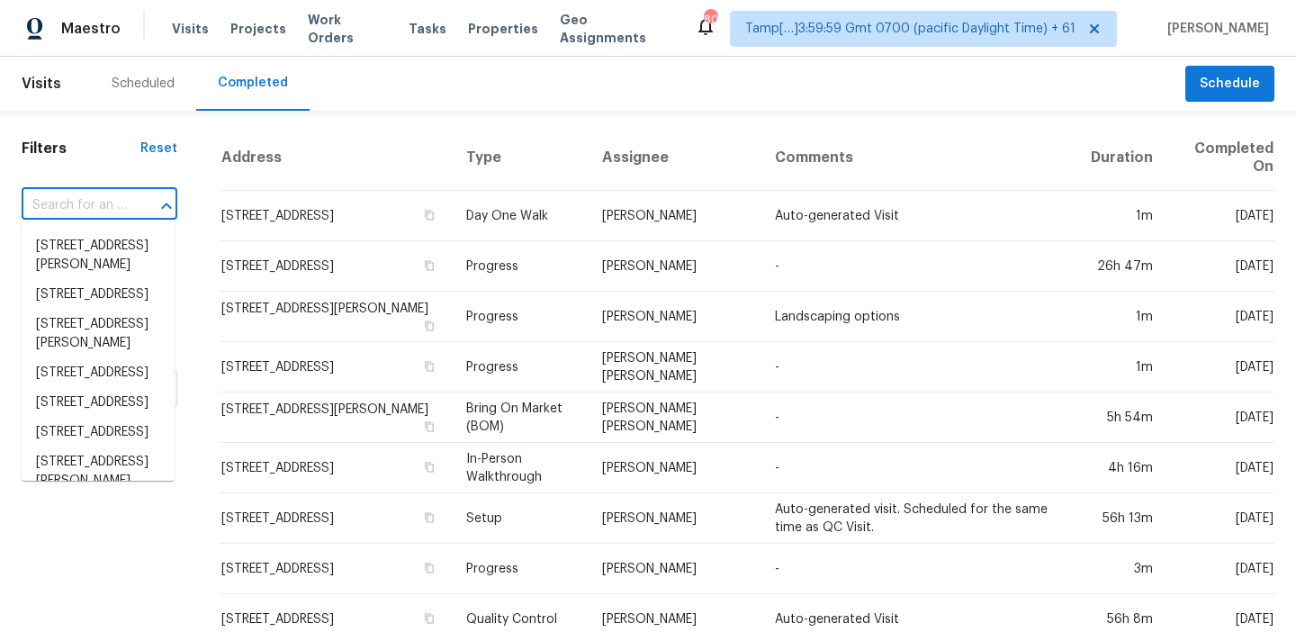
paste input "[STREET_ADDRESS]"
type input "[STREET_ADDRESS]"
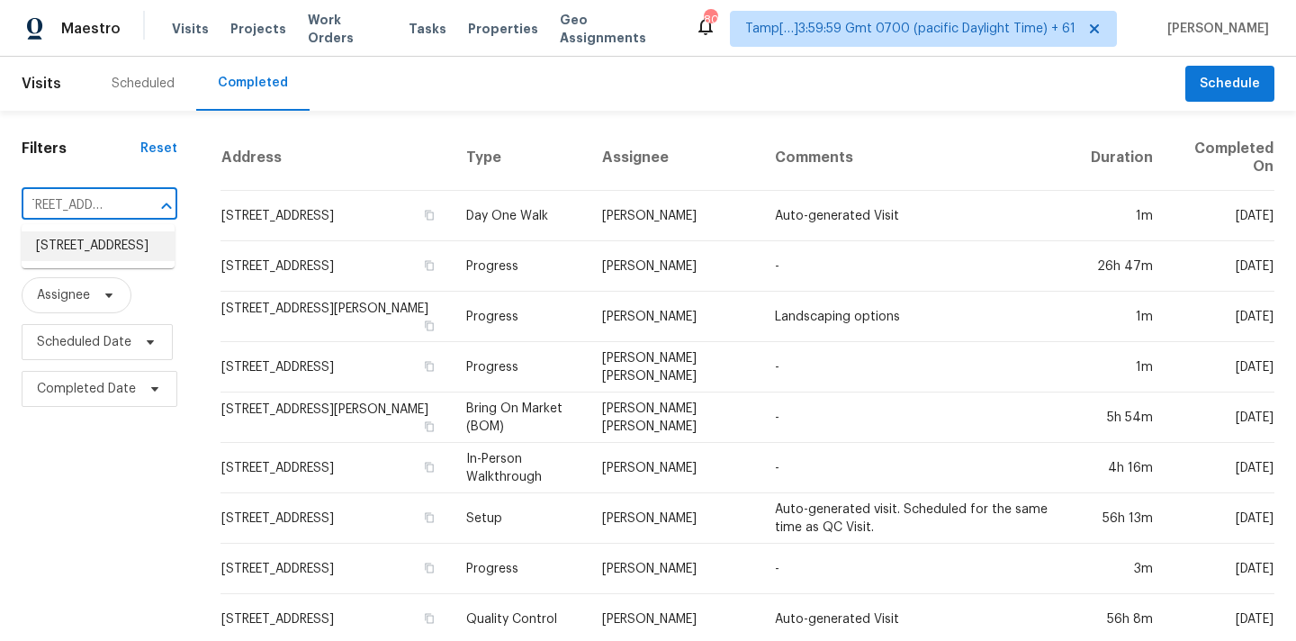
click at [89, 251] on li "[STREET_ADDRESS]" at bounding box center [98, 246] width 153 height 30
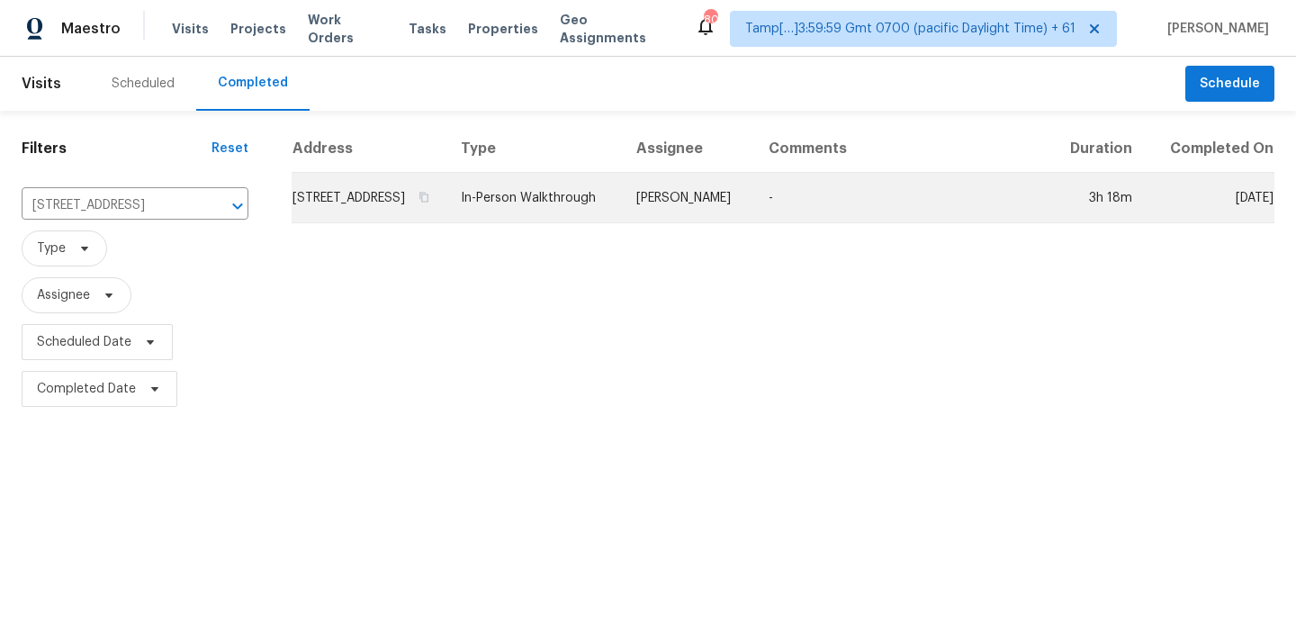
click at [674, 221] on td "[PERSON_NAME]" at bounding box center [688, 198] width 132 height 50
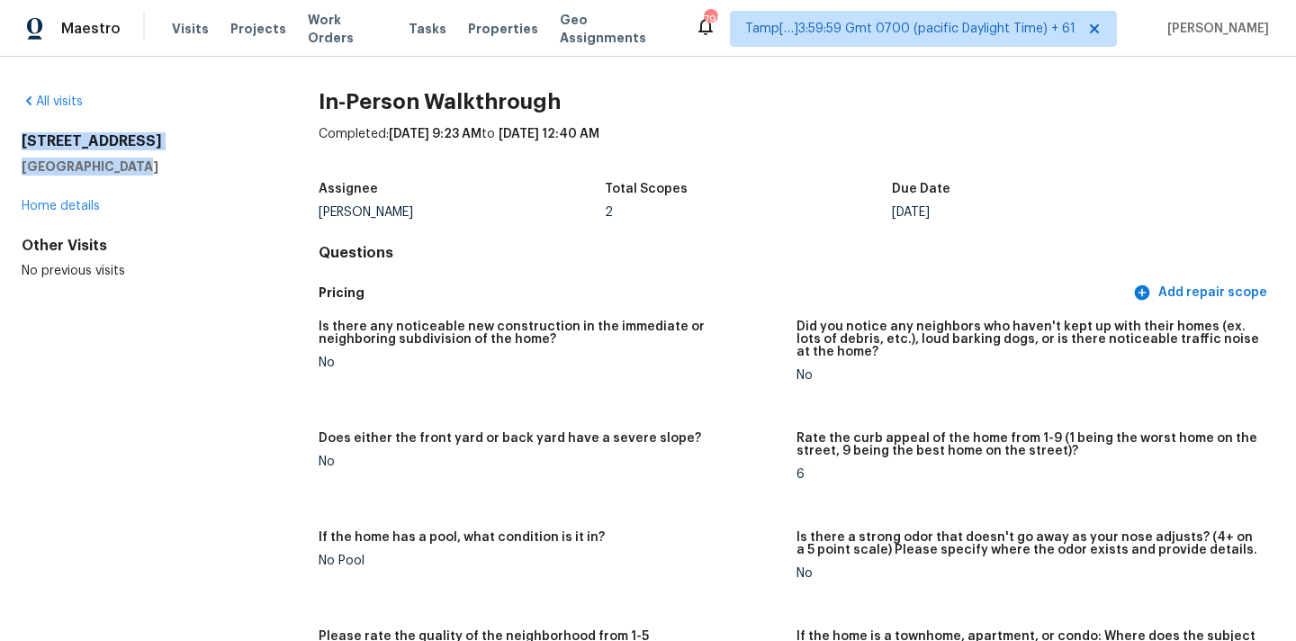
copy div "[STREET_ADDRESS][PERSON_NAME]"
drag, startPoint x: 19, startPoint y: 139, endPoint x: 154, endPoint y: 173, distance: 139.2
click at [154, 173] on div "All visits [STREET_ADDRESS][PERSON_NAME] Home details Other Visits No previous …" at bounding box center [648, 349] width 1296 height 584
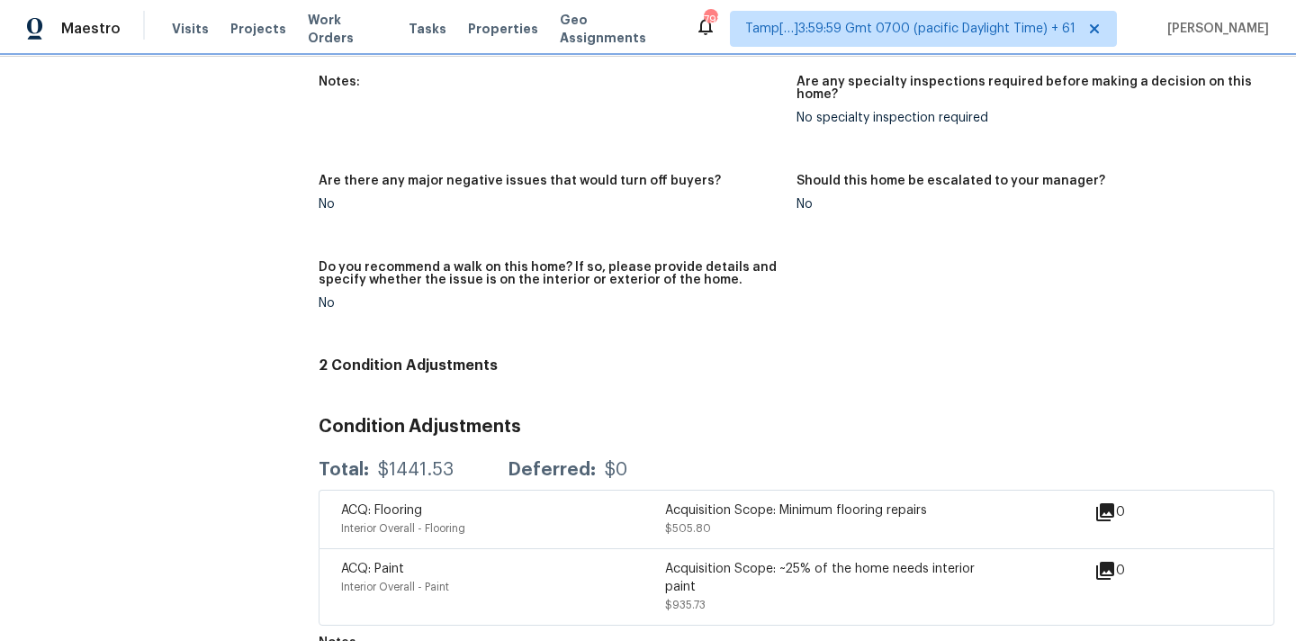
scroll to position [3714, 0]
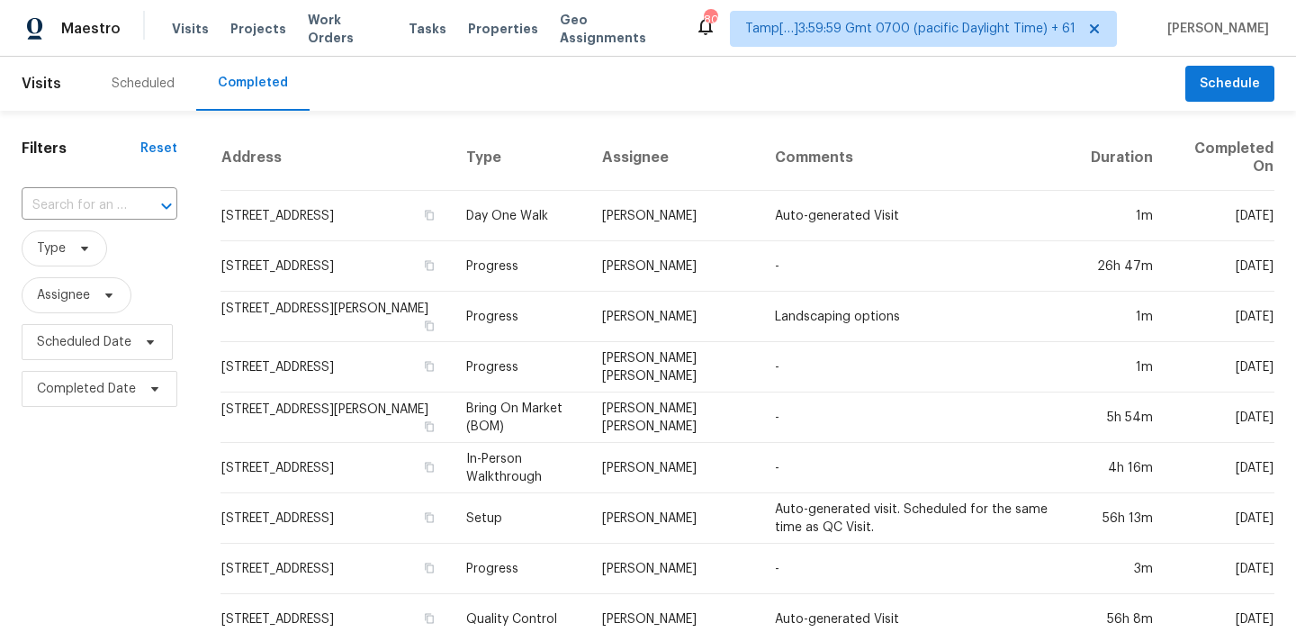
click at [93, 190] on div "​" at bounding box center [100, 205] width 156 height 39
paste input "[STREET_ADDRESS]"
type input "[STREET_ADDRESS]"
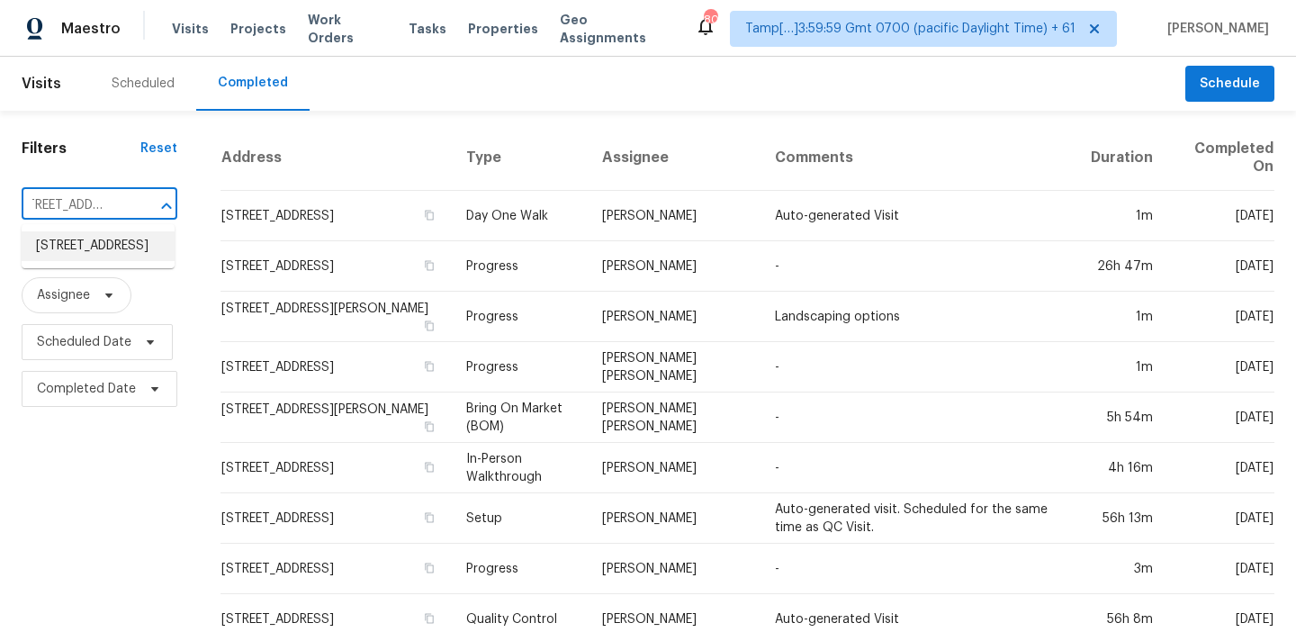
click at [94, 254] on li "2957 SW Champlain Dr, Portland, OR 97205" at bounding box center [98, 246] width 153 height 30
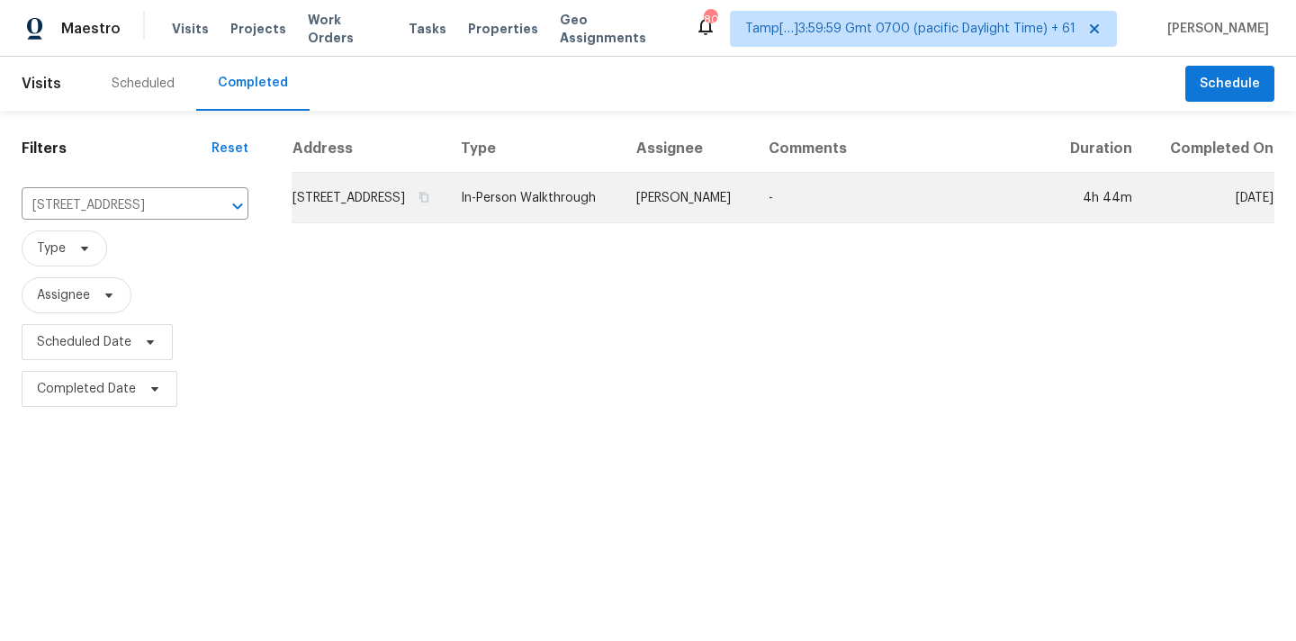
click at [687, 215] on td "Karen Mattingley" at bounding box center [688, 198] width 132 height 50
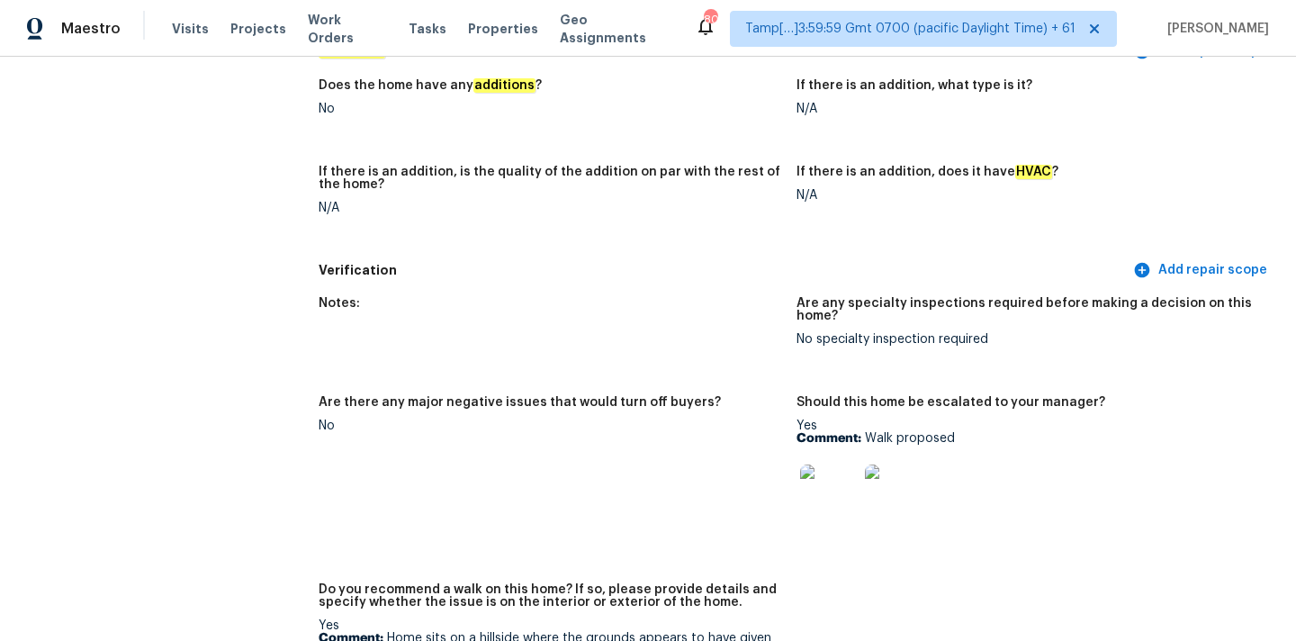
scroll to position [4510, 0]
